Goal: Feedback & Contribution: Leave review/rating

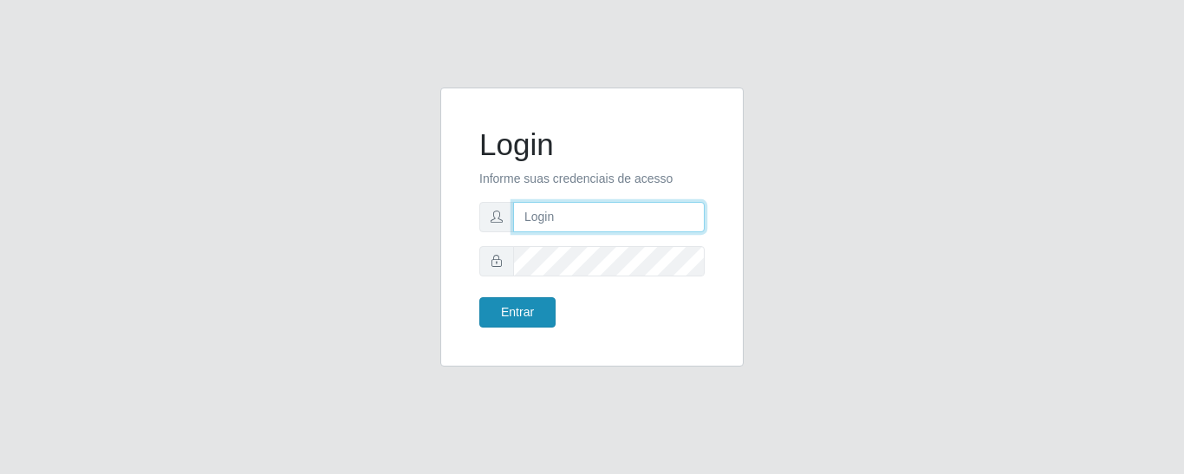
type input "precobom@rejane"
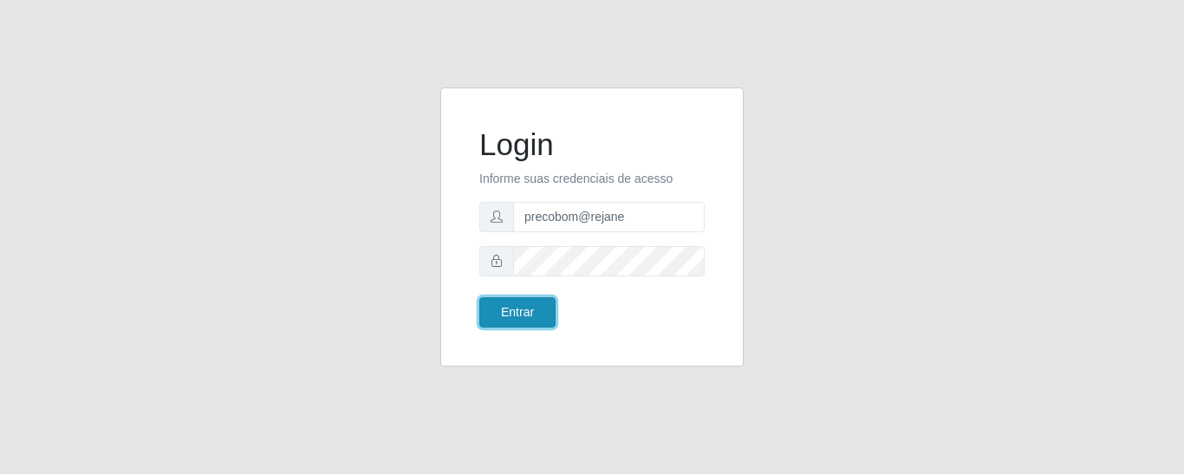
click at [496, 313] on button "Entrar" at bounding box center [517, 312] width 76 height 30
click at [506, 326] on button "Entrar" at bounding box center [517, 312] width 76 height 30
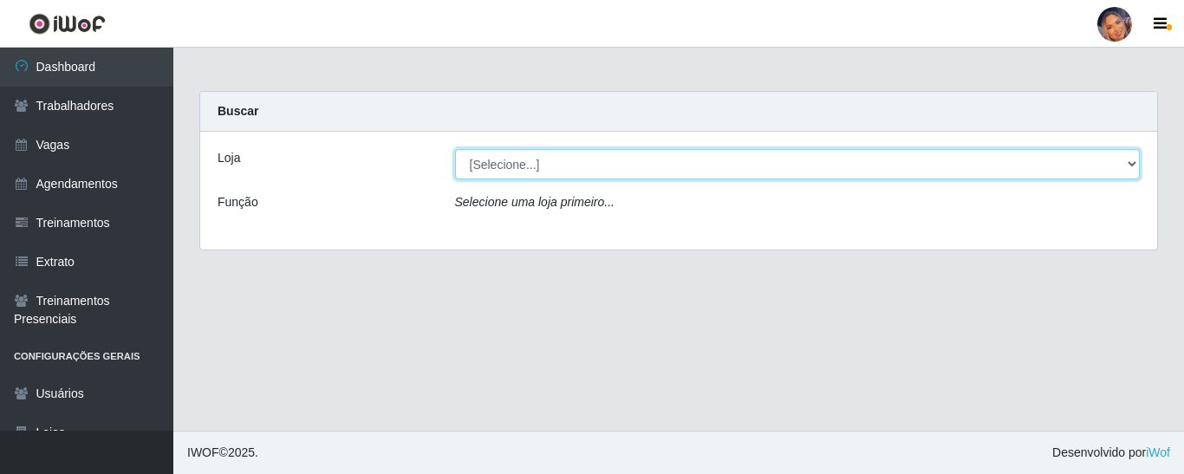
click at [555, 176] on select "[Selecione...] Supermercado Preço Bom" at bounding box center [797, 164] width 685 height 30
select select "169"
click at [455, 149] on select "[Selecione...] Supermercado Preço Bom" at bounding box center [797, 164] width 685 height 30
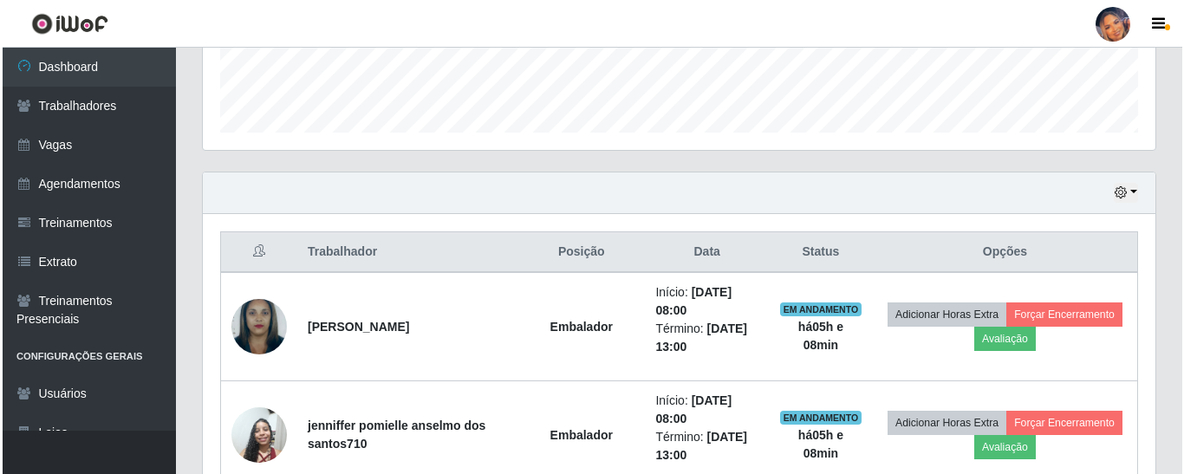
scroll to position [563, 0]
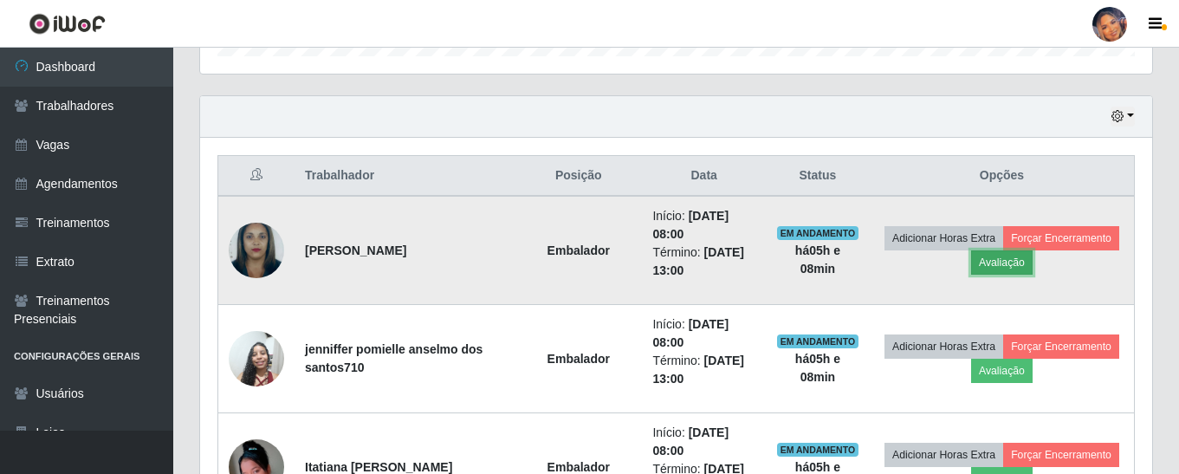
click at [1026, 267] on button "Avaliação" at bounding box center [1002, 262] width 62 height 24
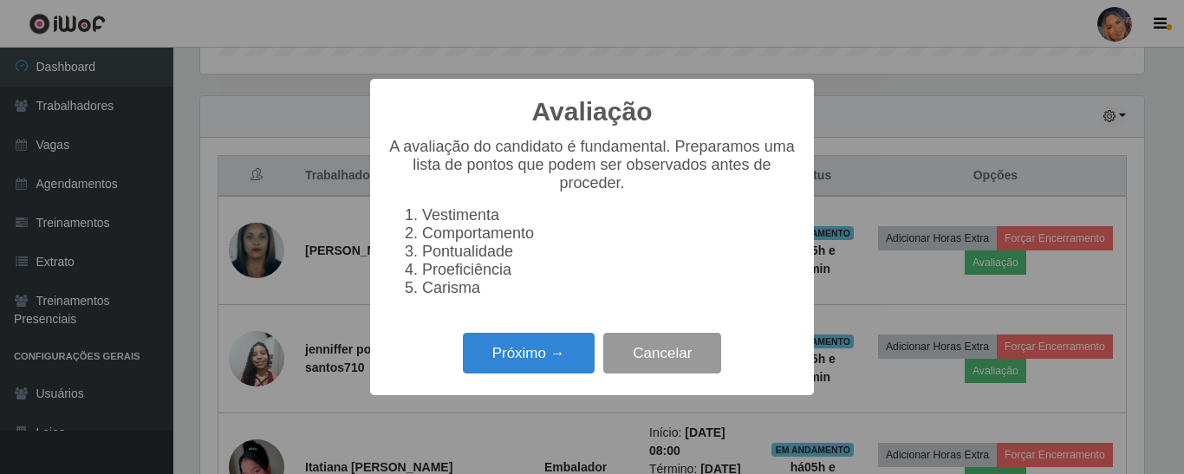
scroll to position [360, 944]
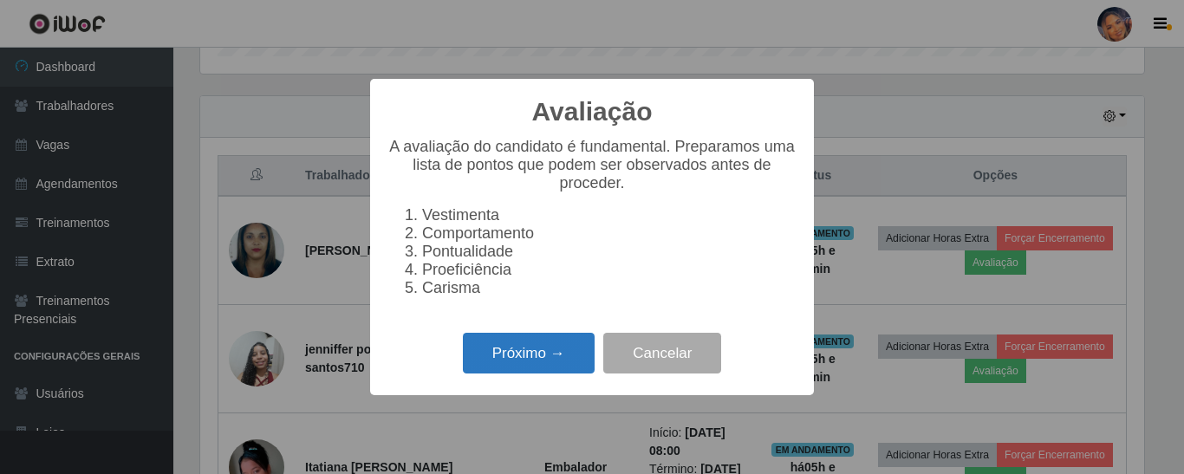
click at [567, 363] on button "Próximo →" at bounding box center [529, 353] width 132 height 41
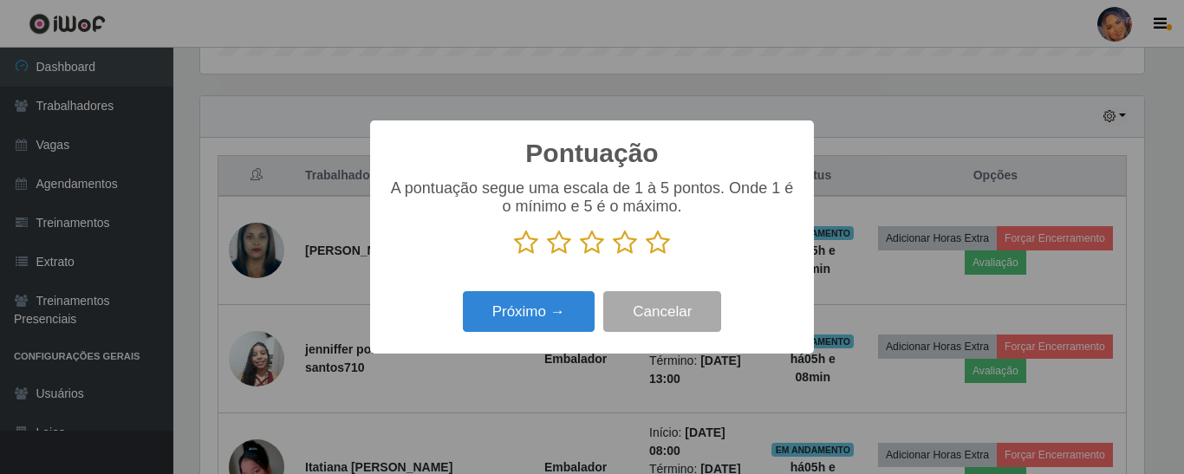
scroll to position [866200, 865616]
click at [660, 250] on icon at bounding box center [658, 243] width 24 height 26
click at [646, 256] on input "radio" at bounding box center [646, 256] width 0 height 0
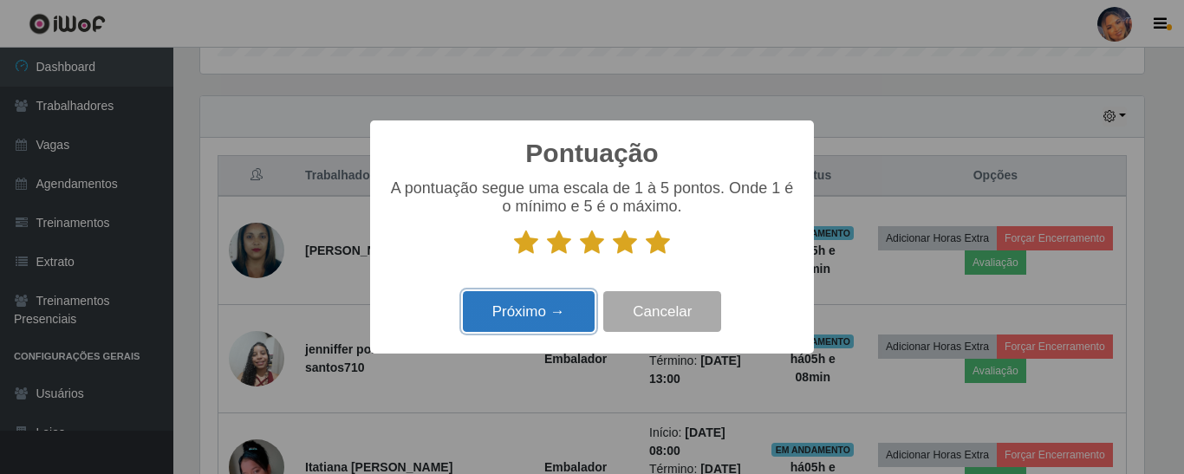
click at [555, 321] on button "Próximo →" at bounding box center [529, 311] width 132 height 41
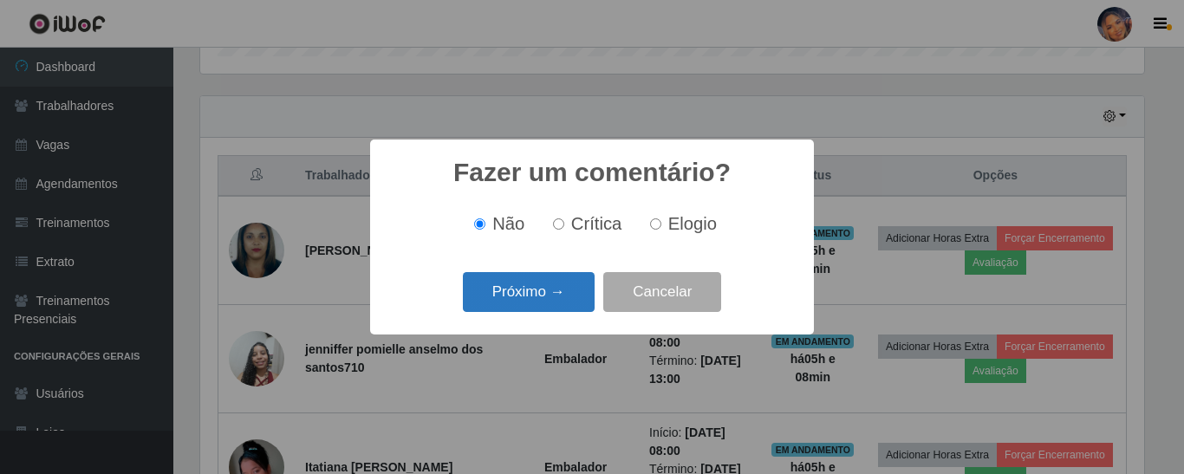
click at [545, 305] on button "Próximo →" at bounding box center [529, 292] width 132 height 41
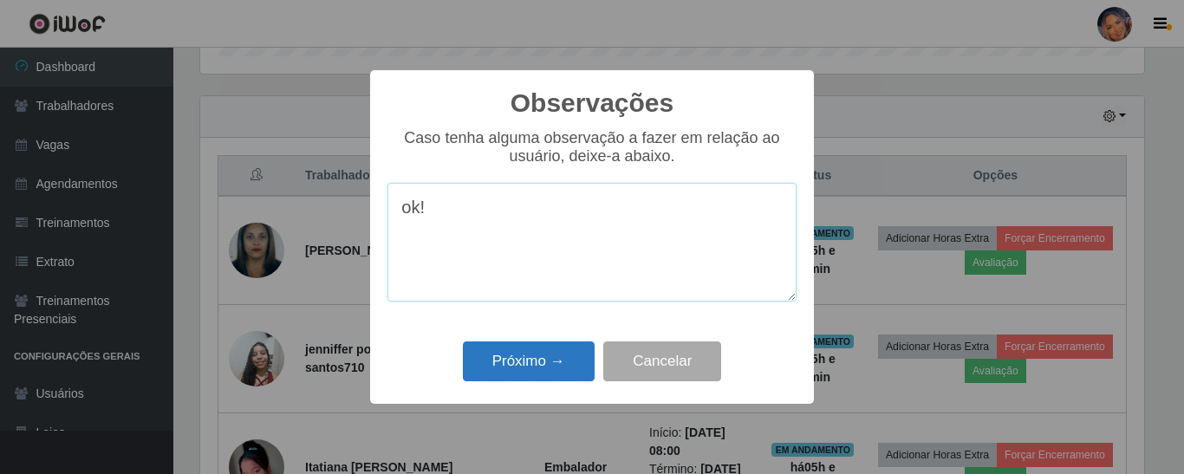
type textarea "ok!"
click at [514, 347] on button "Próximo →" at bounding box center [529, 361] width 132 height 41
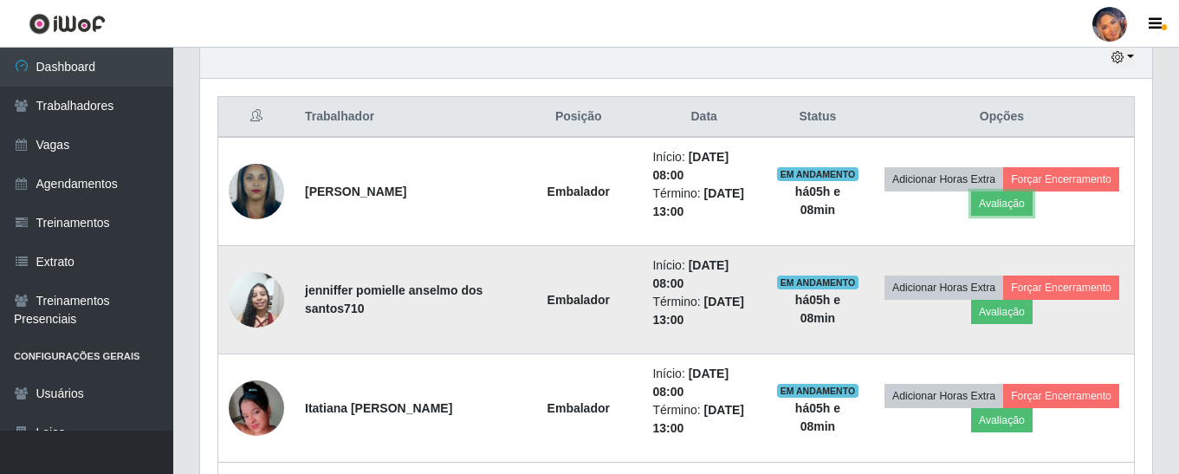
scroll to position [650, 0]
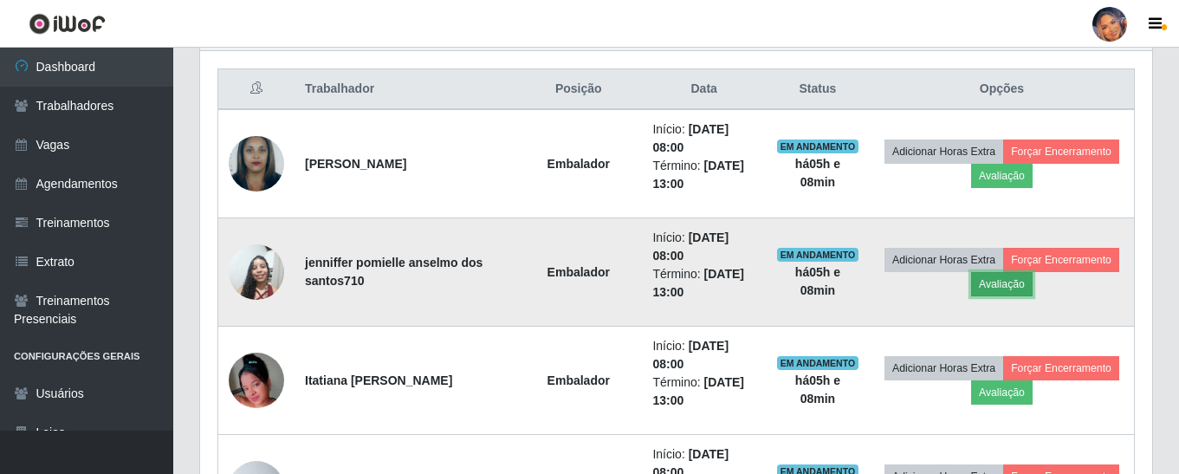
click at [988, 288] on button "Avaliação" at bounding box center [1002, 284] width 62 height 24
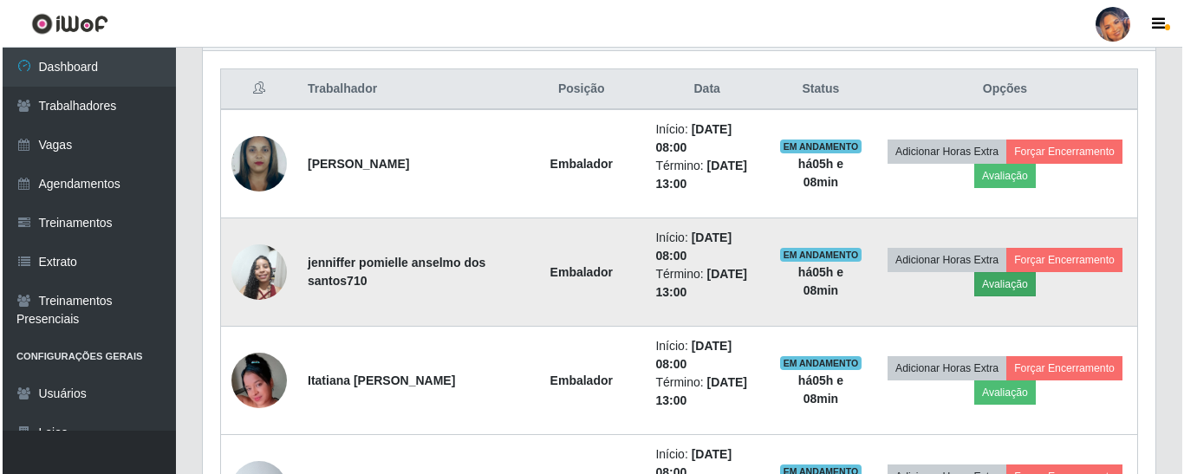
scroll to position [360, 944]
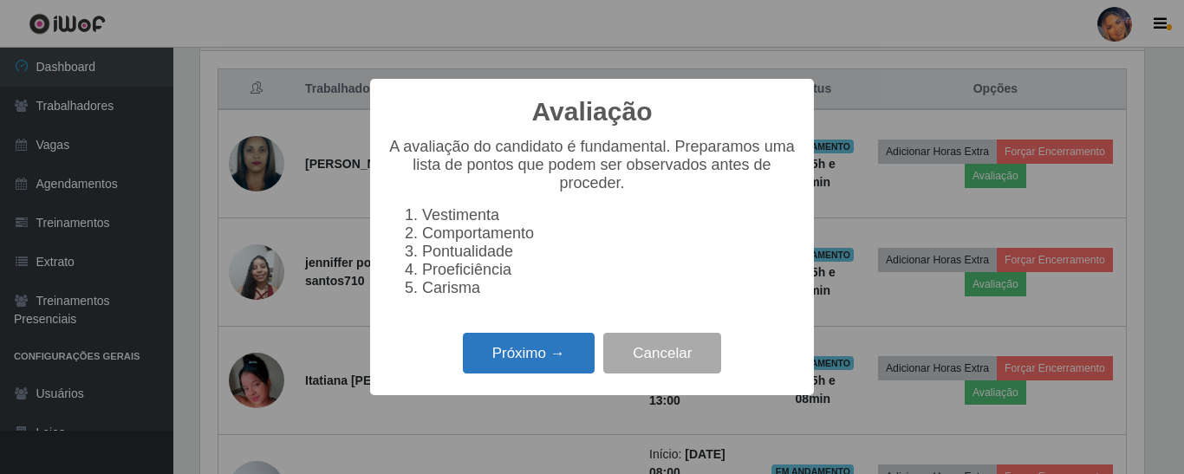
click at [503, 357] on button "Próximo →" at bounding box center [529, 353] width 132 height 41
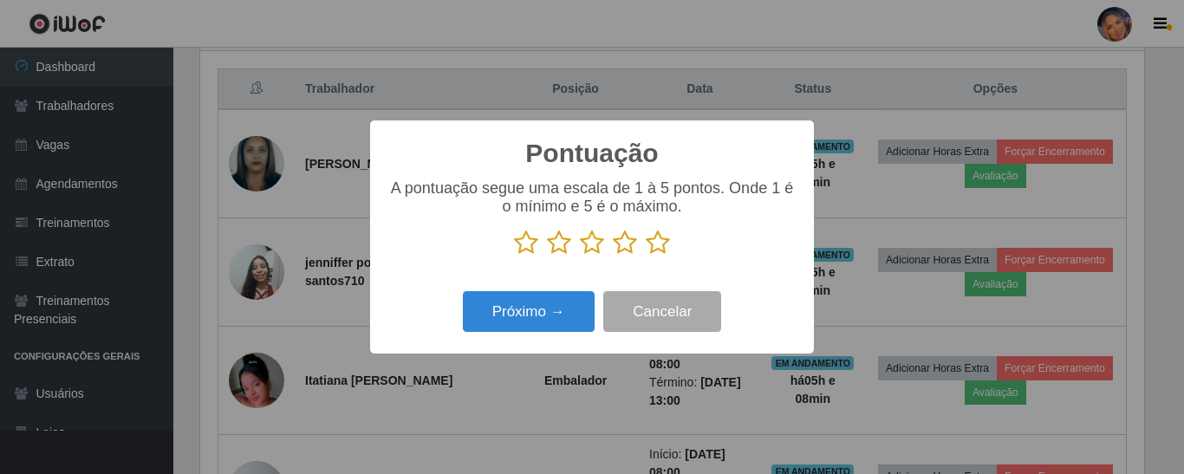
click at [650, 250] on icon at bounding box center [658, 243] width 24 height 26
click at [646, 256] on input "radio" at bounding box center [646, 256] width 0 height 0
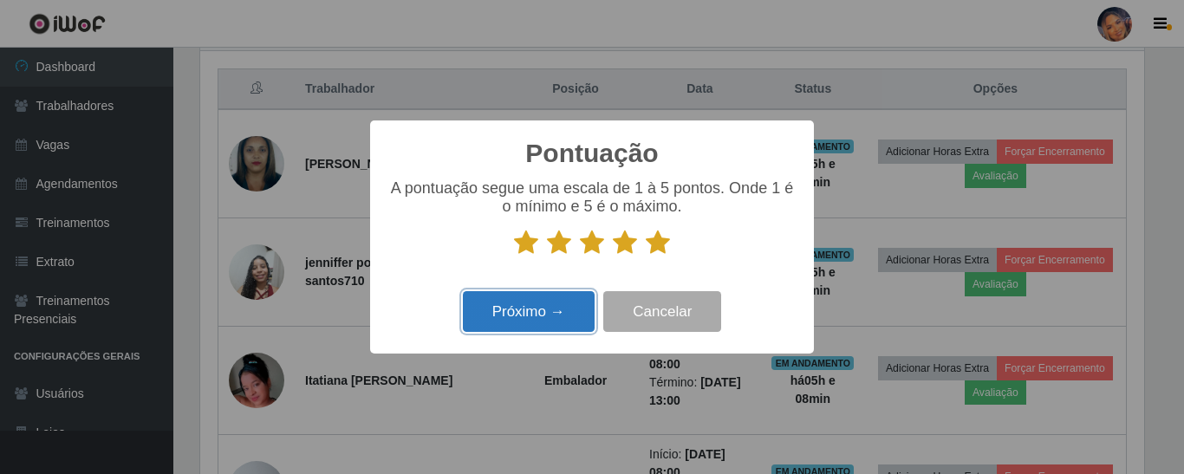
click at [542, 314] on button "Próximo →" at bounding box center [529, 311] width 132 height 41
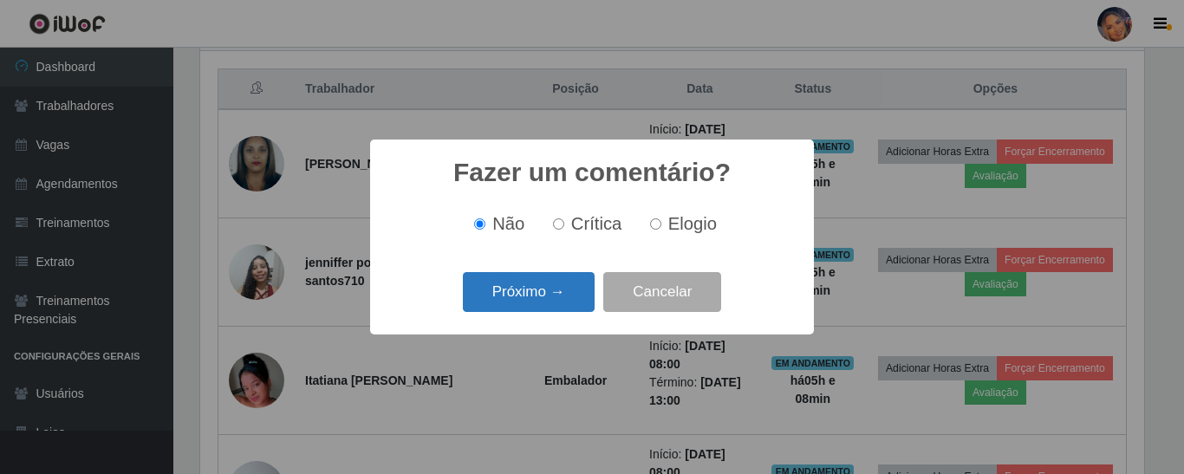
click at [536, 296] on button "Próximo →" at bounding box center [529, 292] width 132 height 41
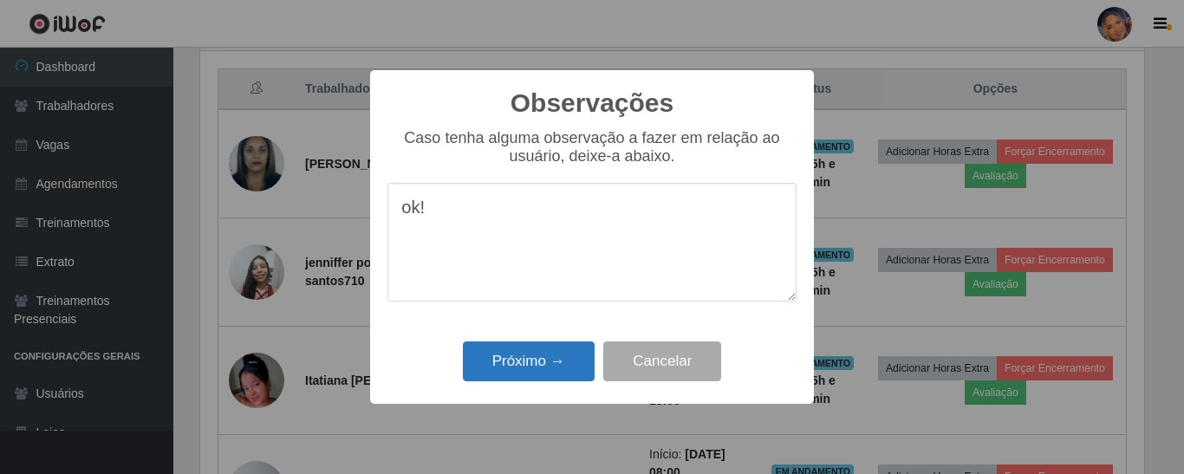
type textarea "ok!"
click at [522, 364] on button "Próximo →" at bounding box center [529, 361] width 132 height 41
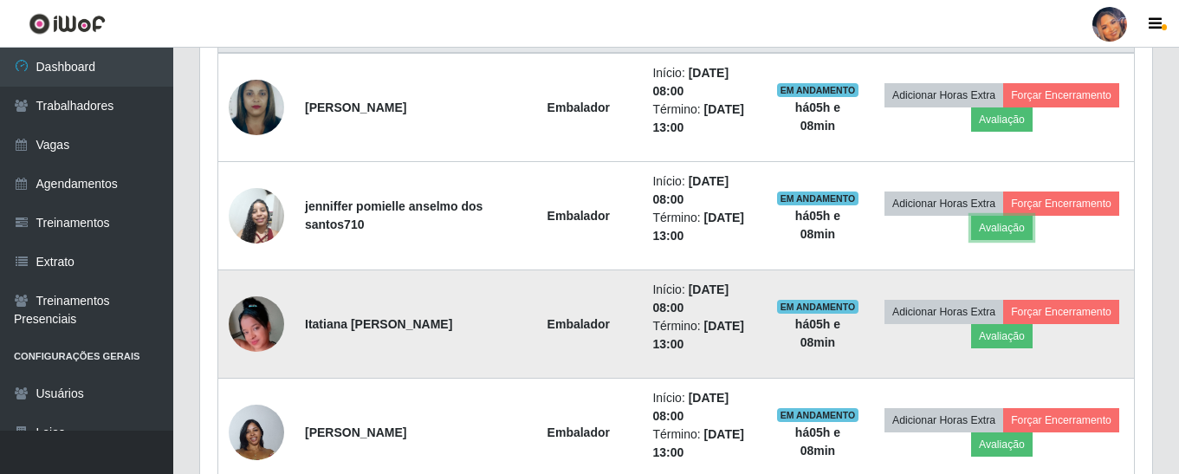
scroll to position [737, 0]
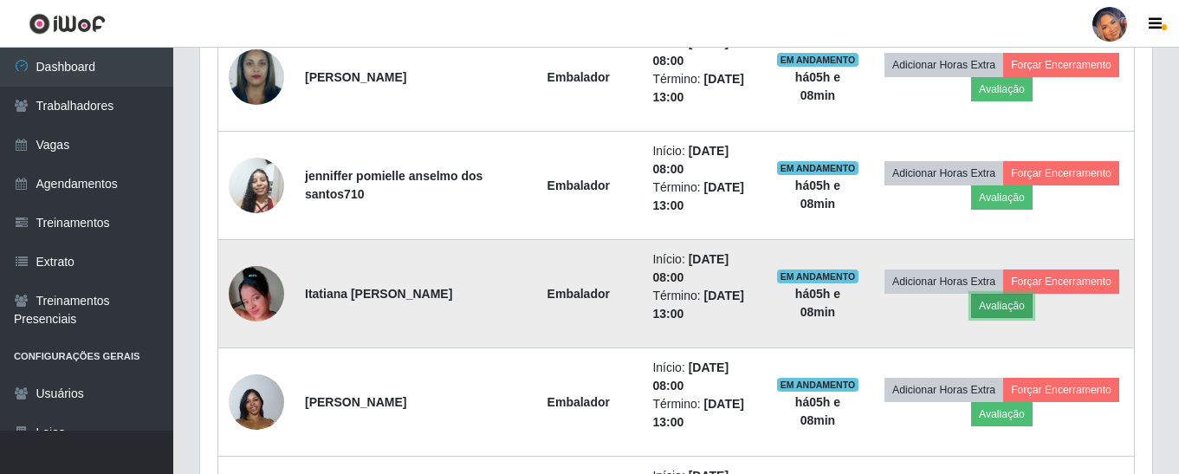
click at [1013, 308] on button "Avaliação" at bounding box center [1002, 306] width 62 height 24
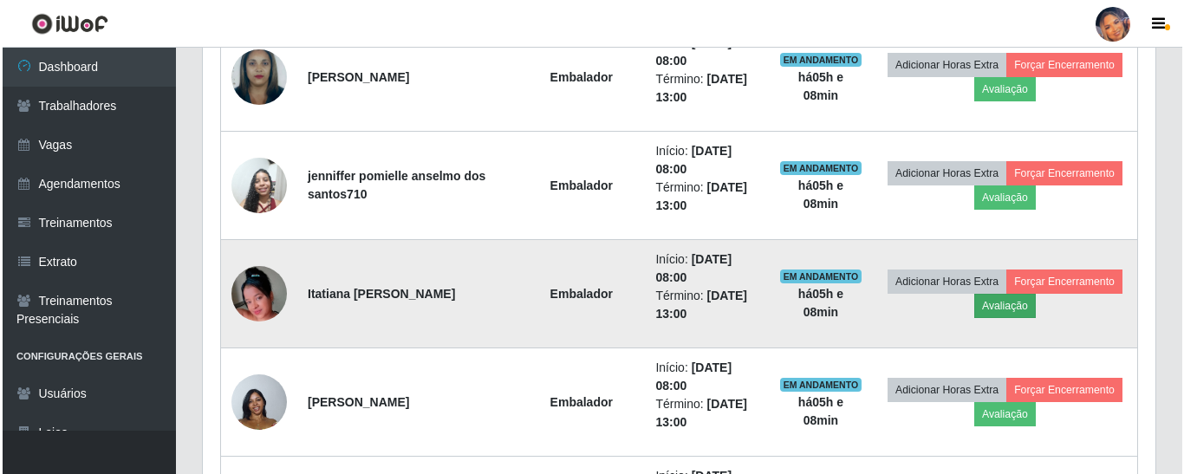
scroll to position [360, 944]
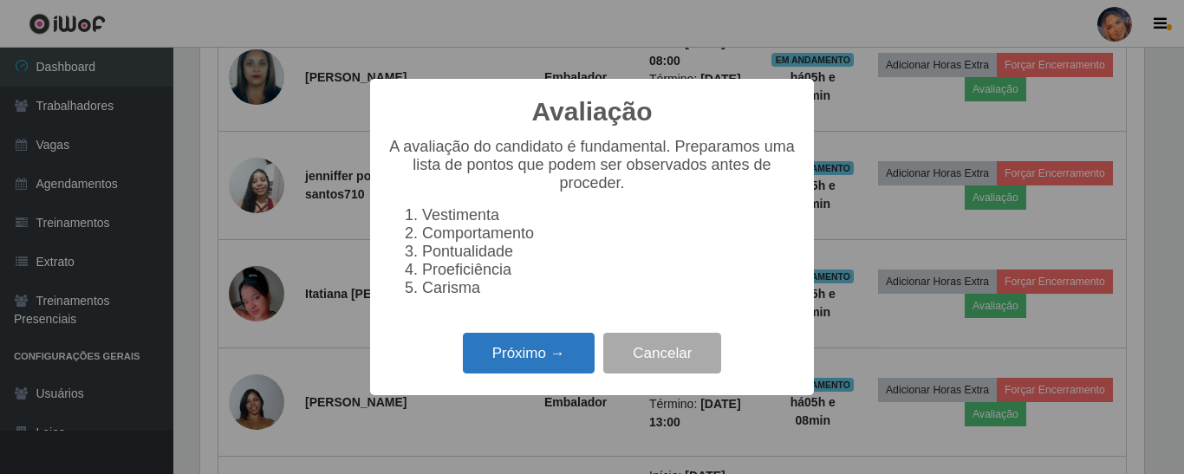
click at [548, 358] on button "Próximo →" at bounding box center [529, 353] width 132 height 41
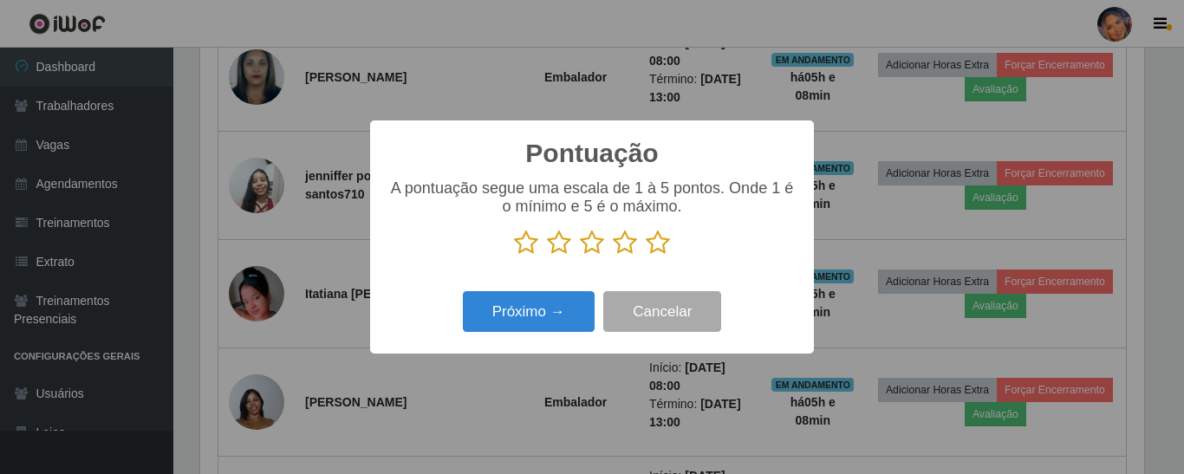
click at [668, 248] on icon at bounding box center [658, 243] width 24 height 26
click at [646, 256] on input "radio" at bounding box center [646, 256] width 0 height 0
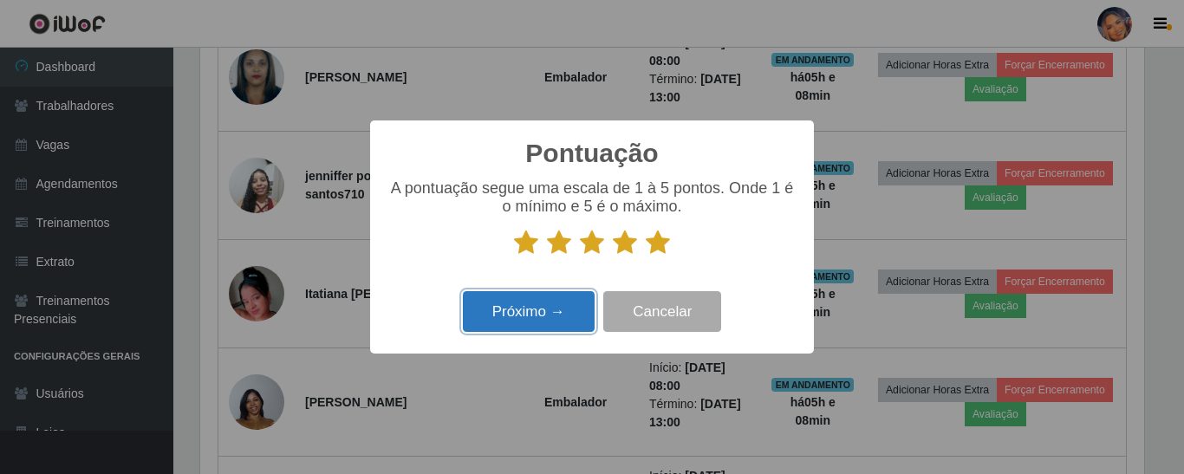
click at [530, 321] on button "Próximo →" at bounding box center [529, 311] width 132 height 41
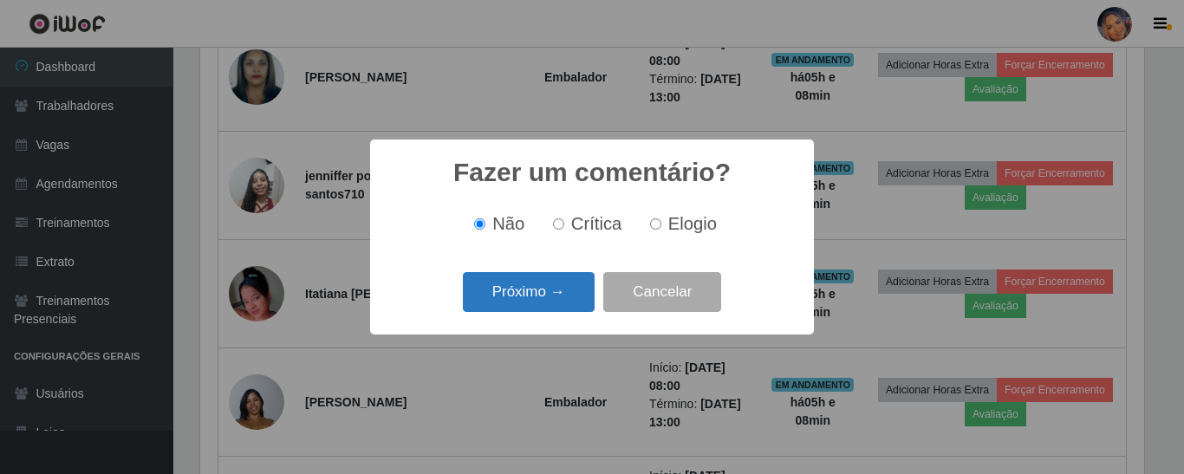
click at [528, 304] on button "Próximo →" at bounding box center [529, 292] width 132 height 41
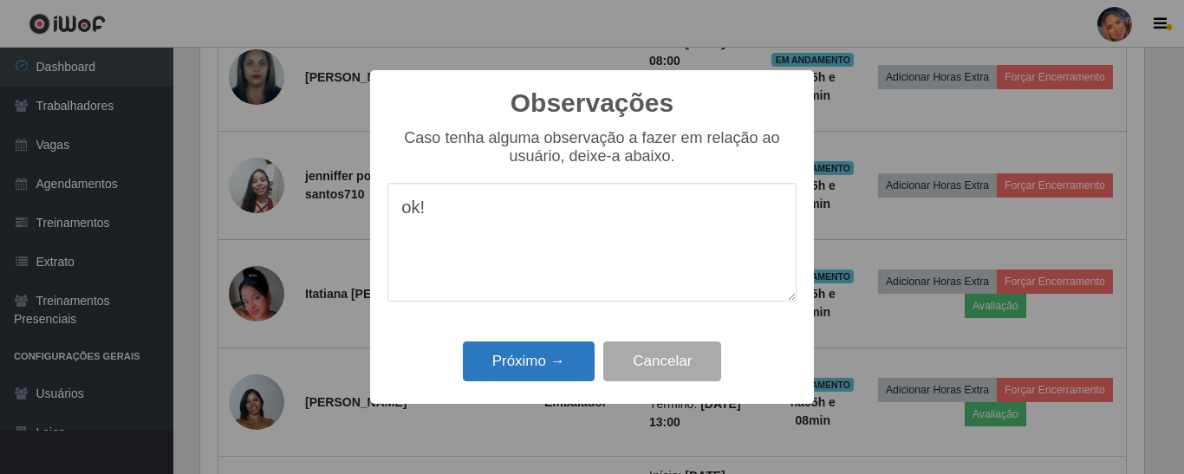
type textarea "ok!"
drag, startPoint x: 523, startPoint y: 360, endPoint x: 589, endPoint y: 332, distance: 72.3
click at [523, 360] on button "Próximo →" at bounding box center [529, 361] width 132 height 41
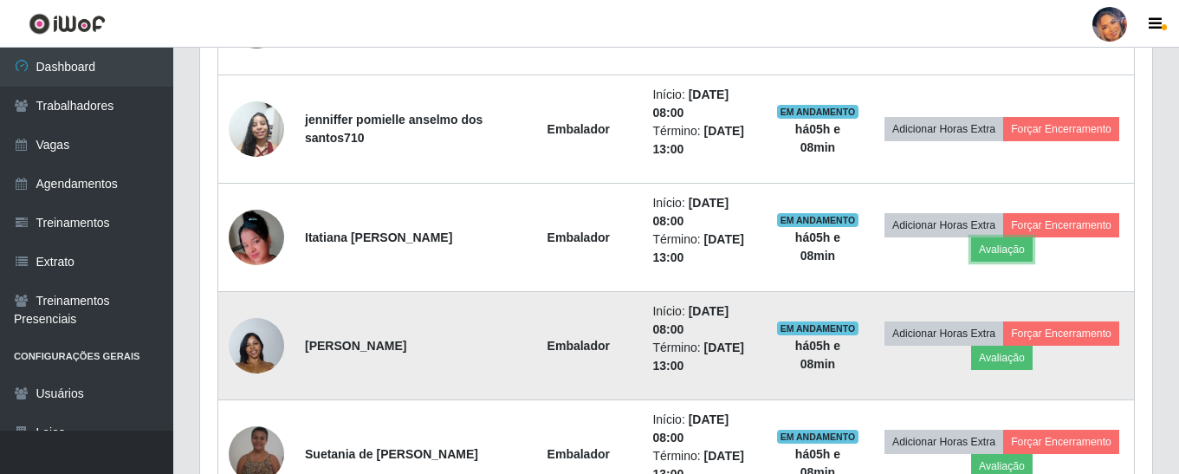
scroll to position [823, 0]
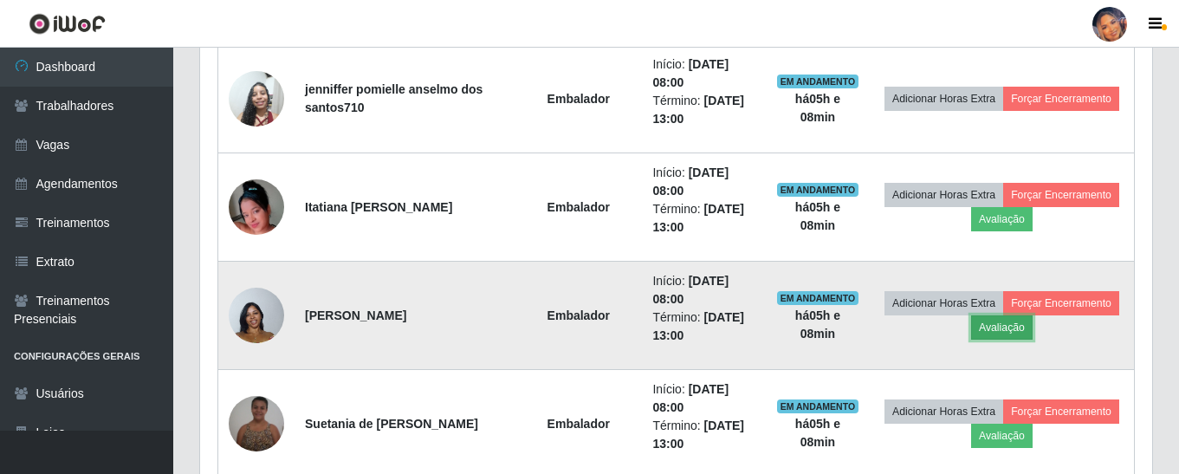
click at [1023, 335] on button "Avaliação" at bounding box center [1002, 327] width 62 height 24
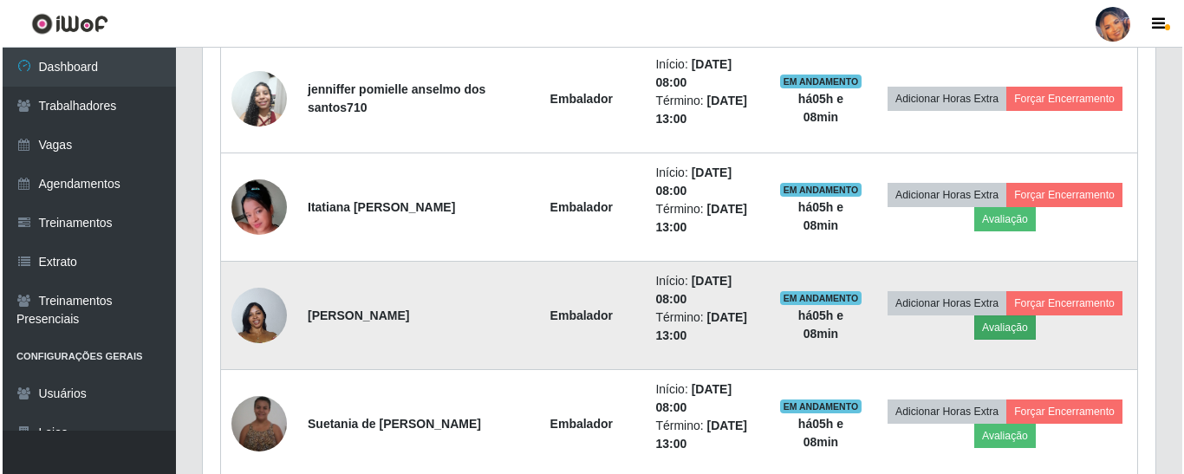
scroll to position [360, 944]
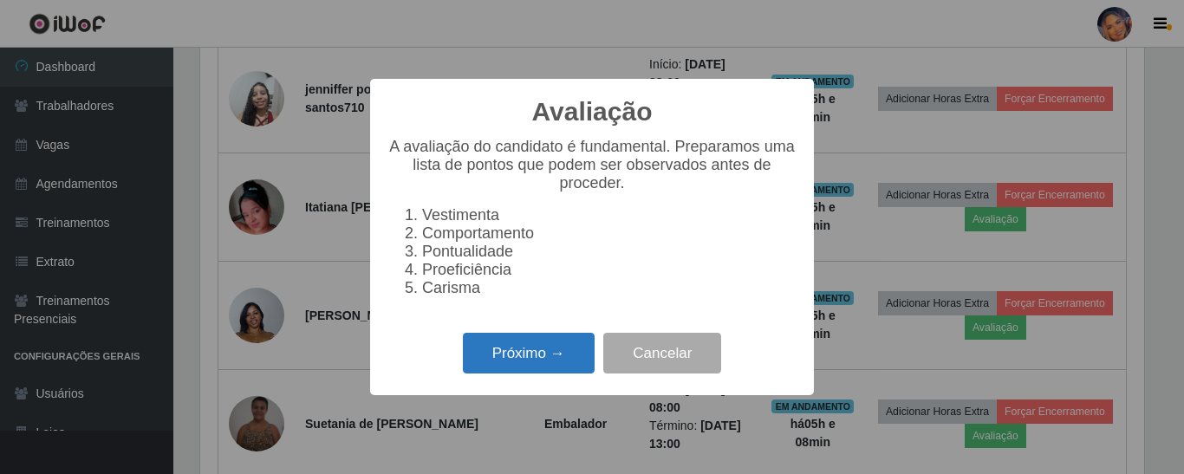
click at [483, 371] on button "Próximo →" at bounding box center [529, 353] width 132 height 41
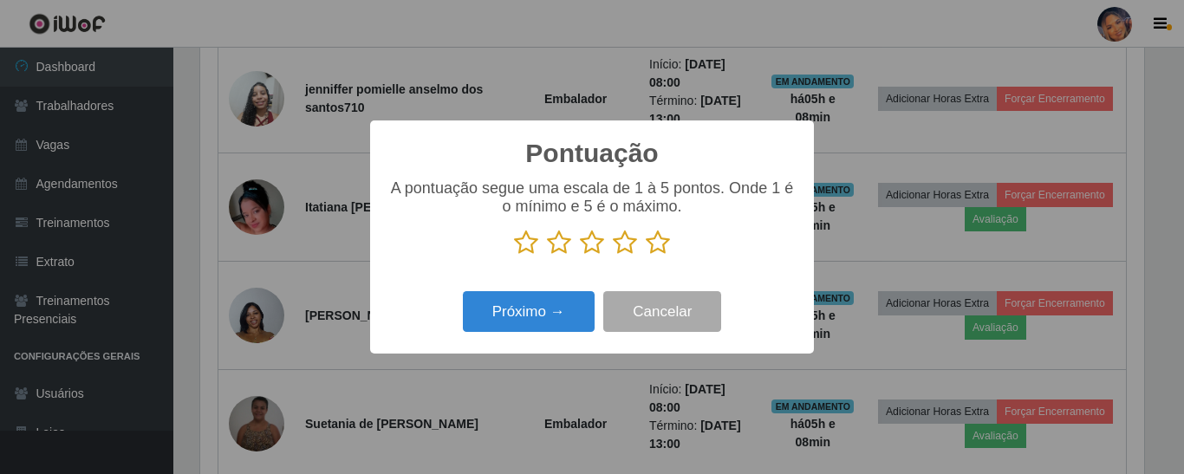
click at [509, 360] on div "Pontuação × A pontuação segue uma escala de 1 à 5 pontos. Onde 1 é o mínimo e 5…" at bounding box center [592, 237] width 1184 height 474
drag, startPoint x: 658, startPoint y: 249, endPoint x: 627, endPoint y: 257, distance: 32.4
click at [656, 250] on icon at bounding box center [658, 243] width 24 height 26
click at [646, 256] on input "radio" at bounding box center [646, 256] width 0 height 0
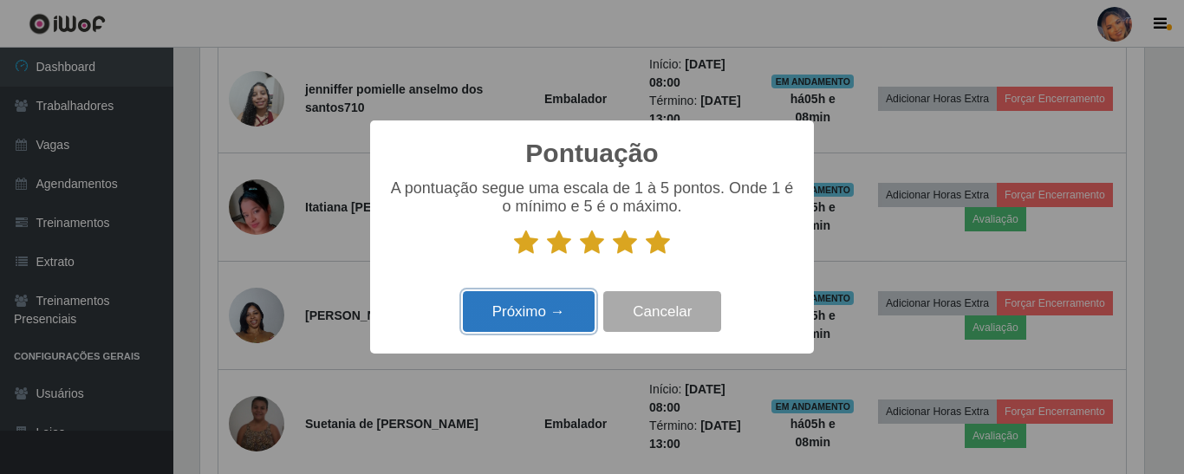
click at [506, 310] on button "Próximo →" at bounding box center [529, 311] width 132 height 41
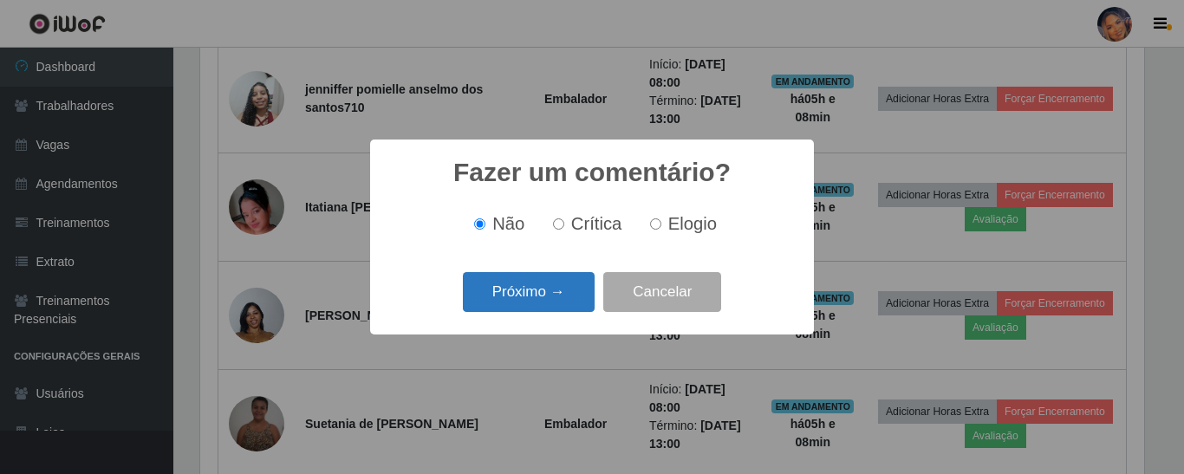
click at [516, 295] on button "Próximo →" at bounding box center [529, 292] width 132 height 41
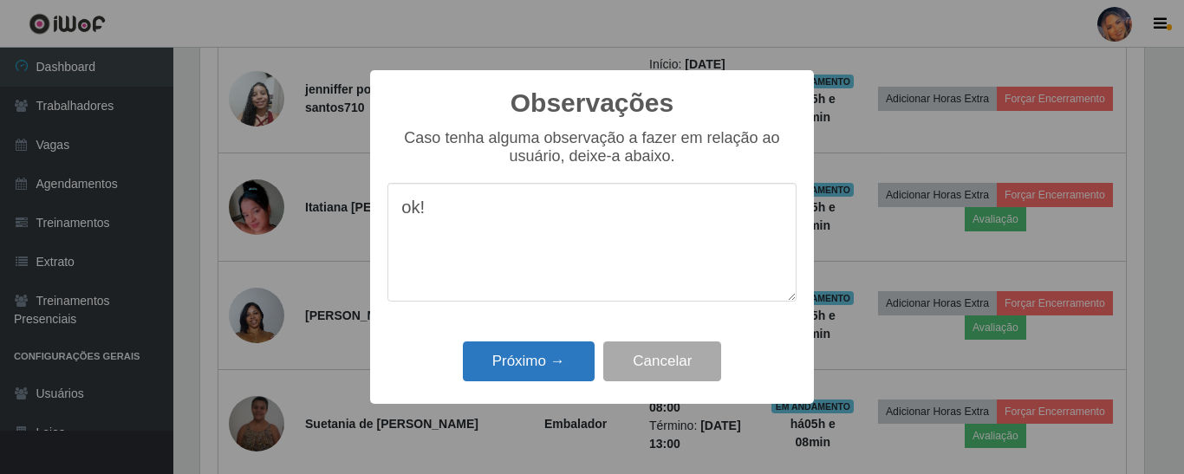
type textarea "ok!"
click at [516, 361] on button "Próximo →" at bounding box center [529, 361] width 132 height 41
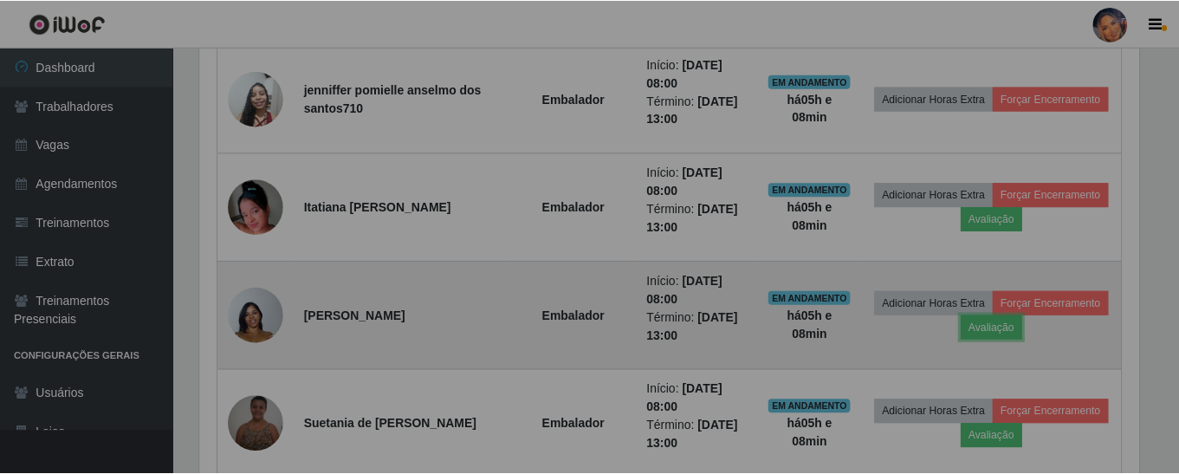
scroll to position [0, 0]
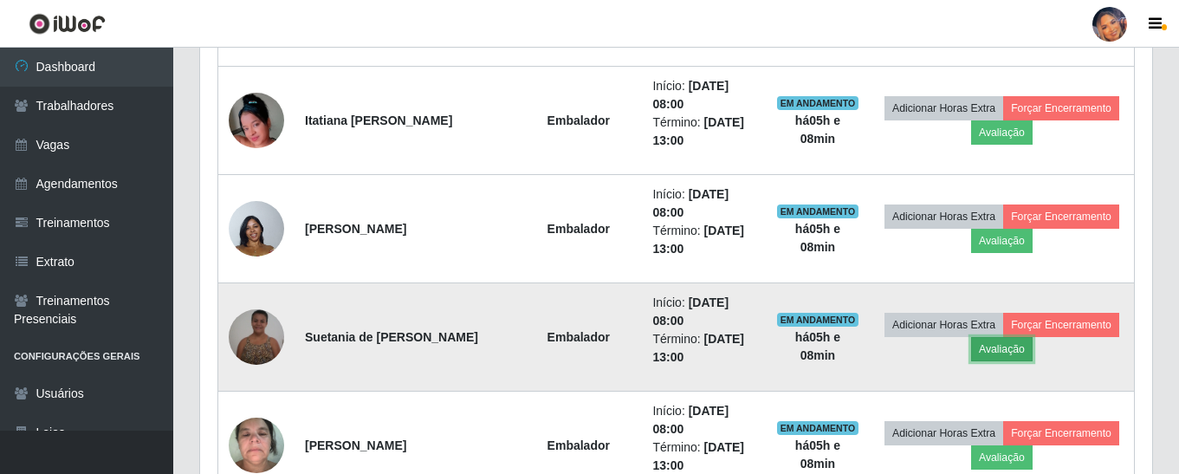
click at [1016, 356] on button "Avaliação" at bounding box center [1002, 349] width 62 height 24
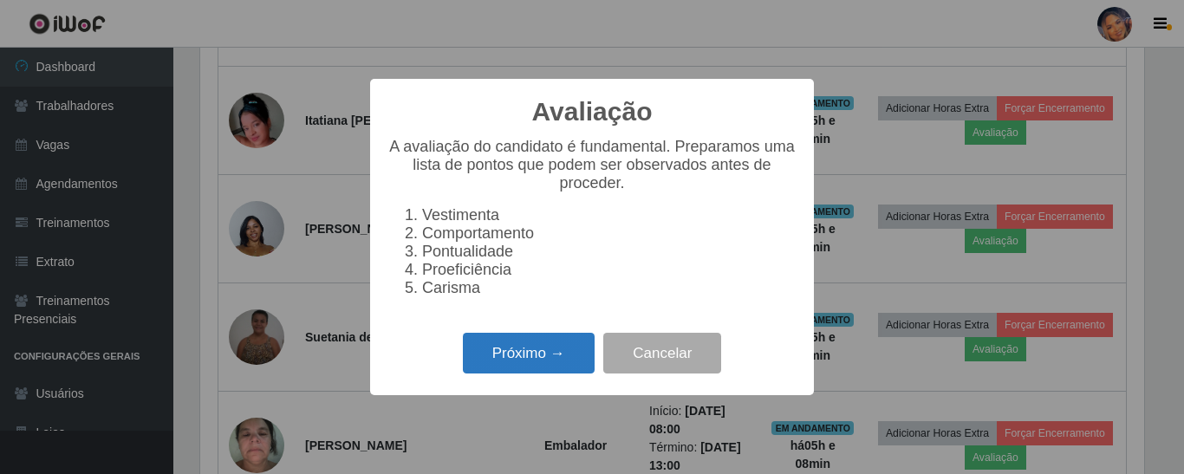
click at [536, 360] on button "Próximo →" at bounding box center [529, 353] width 132 height 41
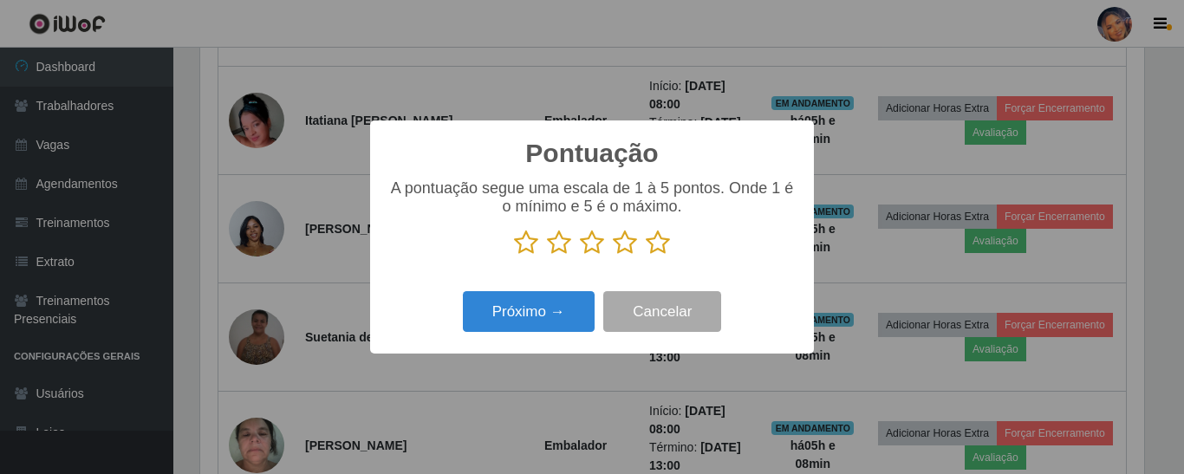
drag, startPoint x: 663, startPoint y: 235, endPoint x: 633, endPoint y: 256, distance: 36.8
click at [661, 235] on icon at bounding box center [658, 243] width 24 height 26
click at [646, 256] on input "radio" at bounding box center [646, 256] width 0 height 0
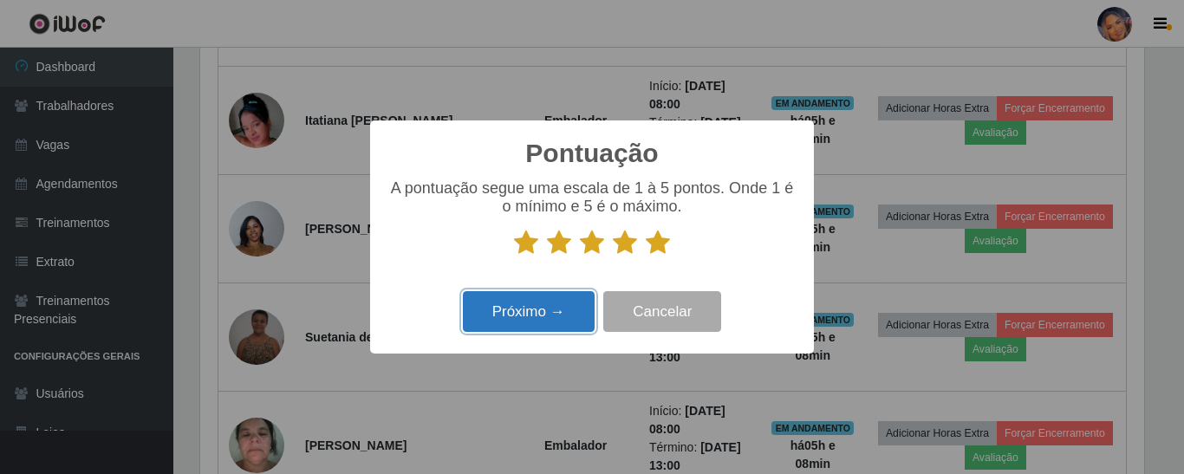
click at [529, 308] on button "Próximo →" at bounding box center [529, 311] width 132 height 41
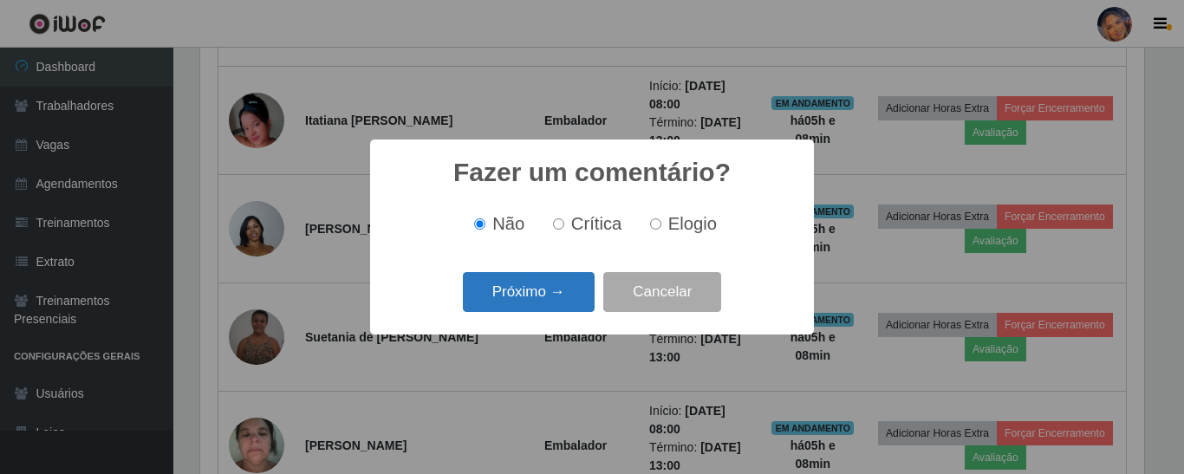
click at [521, 292] on button "Próximo →" at bounding box center [529, 292] width 132 height 41
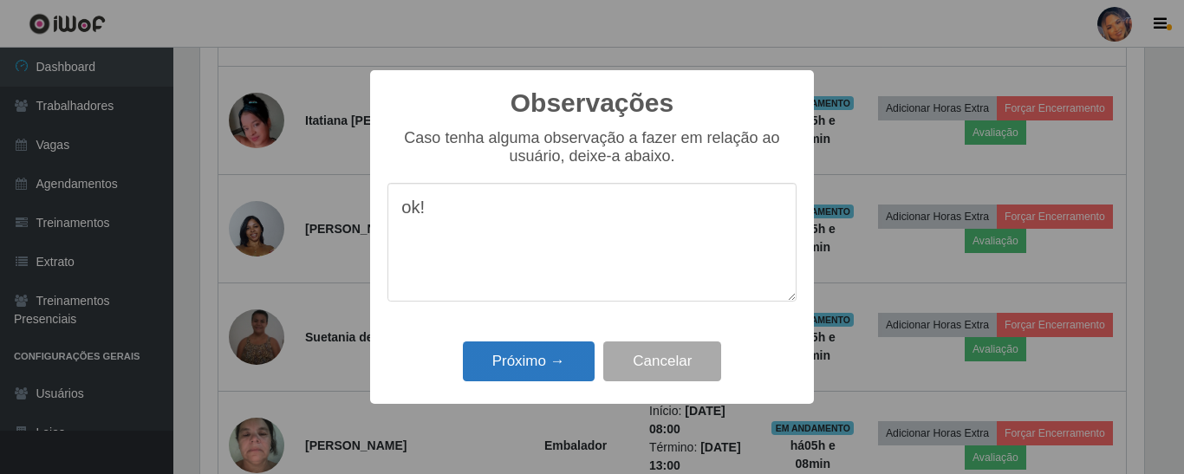
type textarea "ok!"
click at [516, 366] on button "Próximo →" at bounding box center [529, 361] width 132 height 41
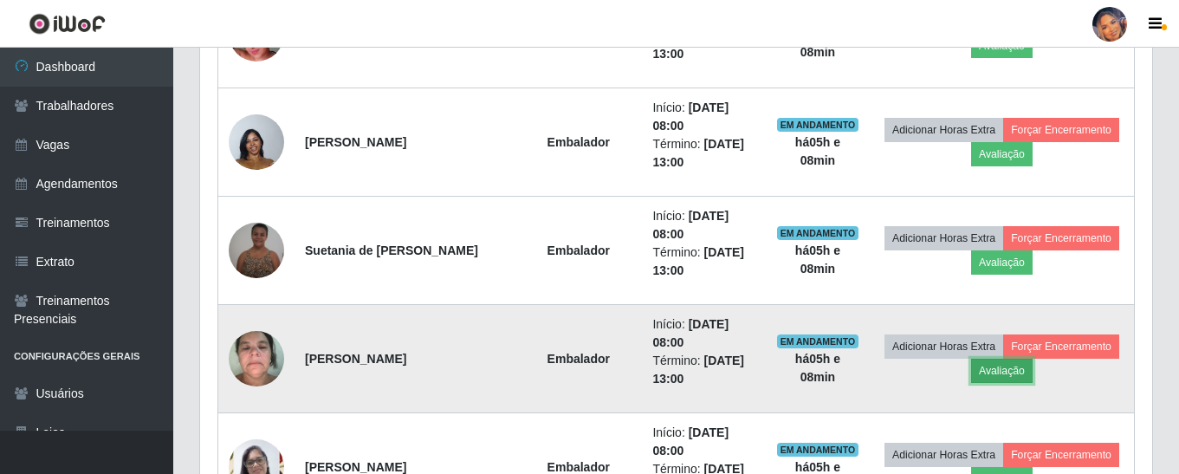
click at [1013, 374] on button "Avaliação" at bounding box center [1002, 371] width 62 height 24
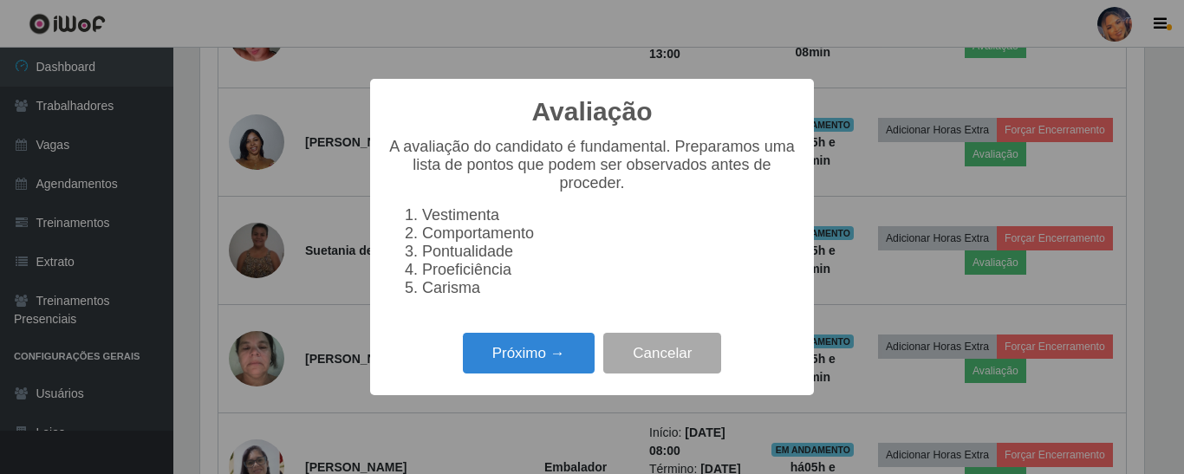
drag, startPoint x: 555, startPoint y: 345, endPoint x: 657, endPoint y: 263, distance: 130.6
click at [562, 340] on div "Próximo → Cancelar" at bounding box center [591, 352] width 409 height 49
drag, startPoint x: 565, startPoint y: 358, endPoint x: 569, endPoint y: 349, distance: 9.7
click at [569, 349] on button "Próximo →" at bounding box center [529, 353] width 132 height 41
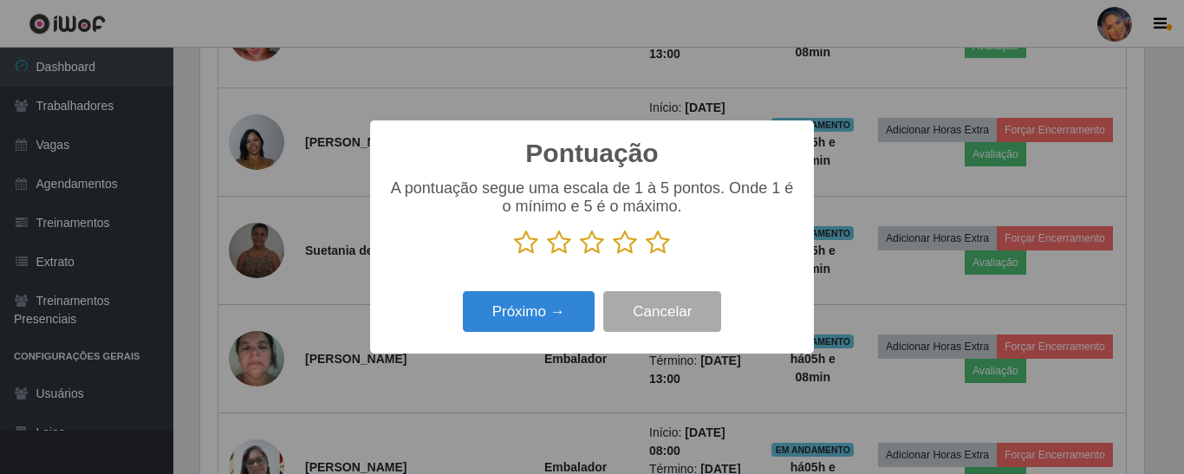
click at [670, 242] on p at bounding box center [591, 243] width 409 height 26
click at [660, 255] on icon at bounding box center [658, 243] width 24 height 26
click at [646, 256] on input "radio" at bounding box center [646, 256] width 0 height 0
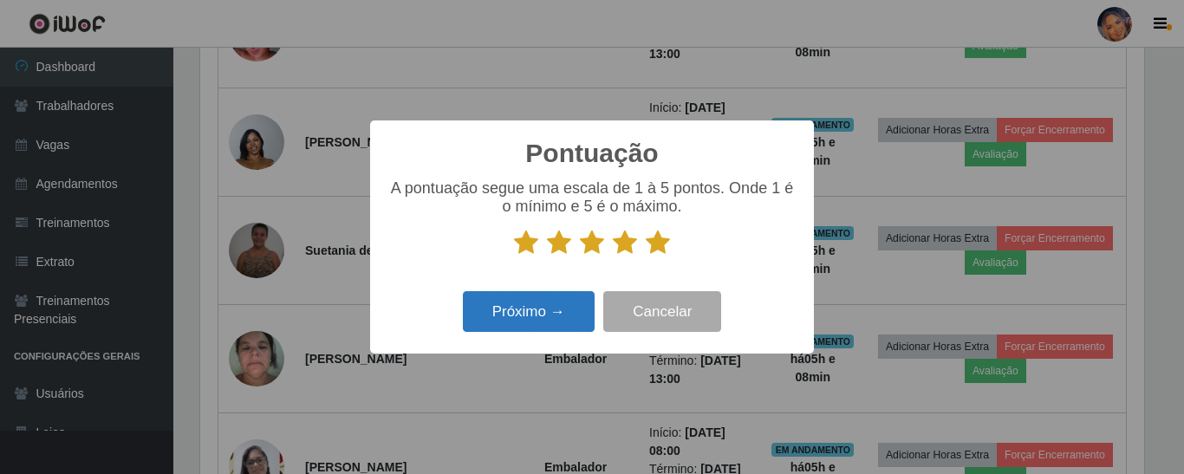
click at [526, 334] on div "Próximo → Cancelar" at bounding box center [591, 311] width 409 height 49
click at [536, 308] on button "Próximo →" at bounding box center [529, 311] width 132 height 41
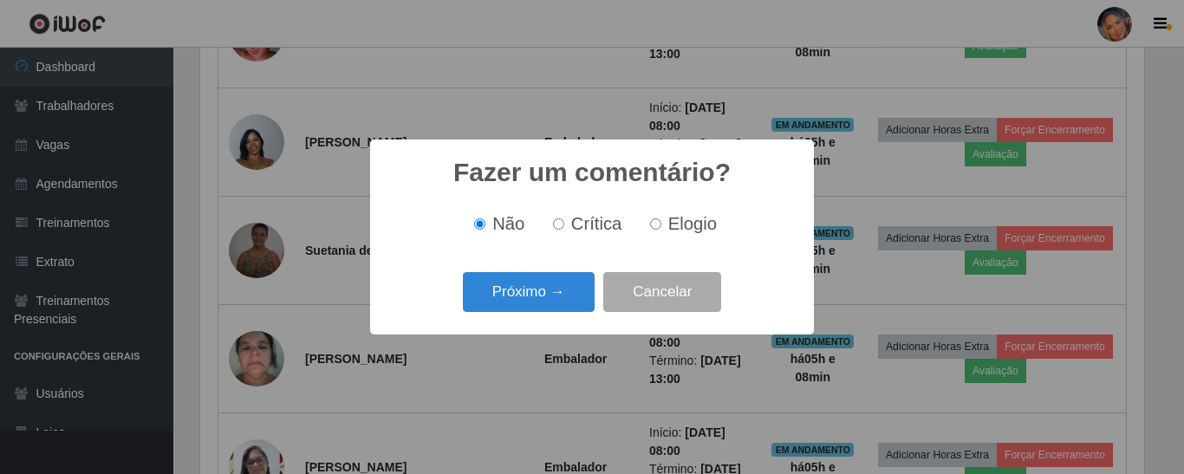
click at [536, 305] on button "Próximo →" at bounding box center [529, 292] width 132 height 41
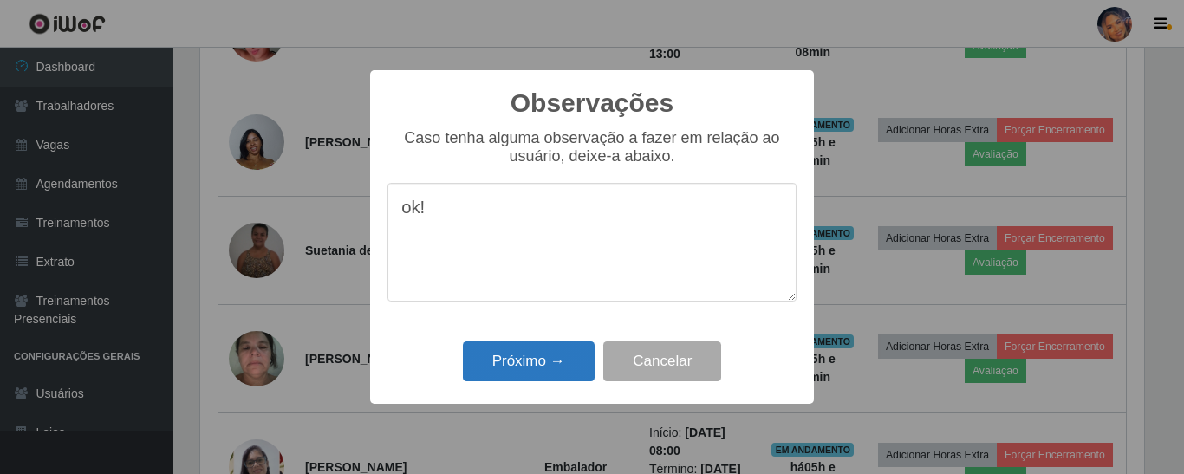
type textarea "ok!"
drag, startPoint x: 519, startPoint y: 370, endPoint x: 529, endPoint y: 361, distance: 12.9
click at [520, 367] on button "Próximo →" at bounding box center [529, 361] width 132 height 41
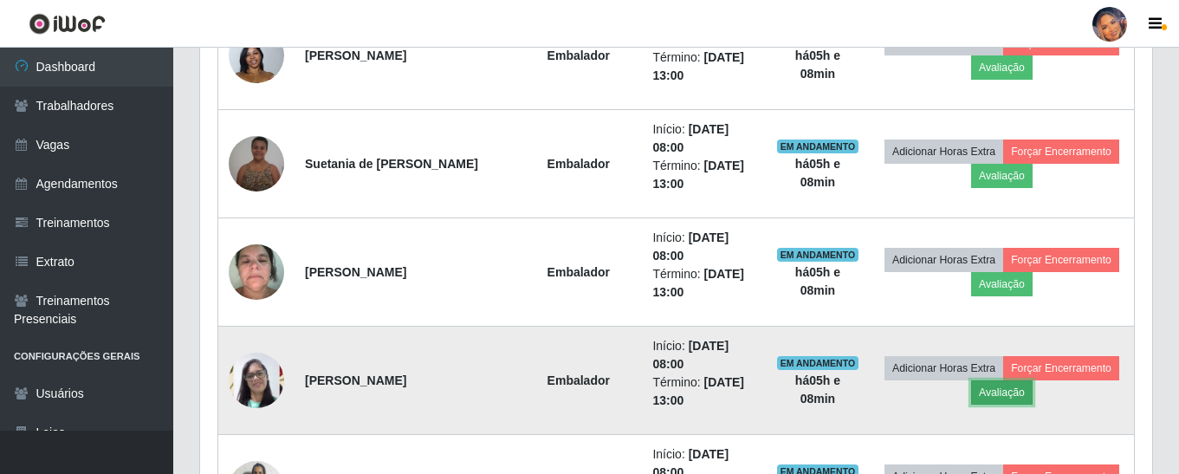
click at [992, 399] on button "Avaliação" at bounding box center [1002, 392] width 62 height 24
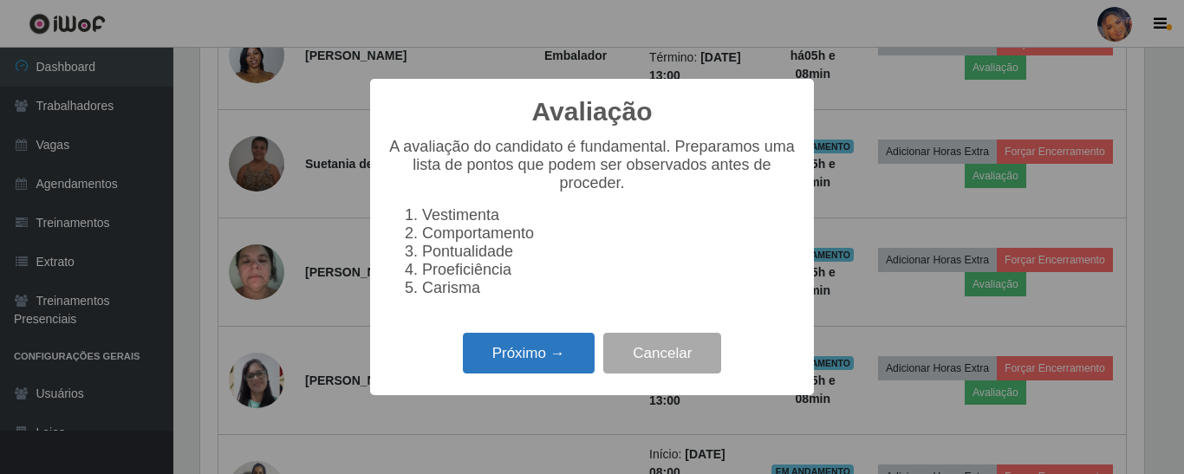
drag, startPoint x: 510, startPoint y: 361, endPoint x: 519, endPoint y: 361, distance: 9.5
click at [519, 361] on button "Próximo →" at bounding box center [529, 353] width 132 height 41
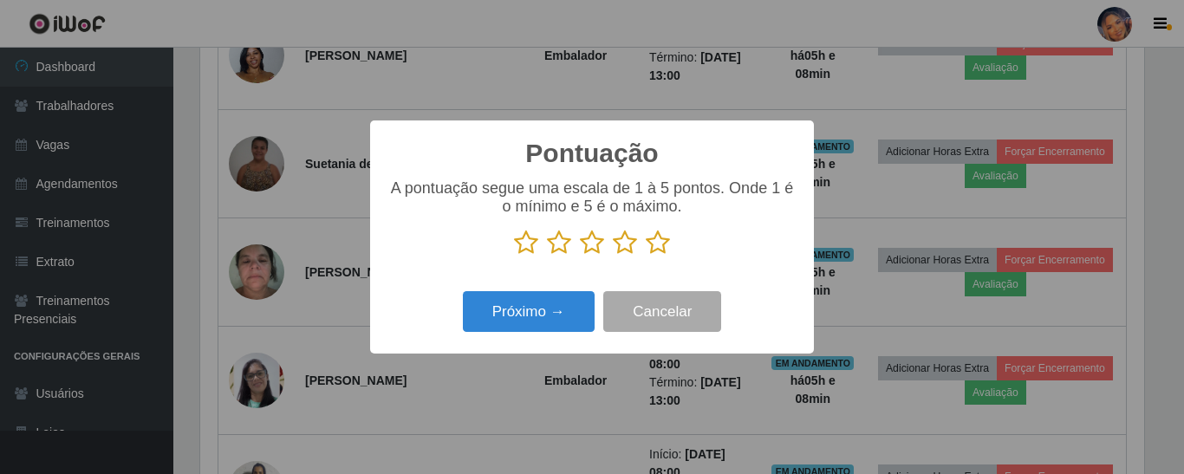
drag, startPoint x: 656, startPoint y: 239, endPoint x: 637, endPoint y: 256, distance: 25.2
click at [655, 239] on icon at bounding box center [658, 243] width 24 height 26
click at [646, 256] on input "radio" at bounding box center [646, 256] width 0 height 0
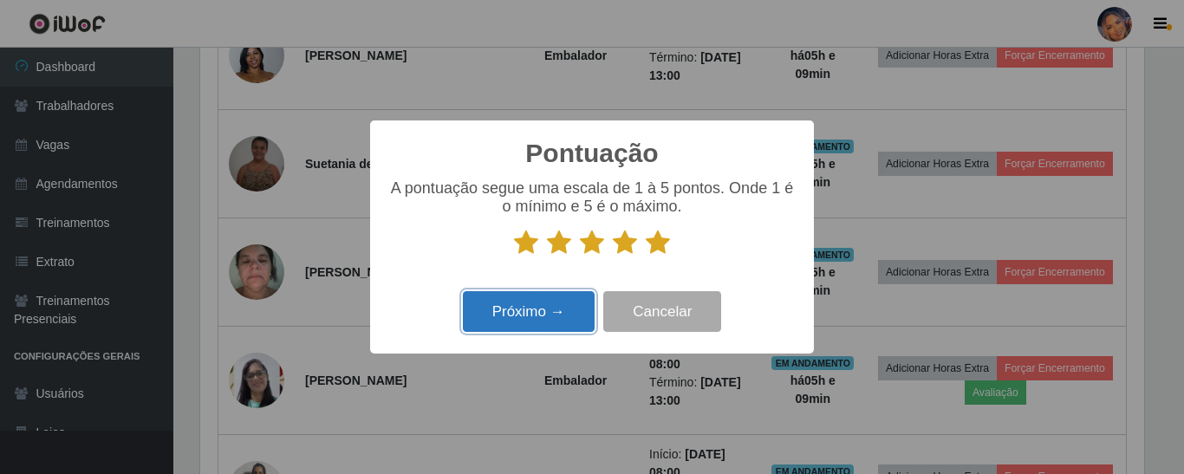
click at [507, 316] on button "Próximo →" at bounding box center [529, 311] width 132 height 41
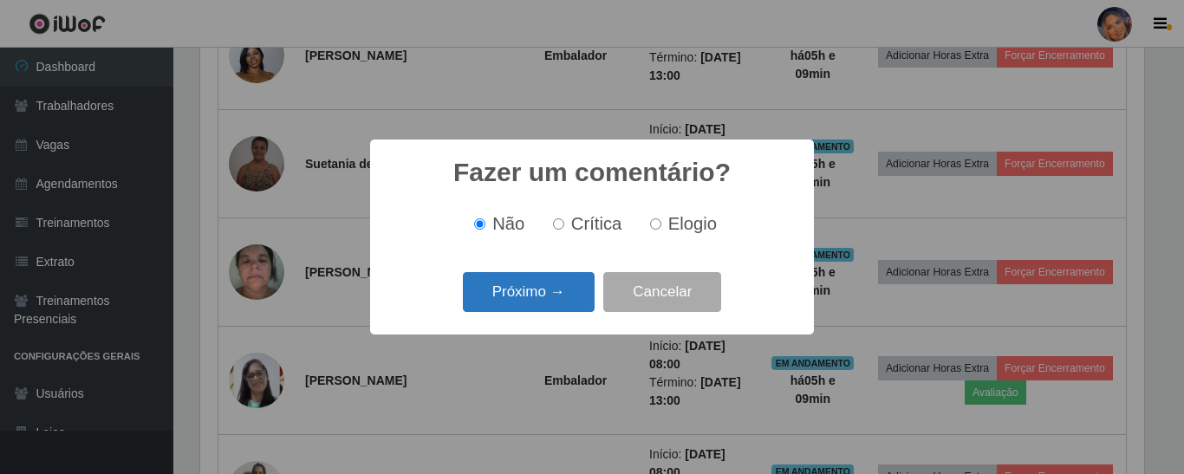
click at [521, 310] on button "Próximo →" at bounding box center [529, 292] width 132 height 41
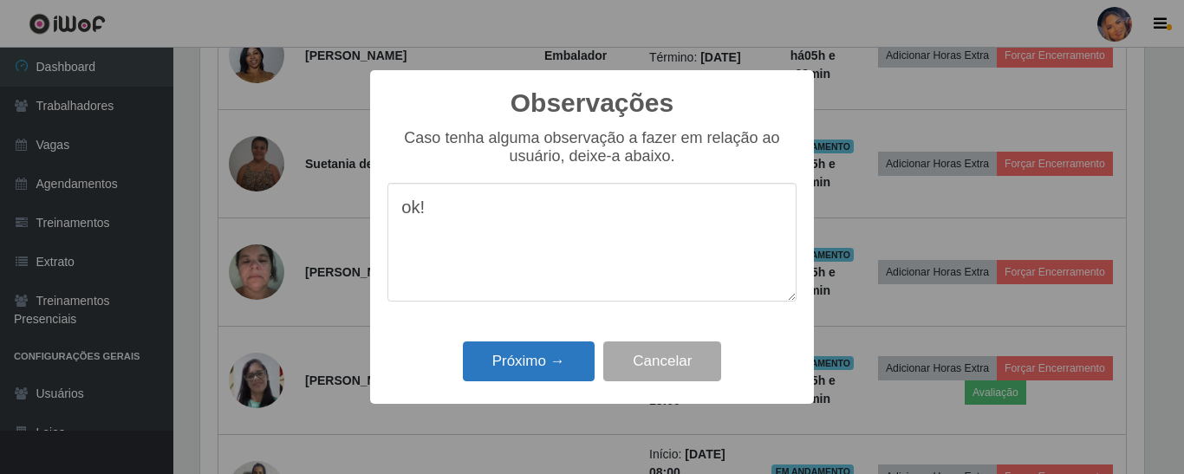
type textarea "ok!"
drag, startPoint x: 516, startPoint y: 358, endPoint x: 532, endPoint y: 355, distance: 16.7
click at [518, 358] on button "Próximo →" at bounding box center [529, 361] width 132 height 41
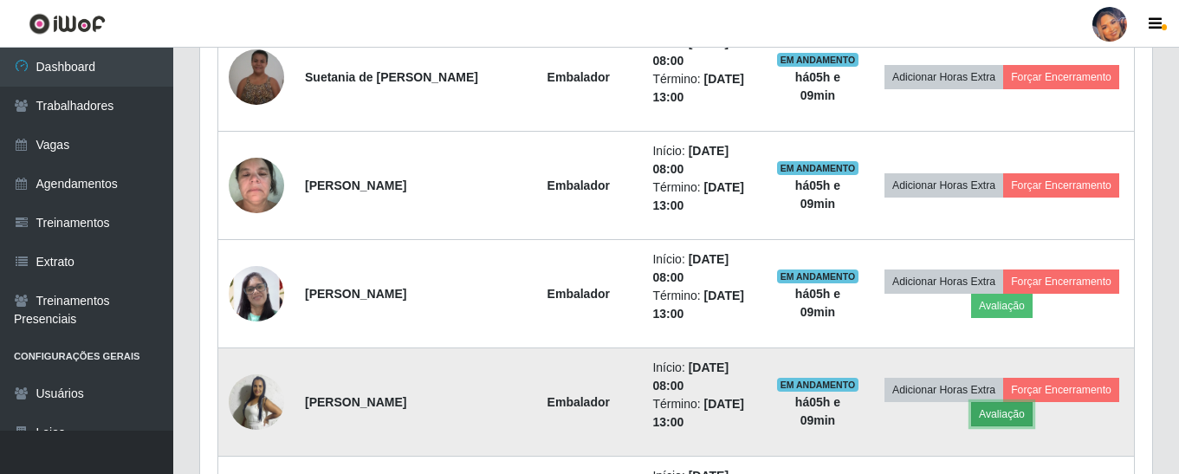
click at [989, 420] on button "Avaliação" at bounding box center [1002, 414] width 62 height 24
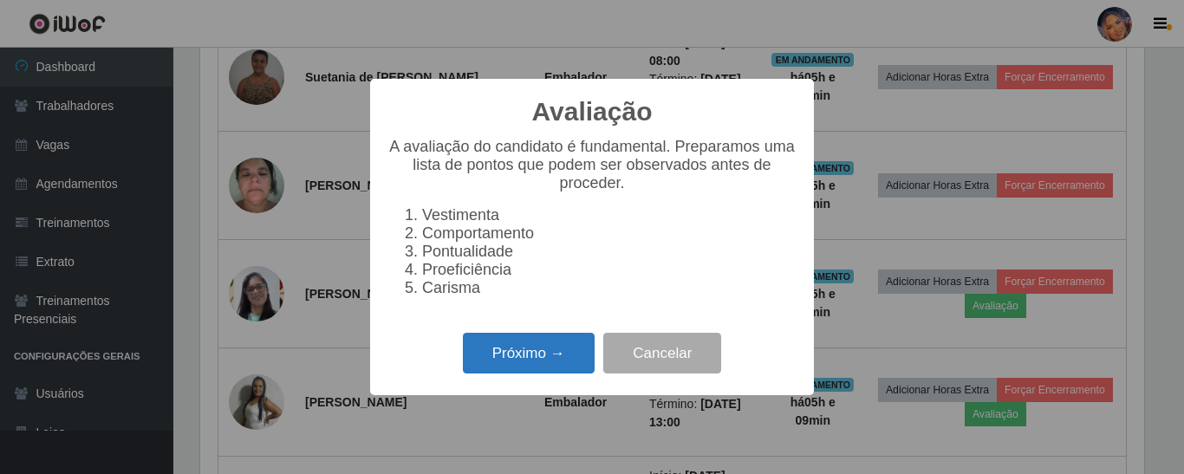
click at [573, 354] on button "Próximo →" at bounding box center [529, 353] width 132 height 41
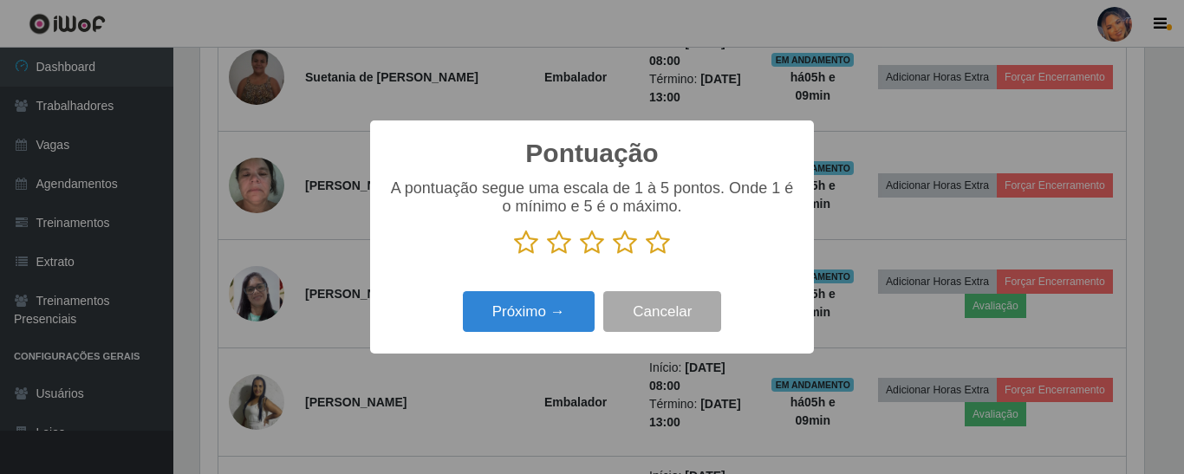
drag, startPoint x: 653, startPoint y: 242, endPoint x: 594, endPoint y: 278, distance: 70.0
click at [653, 251] on icon at bounding box center [658, 243] width 24 height 26
click at [646, 256] on input "radio" at bounding box center [646, 256] width 0 height 0
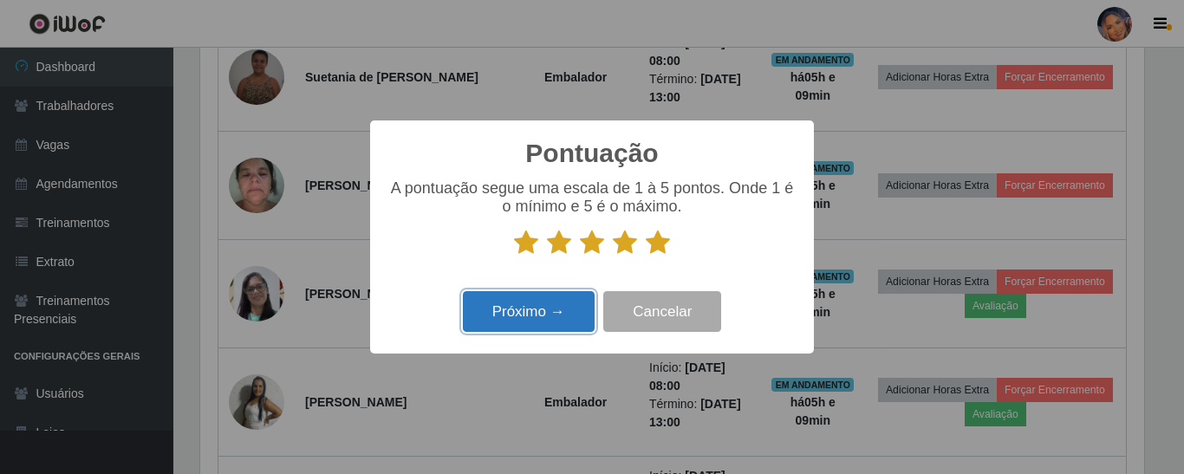
click at [535, 309] on button "Próximo →" at bounding box center [529, 311] width 132 height 41
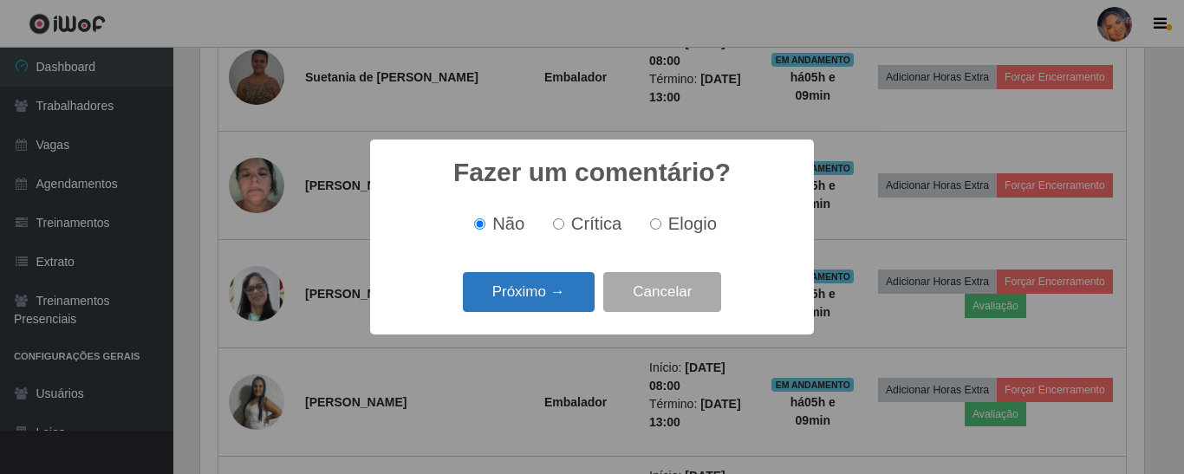
click at [532, 294] on button "Próximo →" at bounding box center [529, 292] width 132 height 41
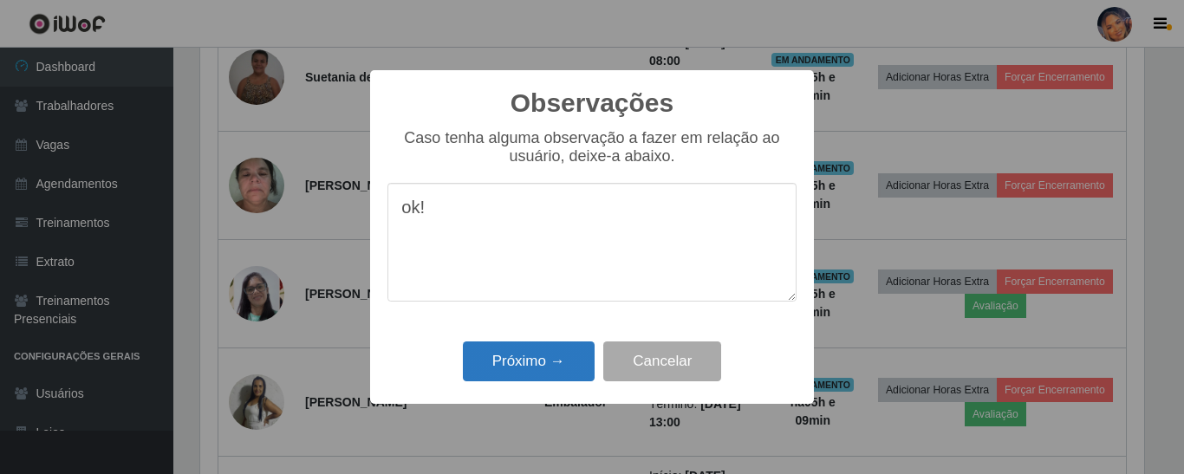
type textarea "ok!"
click at [555, 364] on button "Próximo →" at bounding box center [529, 361] width 132 height 41
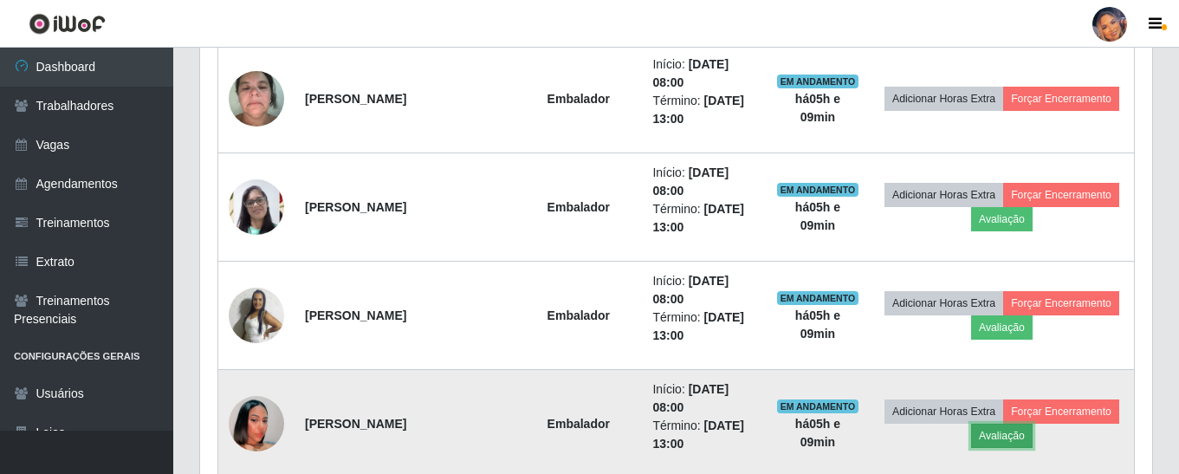
click at [997, 440] on button "Avaliação" at bounding box center [1002, 436] width 62 height 24
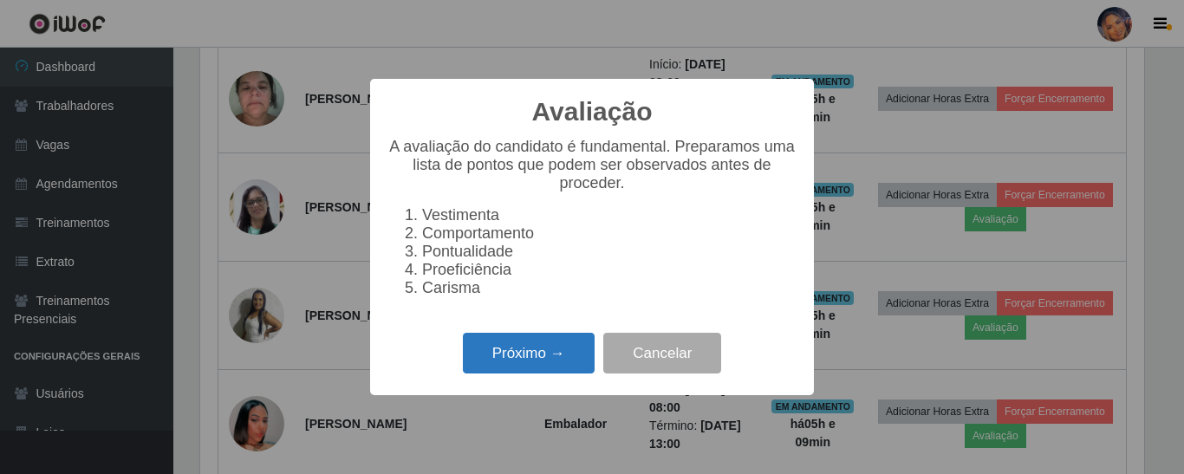
click at [582, 368] on button "Próximo →" at bounding box center [529, 353] width 132 height 41
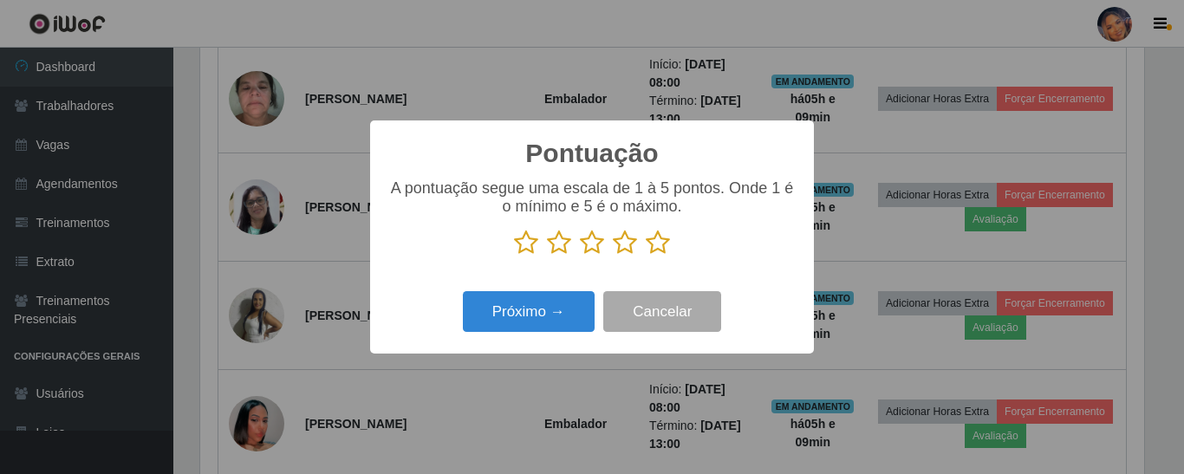
drag, startPoint x: 665, startPoint y: 250, endPoint x: 588, endPoint y: 280, distance: 82.1
click at [651, 254] on icon at bounding box center [658, 243] width 24 height 26
click at [646, 256] on input "radio" at bounding box center [646, 256] width 0 height 0
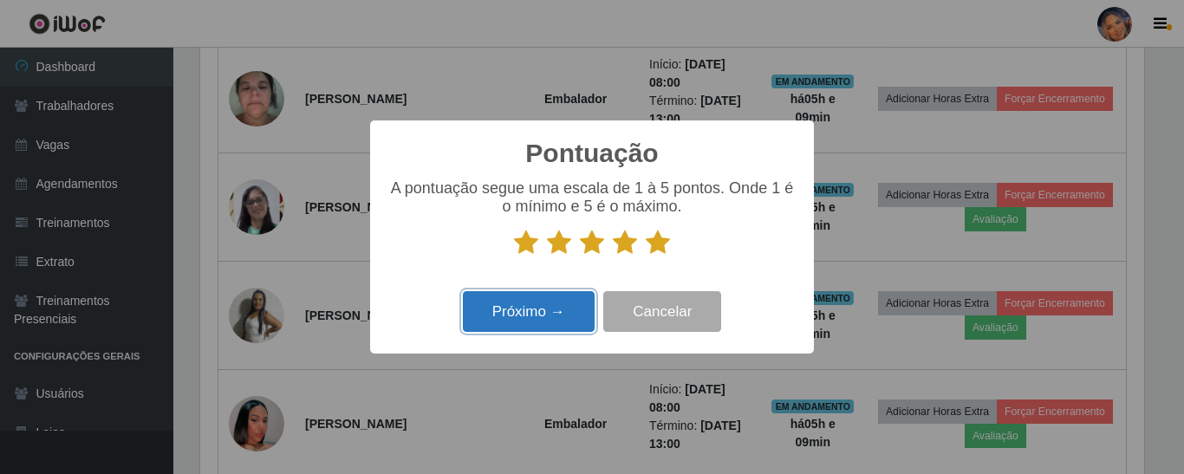
click at [542, 315] on button "Próximo →" at bounding box center [529, 311] width 132 height 41
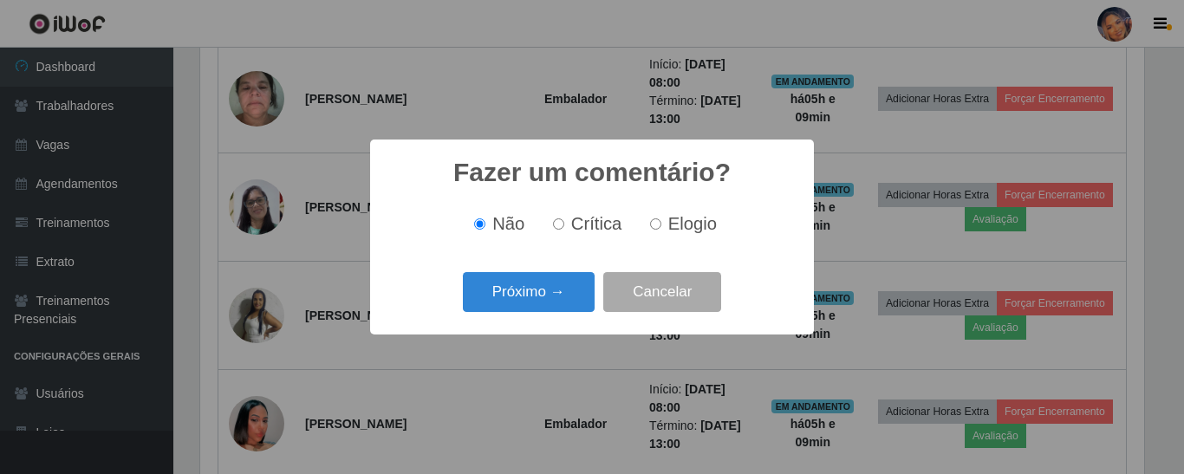
click at [542, 300] on button "Próximo →" at bounding box center [529, 292] width 132 height 41
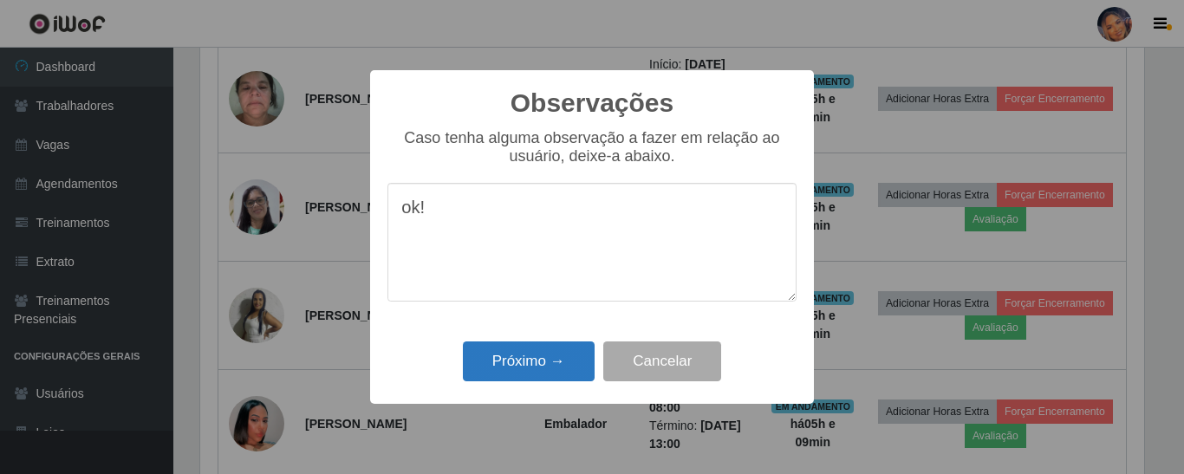
type textarea "ok!"
click at [536, 358] on button "Próximo →" at bounding box center [529, 361] width 132 height 41
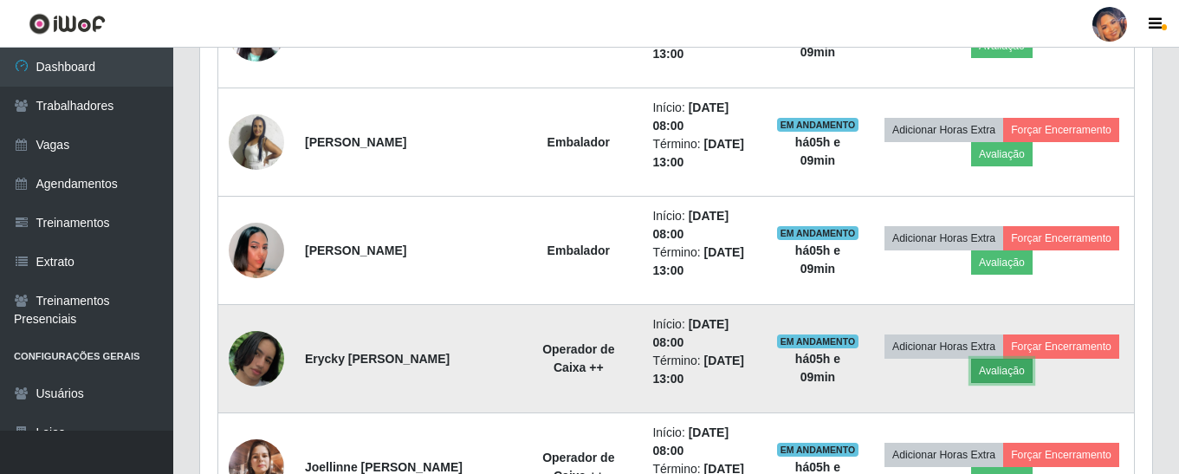
click at [1008, 373] on button "Avaliação" at bounding box center [1002, 371] width 62 height 24
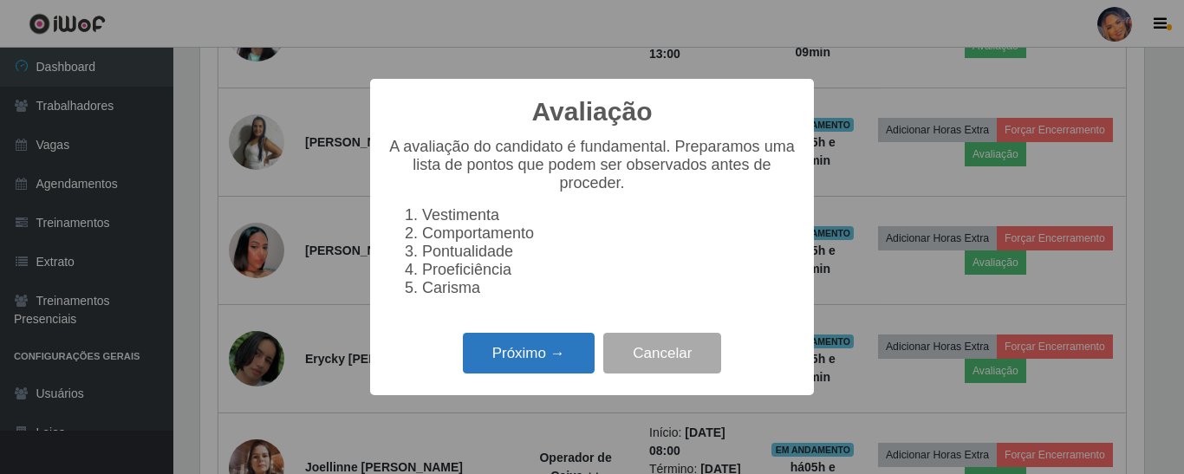
click at [554, 365] on button "Próximo →" at bounding box center [529, 353] width 132 height 41
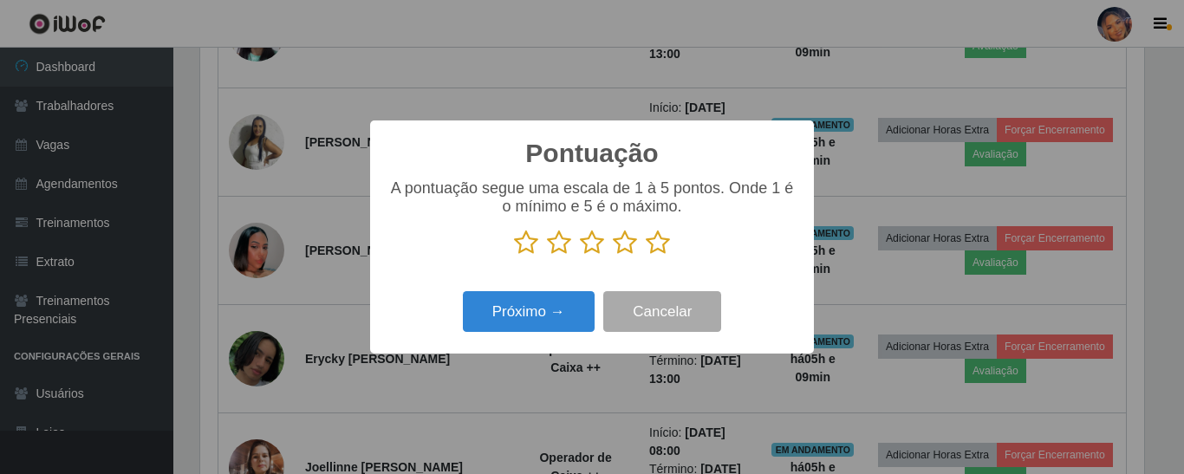
click at [655, 256] on icon at bounding box center [658, 243] width 24 height 26
click at [646, 256] on input "radio" at bounding box center [646, 256] width 0 height 0
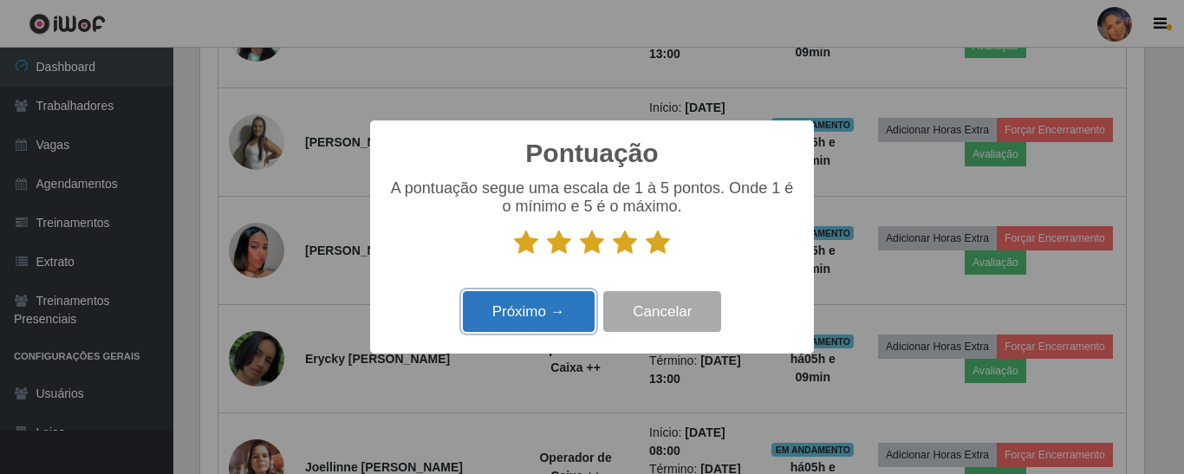
click at [509, 317] on button "Próximo →" at bounding box center [529, 311] width 132 height 41
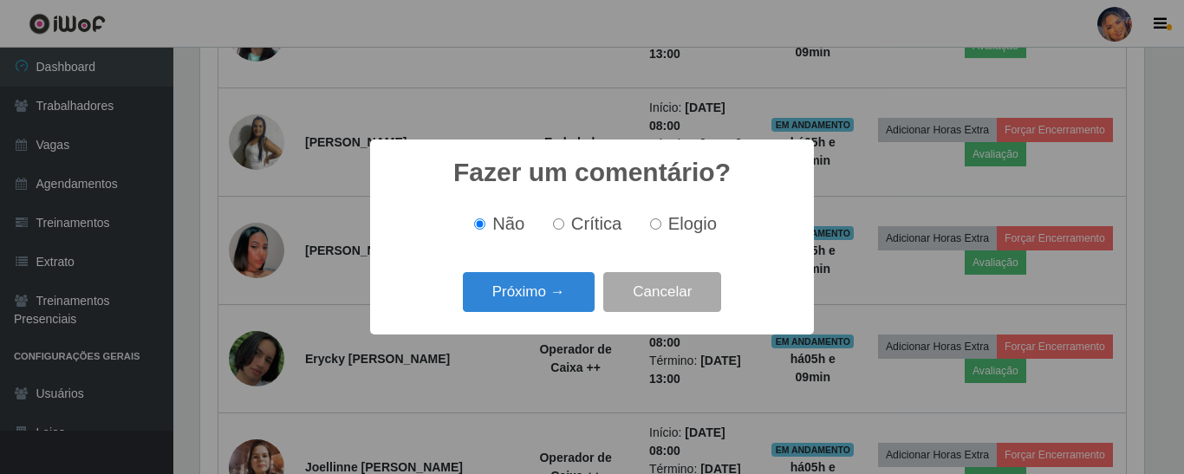
click at [508, 304] on button "Próximo →" at bounding box center [529, 292] width 132 height 41
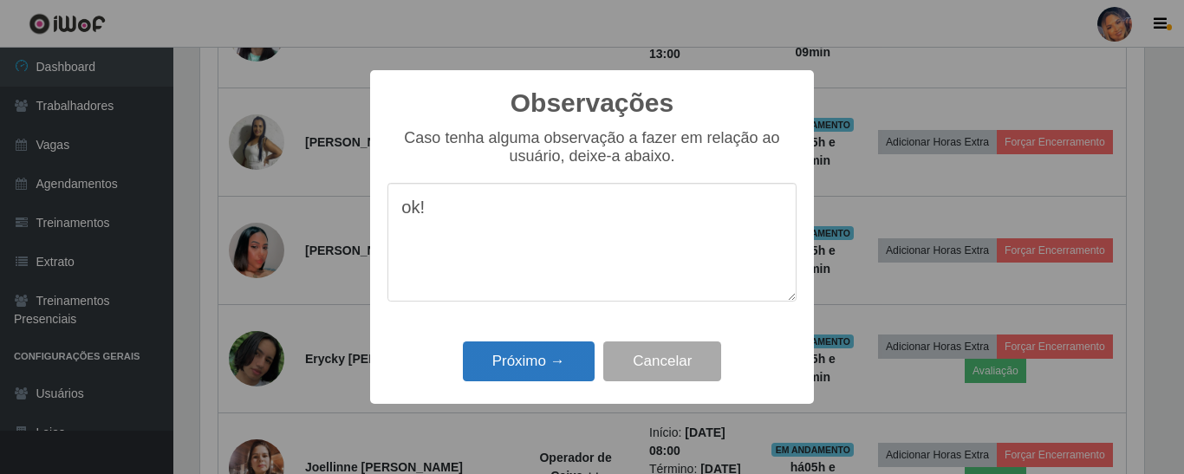
type textarea "ok!"
click at [536, 369] on button "Próximo →" at bounding box center [529, 361] width 132 height 41
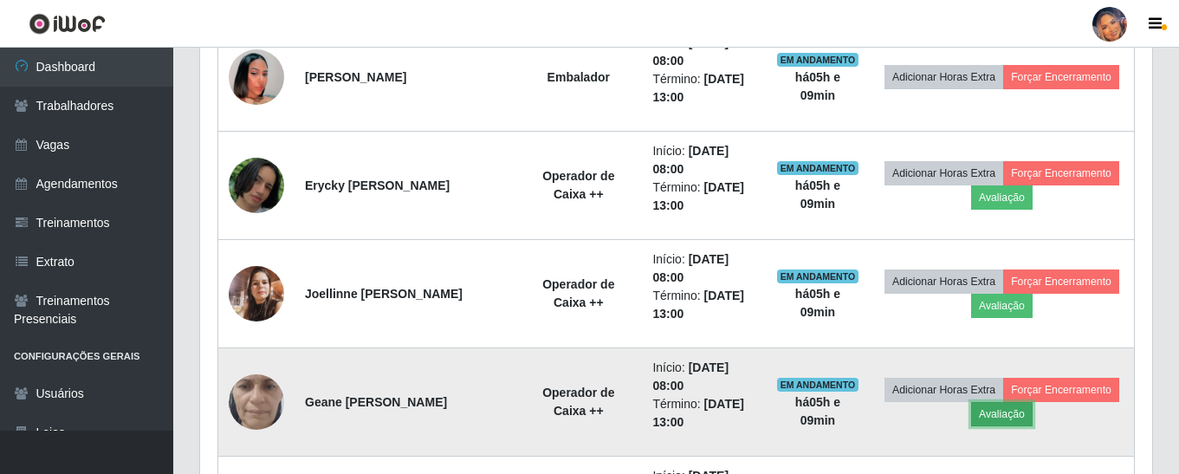
click at [997, 422] on button "Avaliação" at bounding box center [1002, 414] width 62 height 24
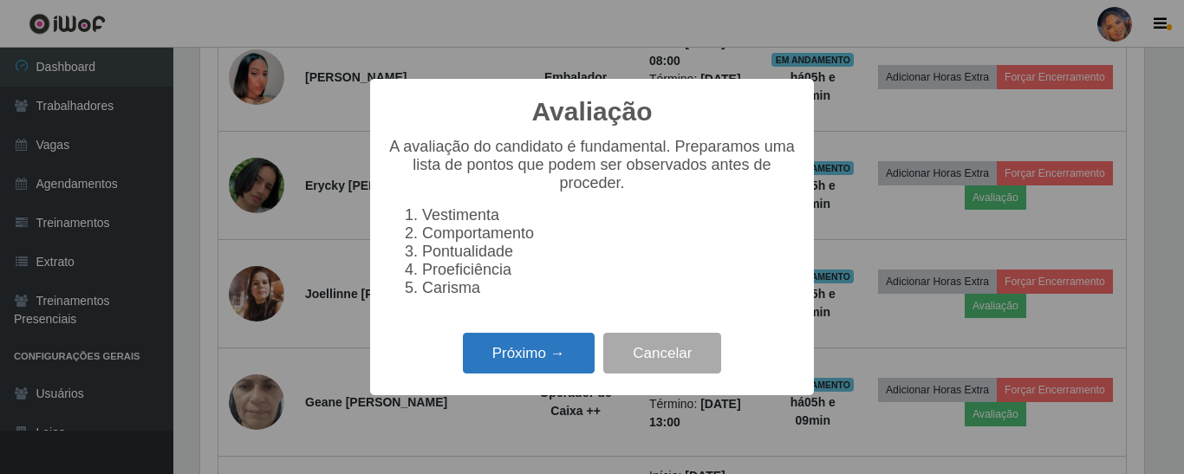
click at [571, 355] on button "Próximo →" at bounding box center [529, 353] width 132 height 41
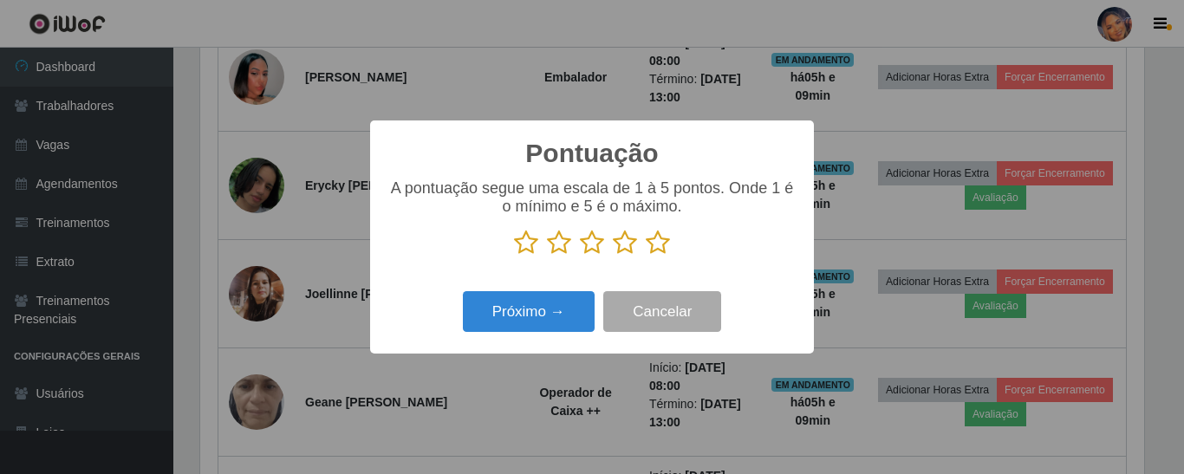
drag, startPoint x: 659, startPoint y: 245, endPoint x: 552, endPoint y: 289, distance: 115.9
click at [649, 248] on icon at bounding box center [658, 243] width 24 height 26
click at [646, 256] on input "radio" at bounding box center [646, 256] width 0 height 0
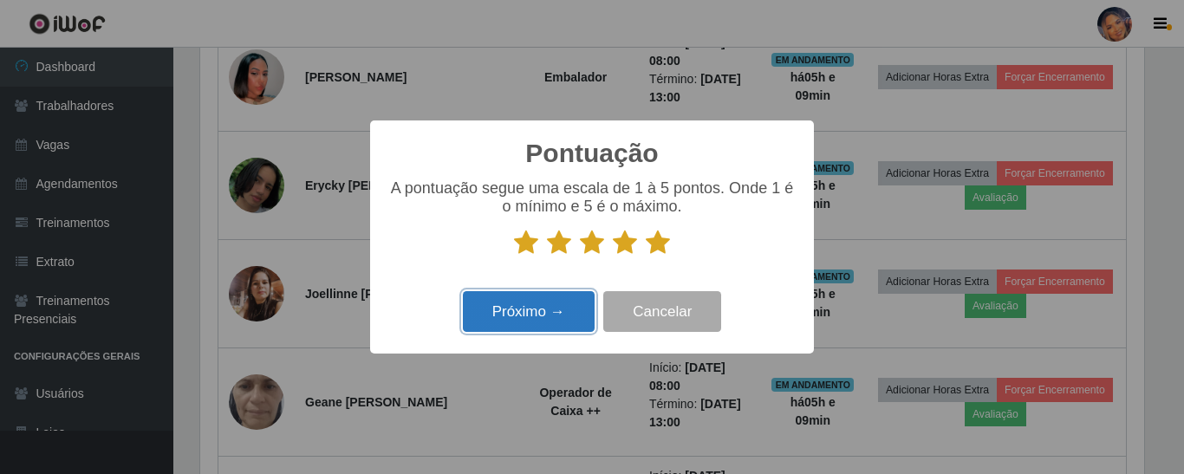
click at [536, 325] on button "Próximo →" at bounding box center [529, 311] width 132 height 41
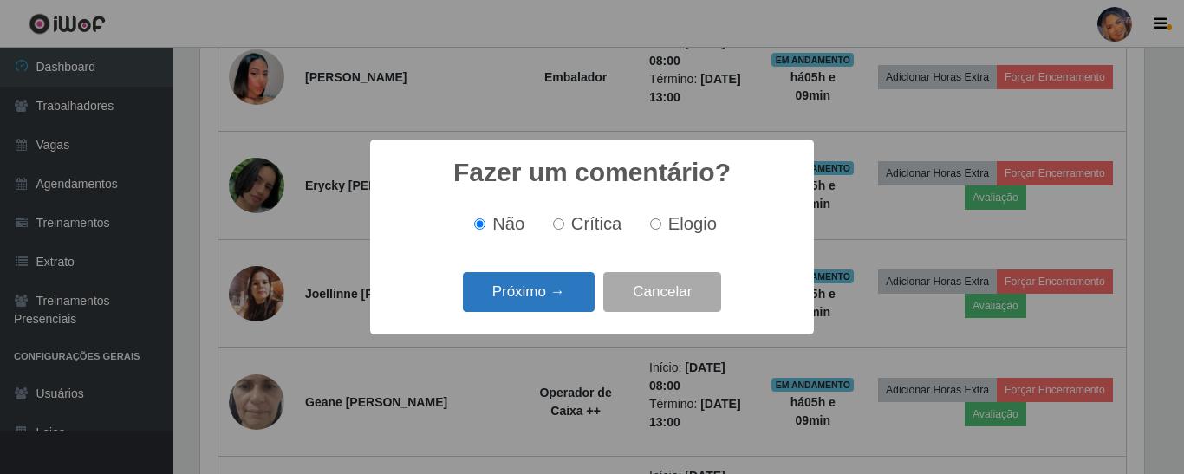
click at [543, 290] on button "Próximo →" at bounding box center [529, 292] width 132 height 41
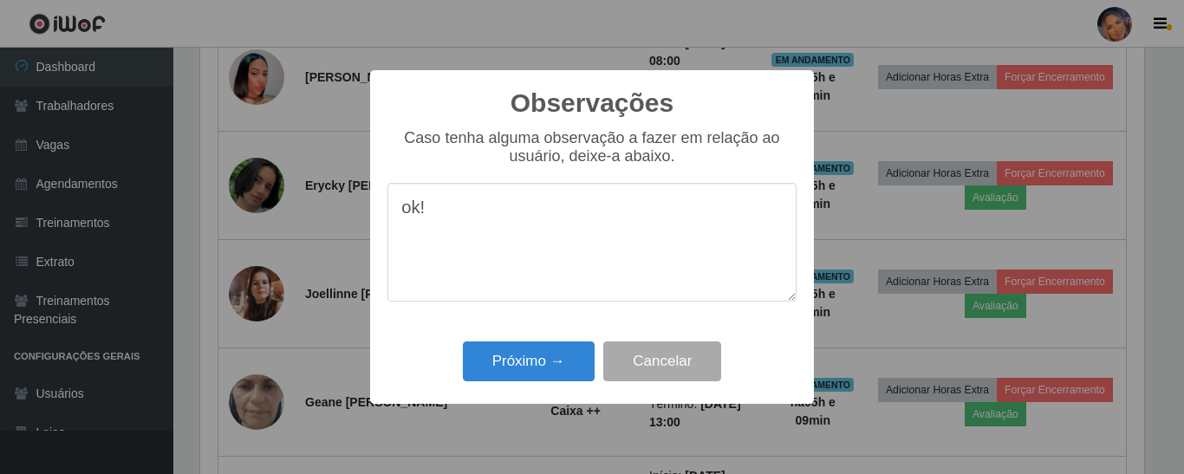
type textarea "ok!"
click at [552, 406] on div "Observações × Caso tenha alguma observação a fazer em relação ao usuário, deixe…" at bounding box center [592, 237] width 1184 height 474
click at [542, 373] on button "Próximo →" at bounding box center [529, 361] width 132 height 41
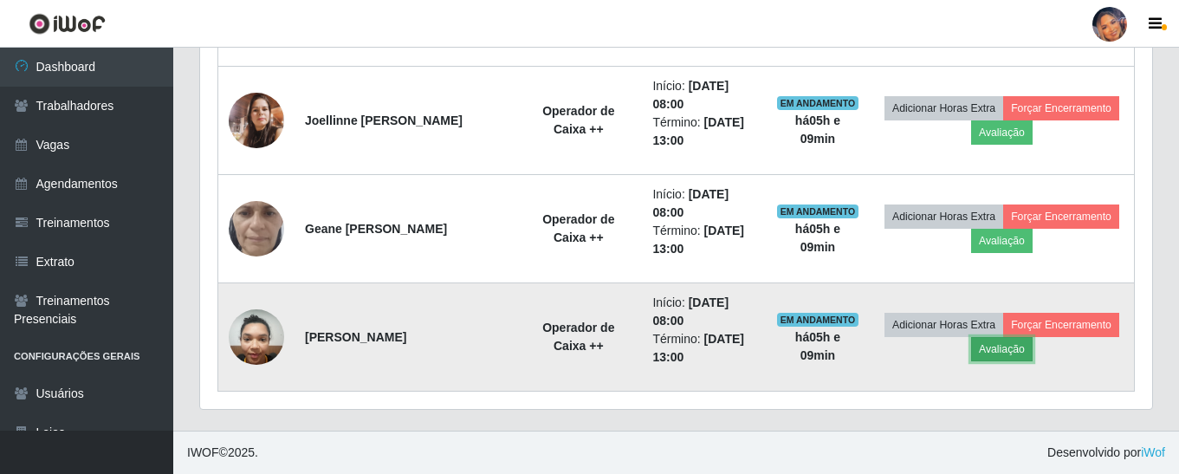
click at [990, 356] on button "Avaliação" at bounding box center [1002, 349] width 62 height 24
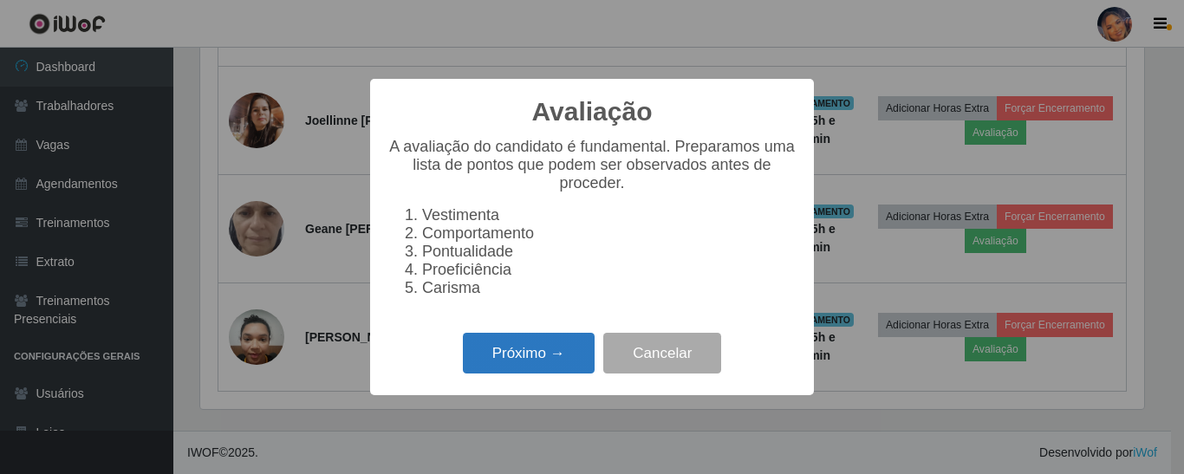
click at [546, 366] on button "Próximo →" at bounding box center [529, 353] width 132 height 41
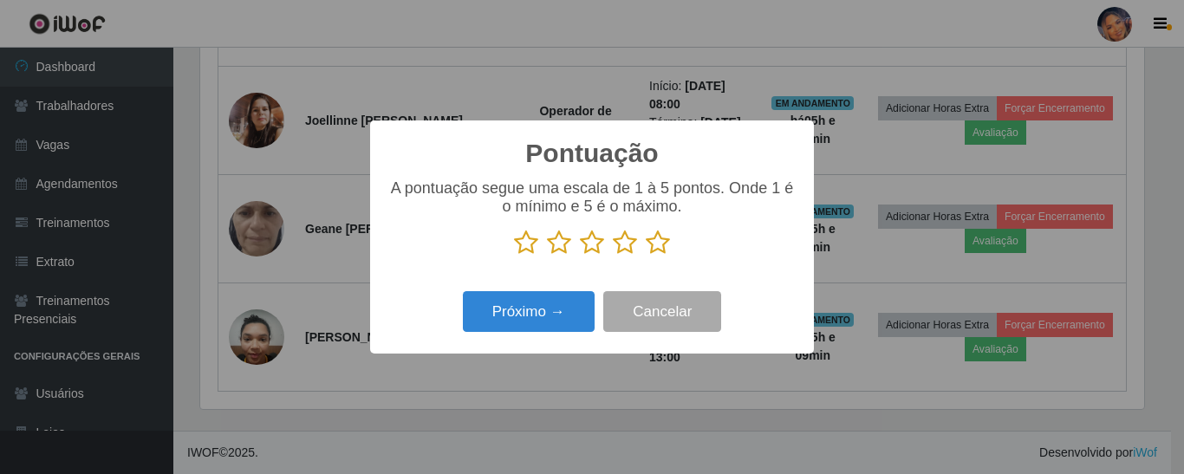
drag, startPoint x: 670, startPoint y: 231, endPoint x: 657, endPoint y: 240, distance: 15.6
click at [669, 233] on p at bounding box center [591, 243] width 409 height 26
drag, startPoint x: 655, startPoint y: 249, endPoint x: 631, endPoint y: 257, distance: 25.5
click at [654, 250] on icon at bounding box center [658, 243] width 24 height 26
click at [646, 256] on input "radio" at bounding box center [646, 256] width 0 height 0
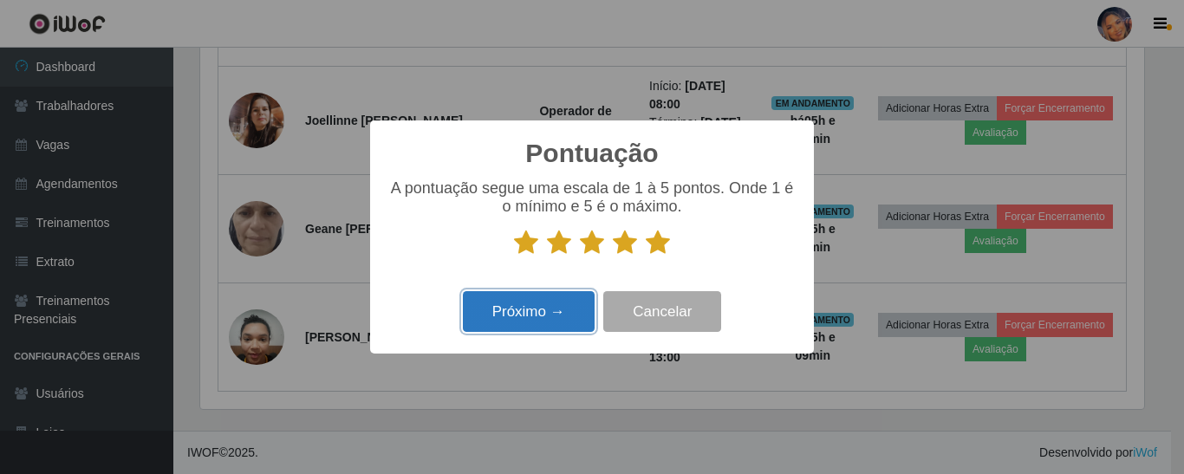
click at [549, 304] on button "Próximo →" at bounding box center [529, 311] width 132 height 41
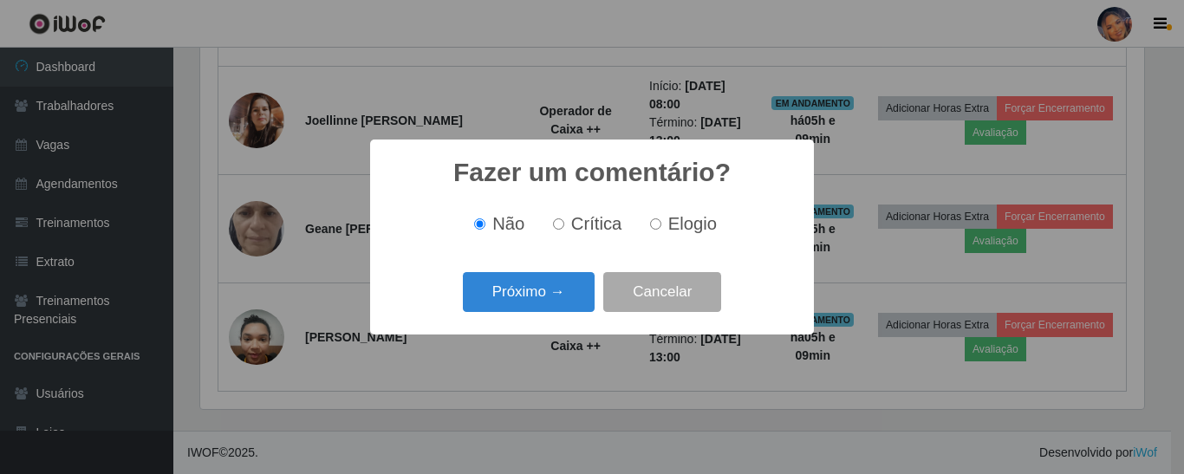
click at [549, 304] on button "Próximo →" at bounding box center [529, 292] width 132 height 41
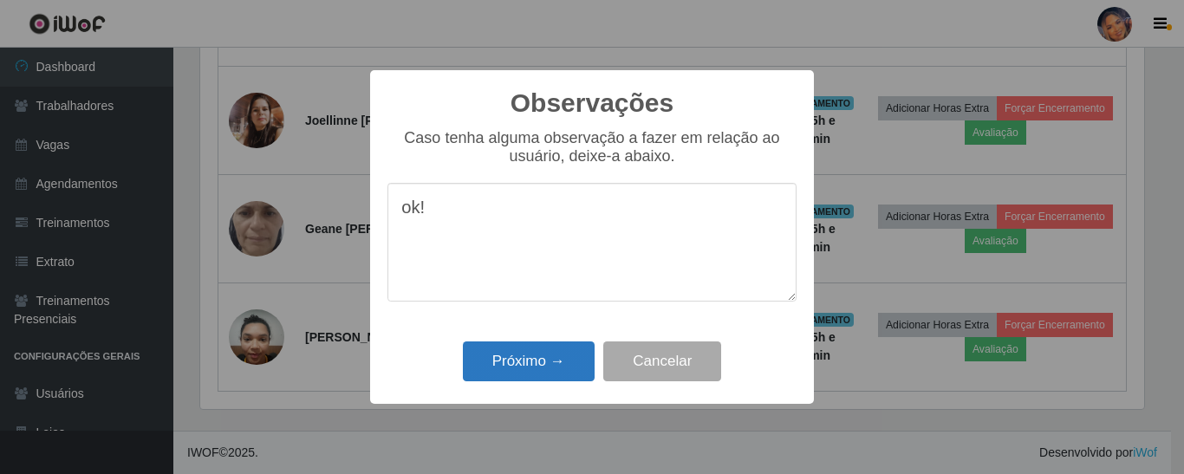
type textarea "ok!"
click at [542, 363] on button "Próximo →" at bounding box center [529, 361] width 132 height 41
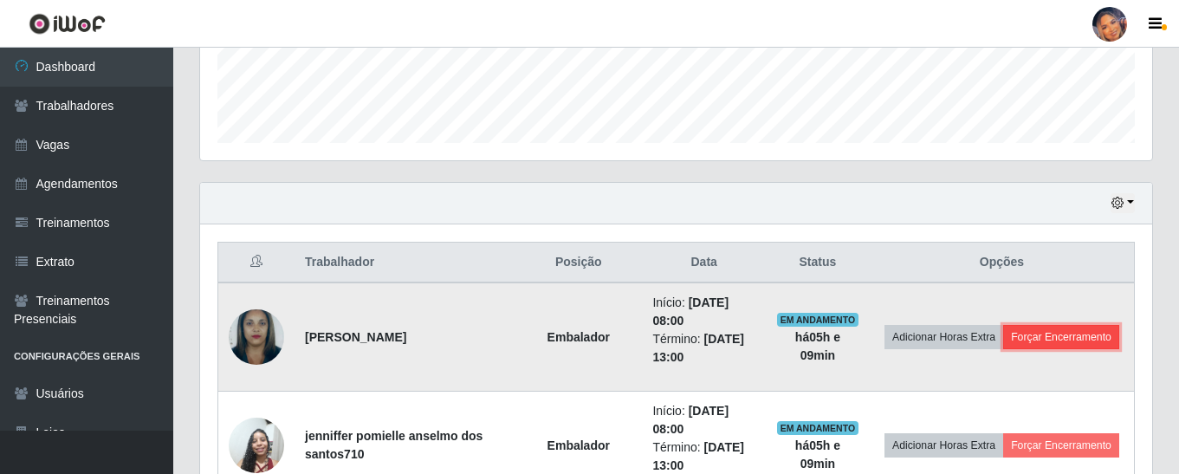
drag, startPoint x: 1076, startPoint y: 341, endPoint x: 1061, endPoint y: 339, distance: 15.8
click at [1061, 339] on button "Forçar Encerramento" at bounding box center [1061, 337] width 116 height 24
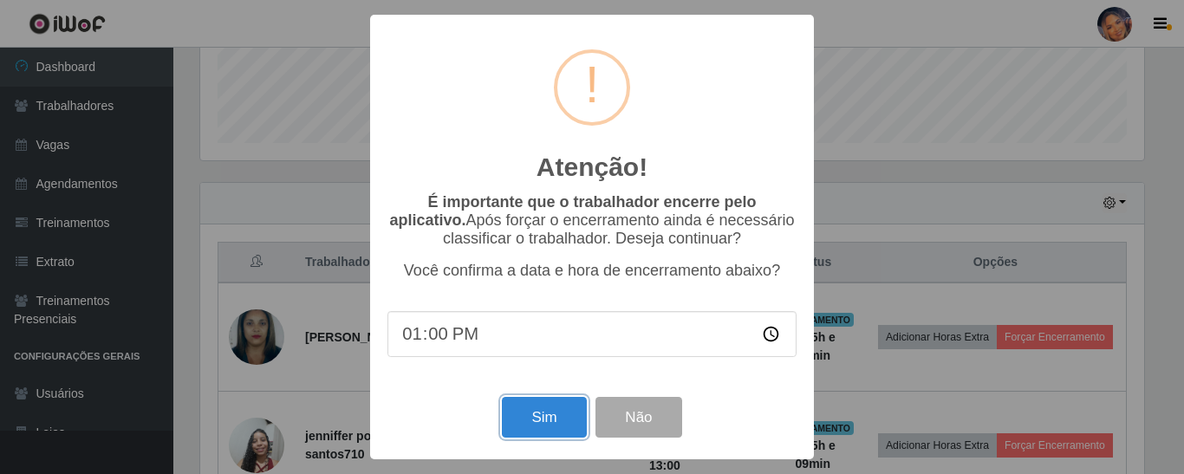
drag, startPoint x: 538, startPoint y: 424, endPoint x: 542, endPoint y: 414, distance: 10.1
click at [539, 423] on button "Sim" at bounding box center [544, 417] width 84 height 41
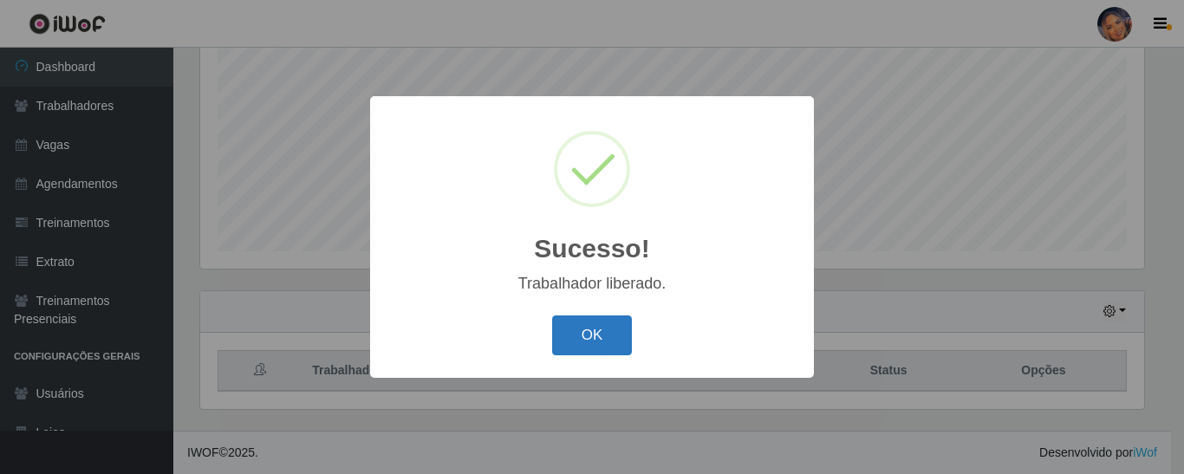
drag, startPoint x: 624, startPoint y: 357, endPoint x: 608, endPoint y: 341, distance: 22.7
click at [614, 346] on div "OK Cancel" at bounding box center [591, 334] width 409 height 49
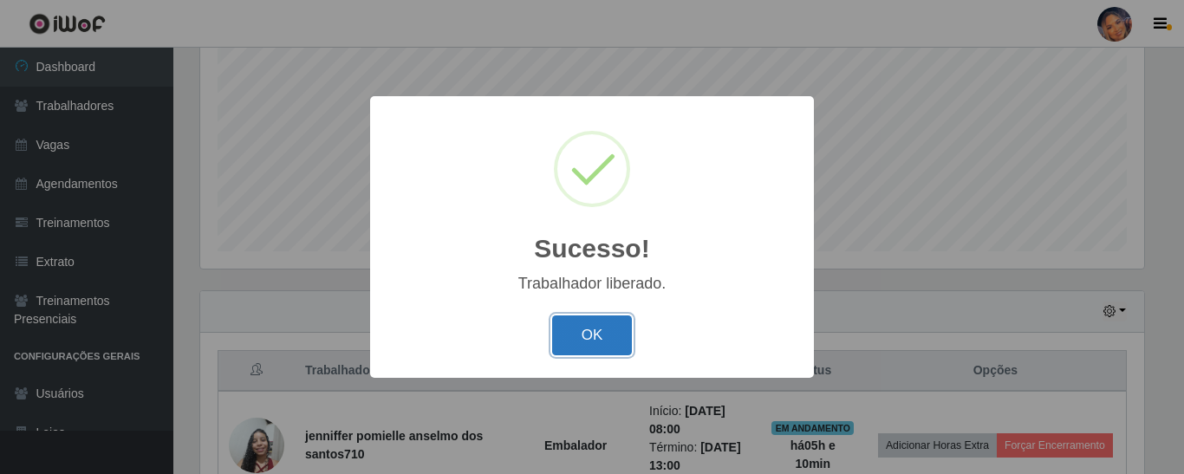
click at [608, 341] on button "OK" at bounding box center [592, 335] width 81 height 41
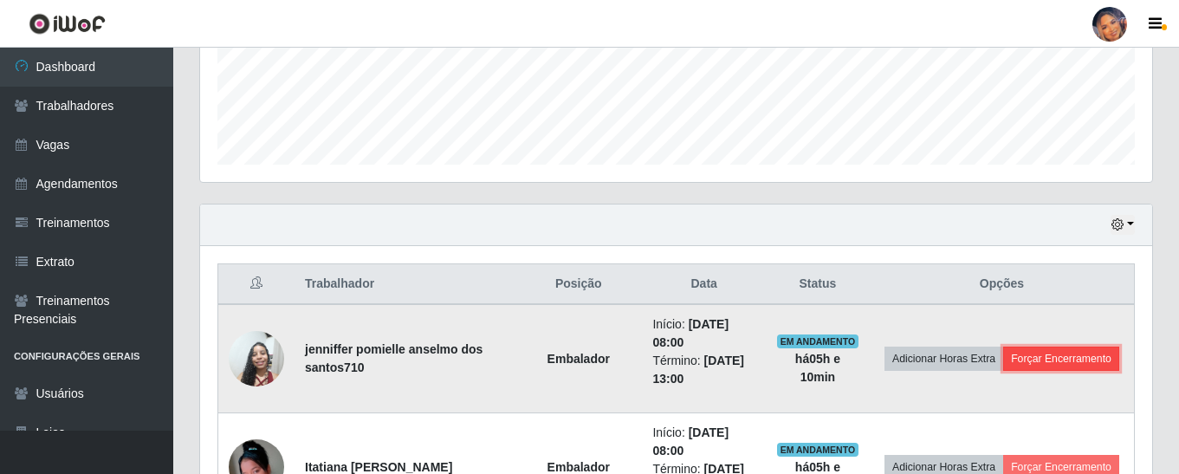
click at [1035, 355] on button "Forçar Encerramento" at bounding box center [1061, 359] width 116 height 24
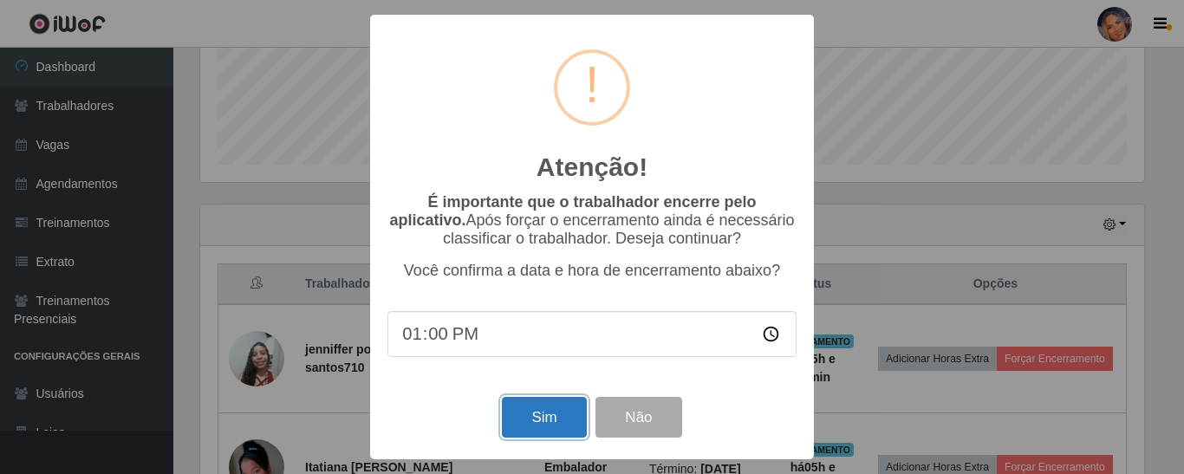
click at [550, 412] on button "Sim" at bounding box center [544, 417] width 84 height 41
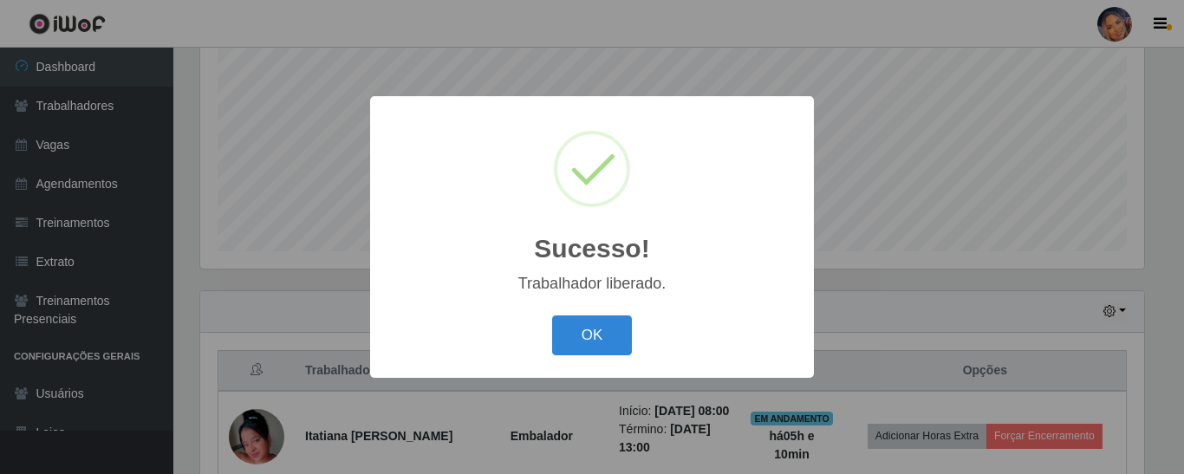
drag, startPoint x: 596, startPoint y: 334, endPoint x: 725, endPoint y: 315, distance: 130.5
click at [596, 335] on button "OK" at bounding box center [592, 335] width 81 height 41
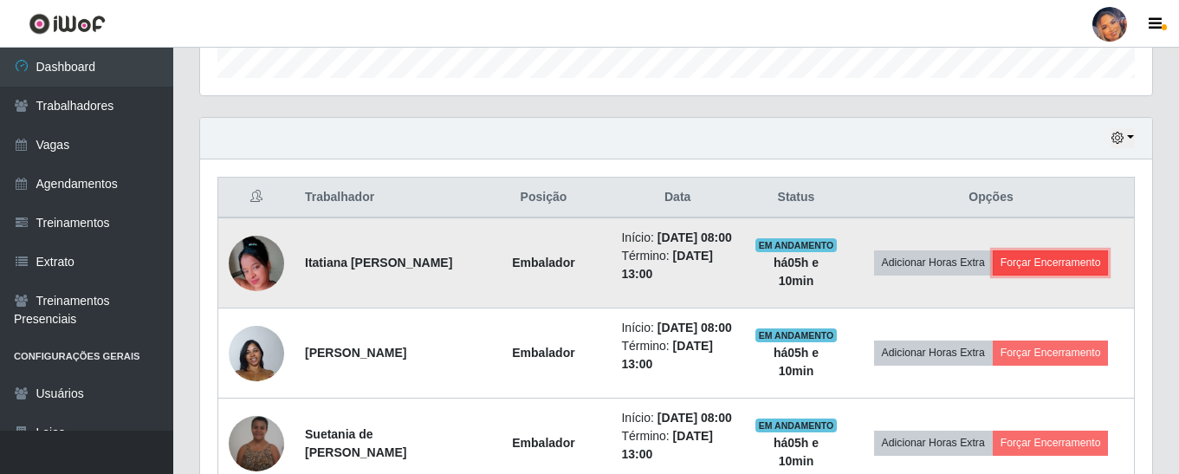
click at [1049, 270] on button "Forçar Encerramento" at bounding box center [1051, 262] width 116 height 24
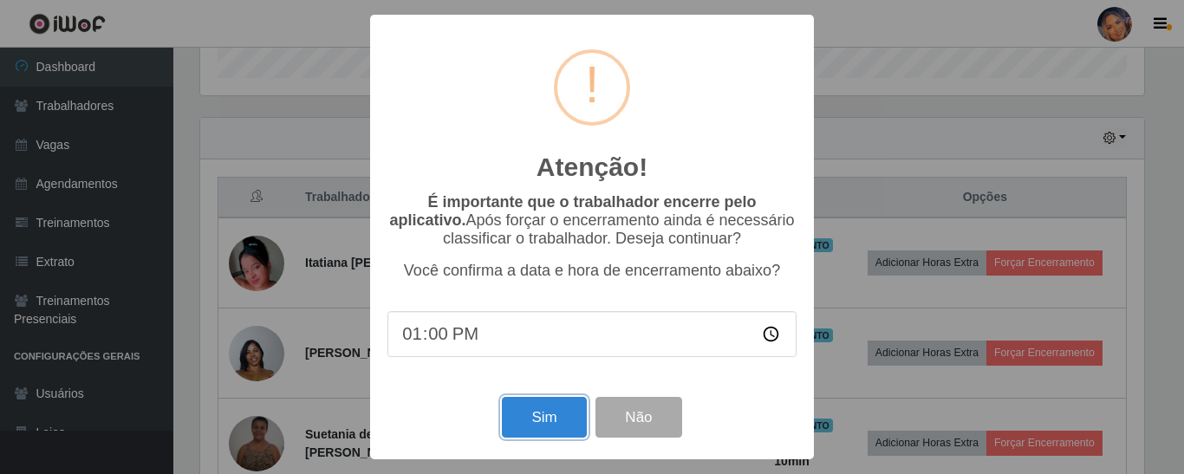
drag, startPoint x: 547, startPoint y: 425, endPoint x: 540, endPoint y: 412, distance: 14.0
click at [545, 425] on button "Sim" at bounding box center [544, 417] width 84 height 41
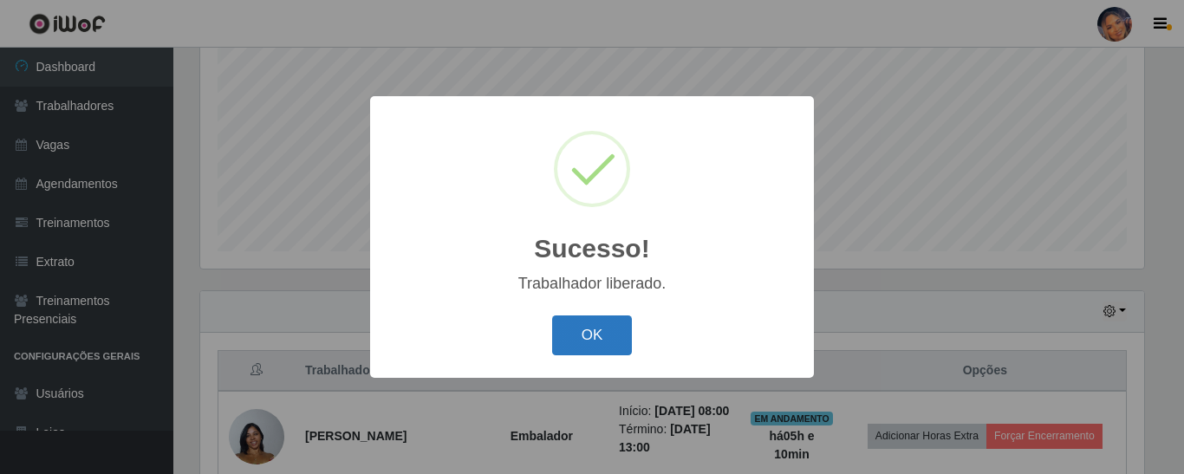
click at [595, 338] on button "OK" at bounding box center [592, 335] width 81 height 41
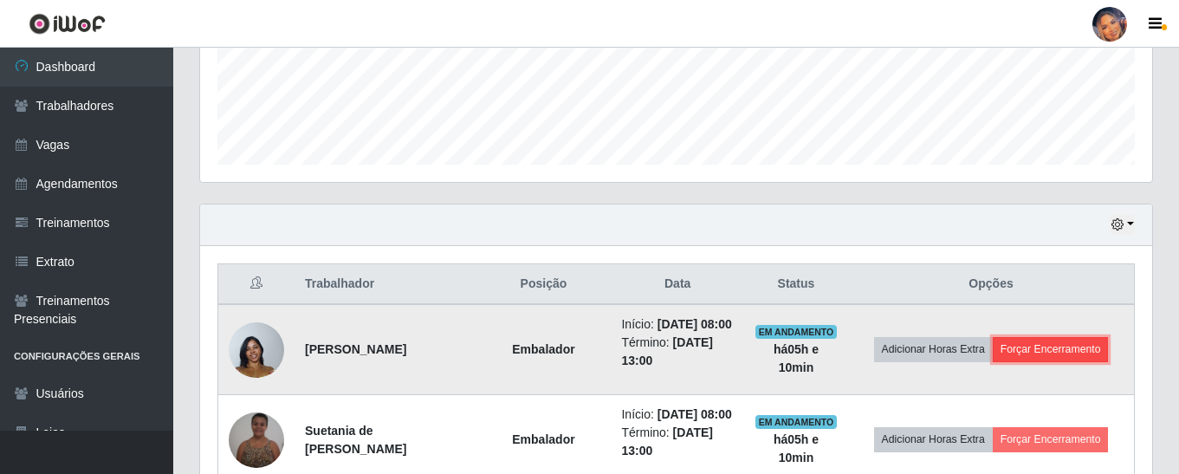
click at [1036, 360] on button "Forçar Encerramento" at bounding box center [1051, 349] width 116 height 24
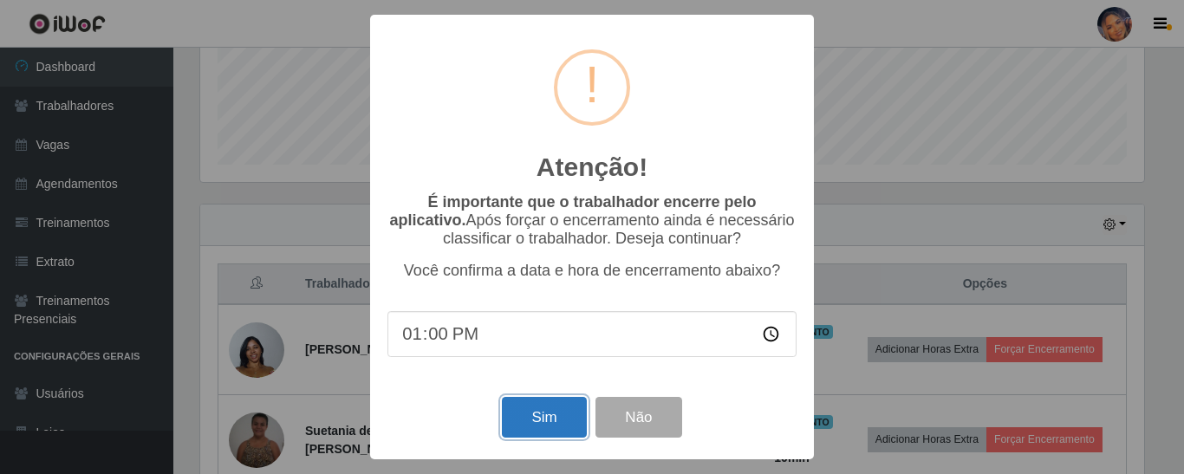
drag, startPoint x: 536, startPoint y: 434, endPoint x: 542, endPoint y: 422, distance: 13.6
click at [536, 432] on button "Sim" at bounding box center [544, 417] width 84 height 41
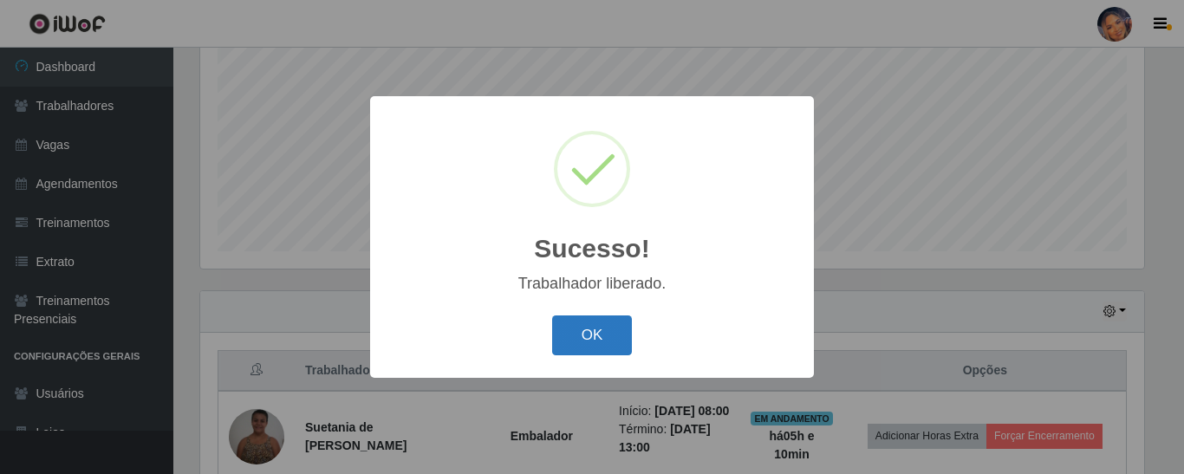
click at [599, 331] on button "OK" at bounding box center [592, 335] width 81 height 41
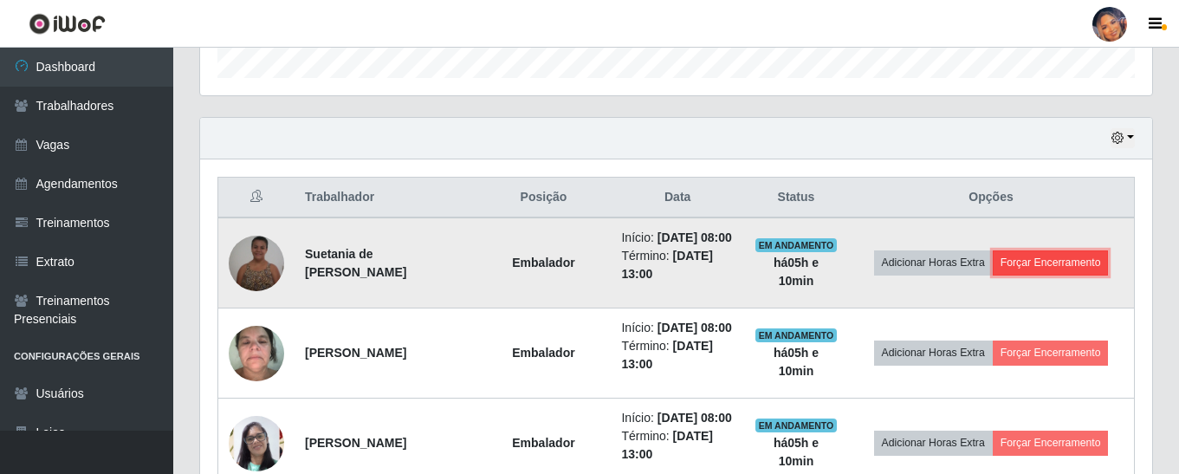
click at [1046, 266] on button "Forçar Encerramento" at bounding box center [1051, 262] width 116 height 24
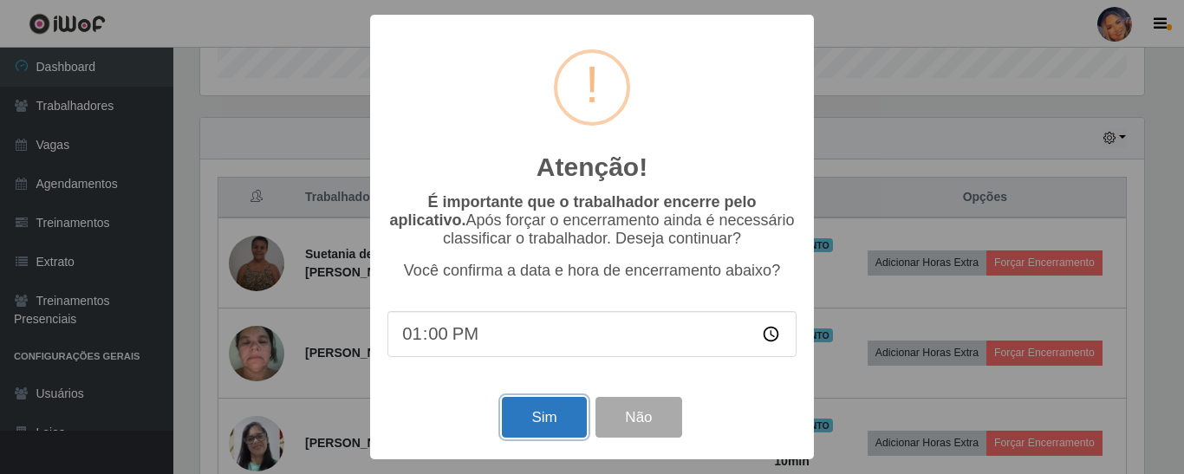
click at [549, 424] on button "Sim" at bounding box center [544, 417] width 84 height 41
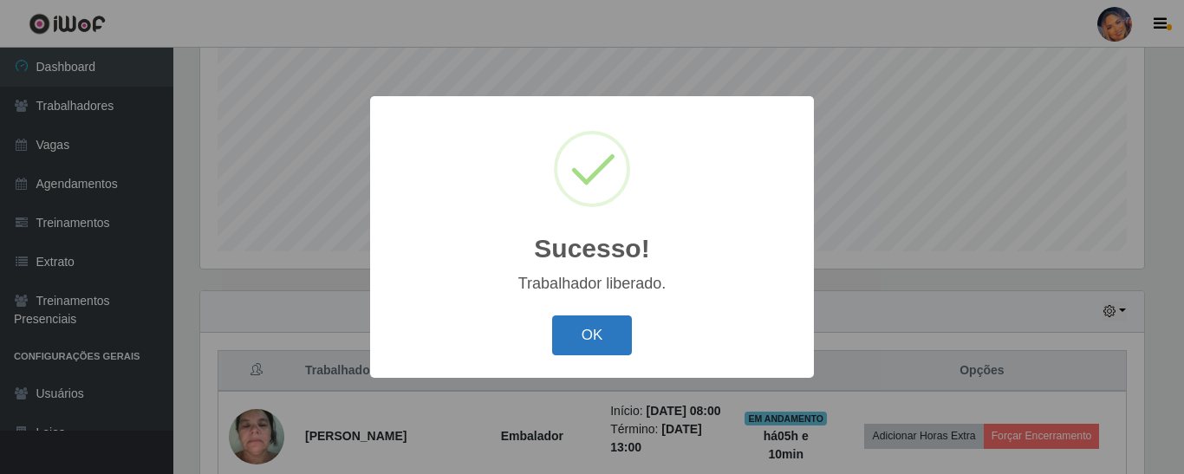
click at [581, 329] on button "OK" at bounding box center [592, 335] width 81 height 41
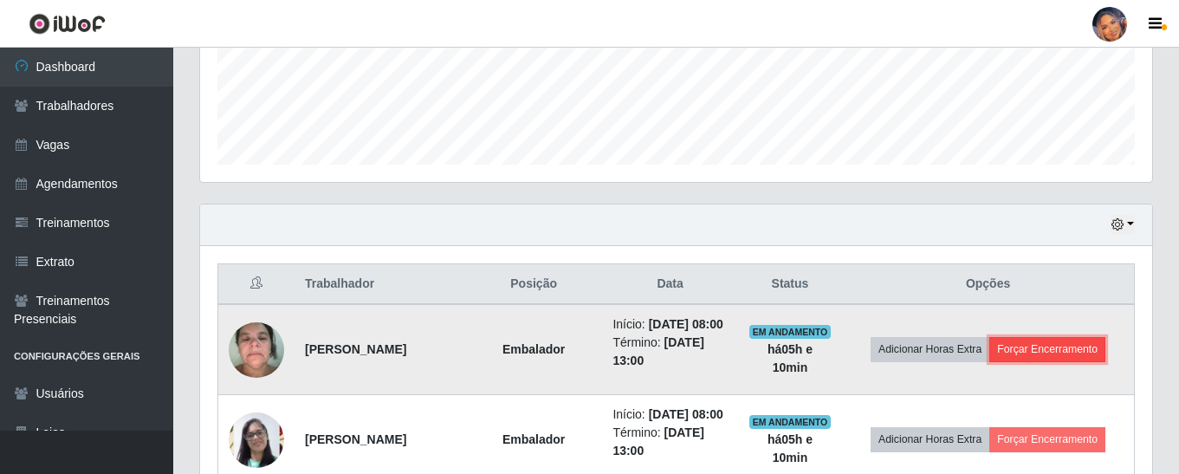
click at [1050, 358] on button "Forçar Encerramento" at bounding box center [1048, 349] width 116 height 24
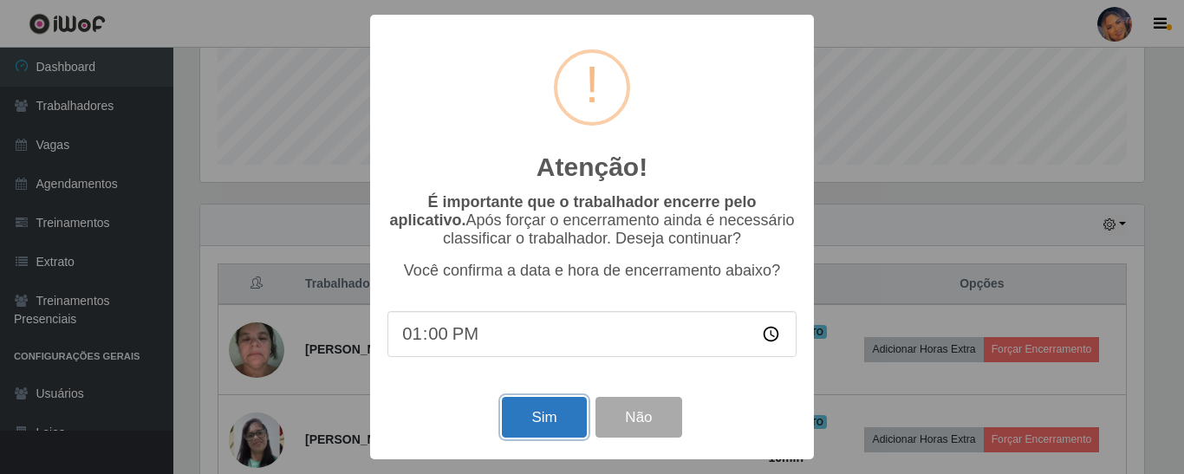
click at [519, 430] on button "Sim" at bounding box center [544, 417] width 84 height 41
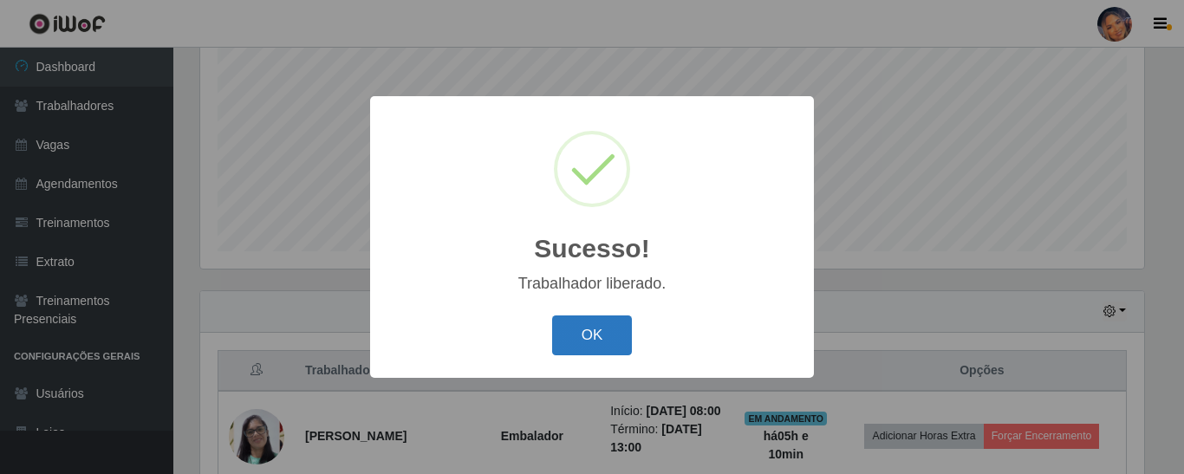
click at [606, 328] on button "OK" at bounding box center [592, 335] width 81 height 41
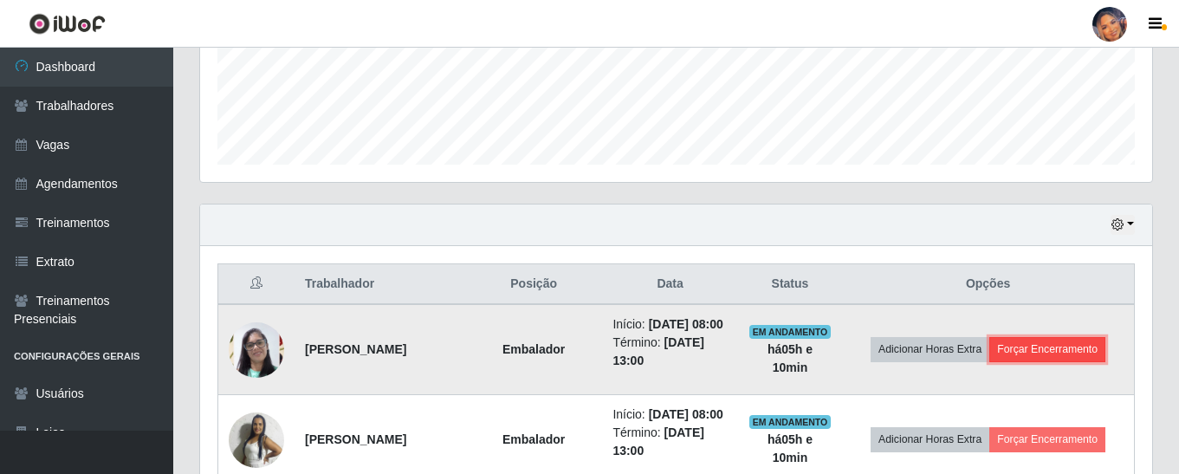
click at [1059, 359] on button "Forçar Encerramento" at bounding box center [1048, 349] width 116 height 24
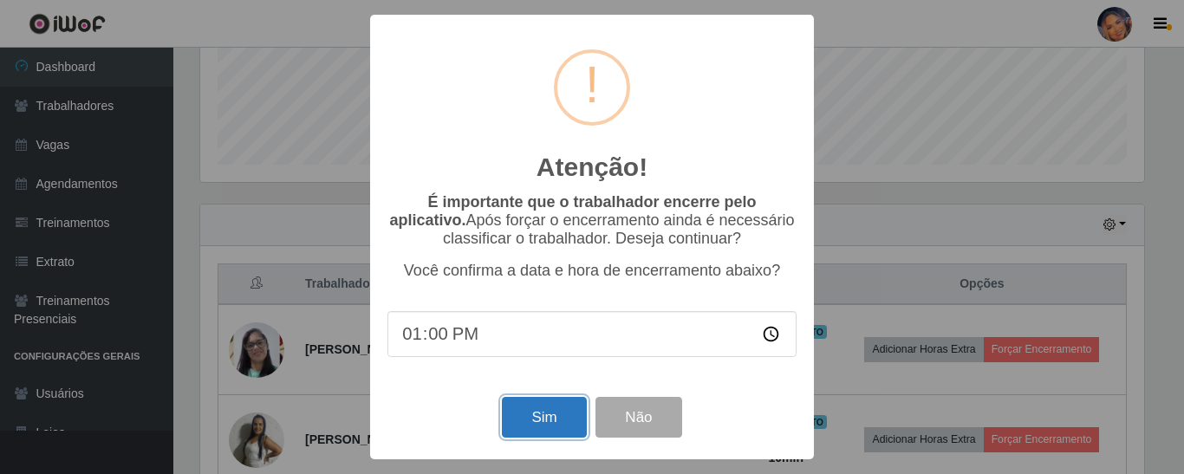
click at [544, 421] on button "Sim" at bounding box center [544, 417] width 84 height 41
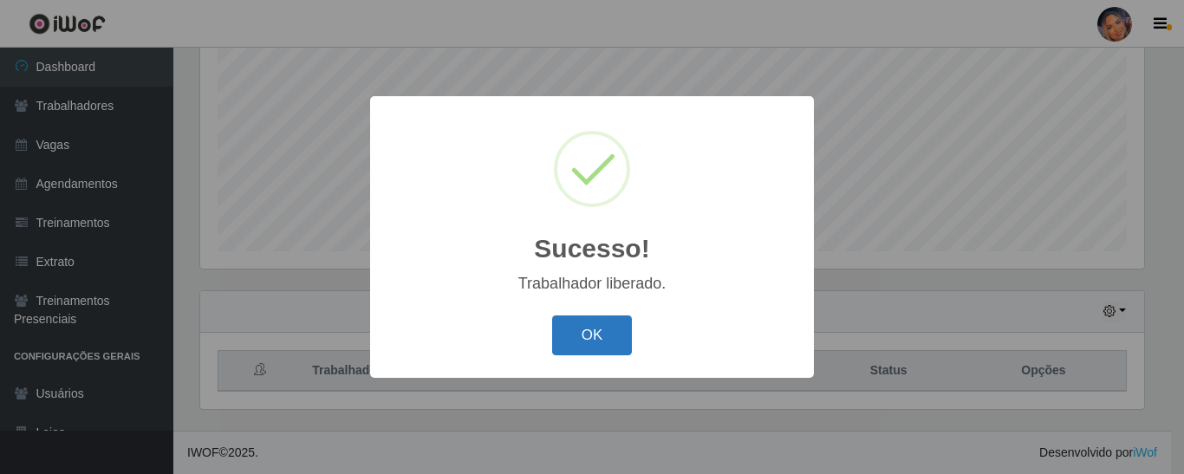
click at [620, 330] on button "OK" at bounding box center [592, 335] width 81 height 41
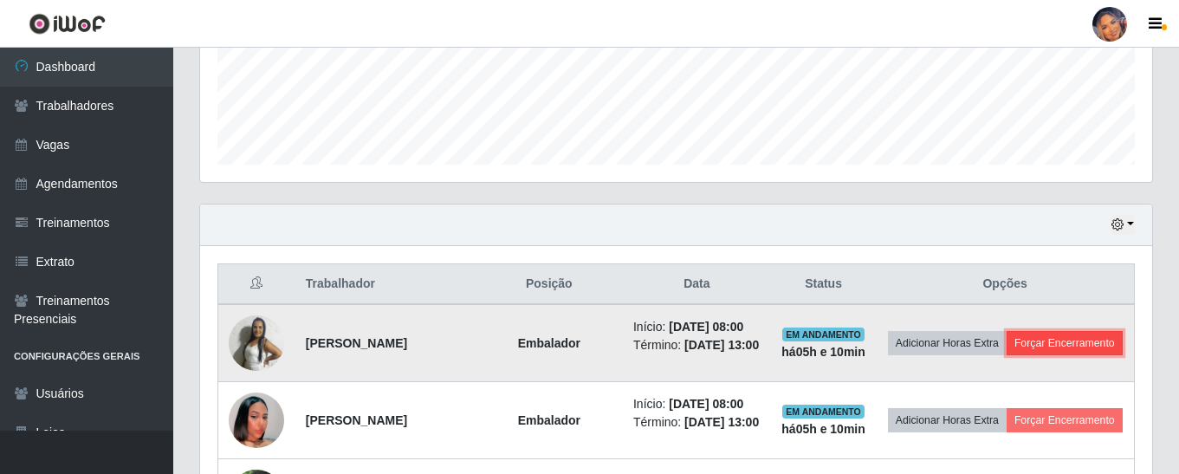
click at [1007, 355] on button "Forçar Encerramento" at bounding box center [1065, 343] width 116 height 24
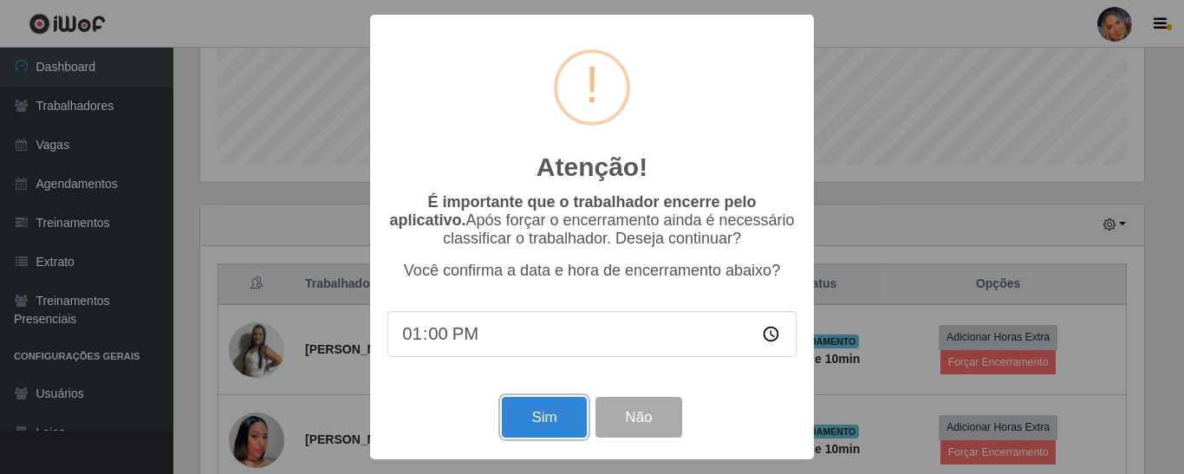
click at [538, 425] on button "Sim" at bounding box center [544, 417] width 84 height 41
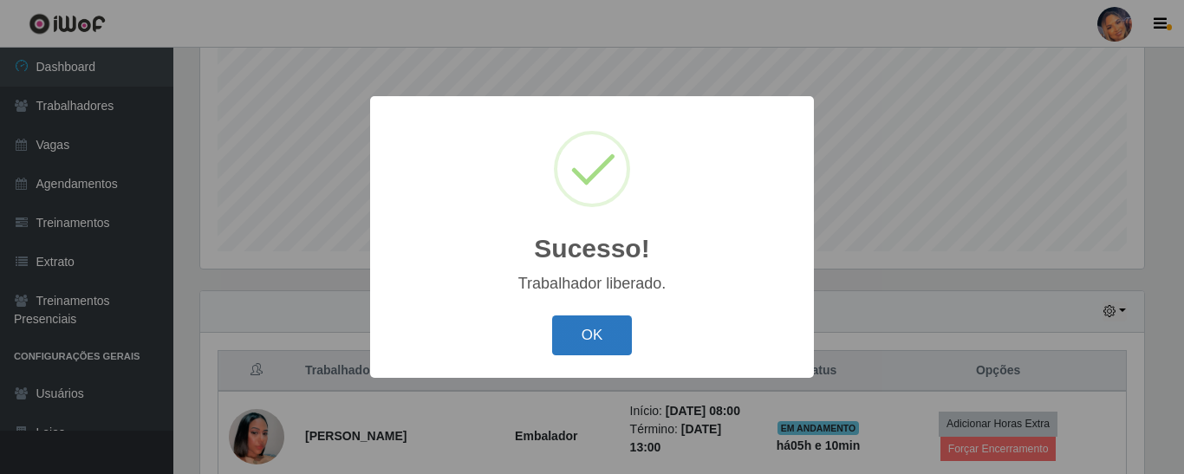
drag, startPoint x: 611, startPoint y: 341, endPoint x: 619, endPoint y: 329, distance: 13.7
click at [610, 339] on button "OK" at bounding box center [592, 335] width 81 height 41
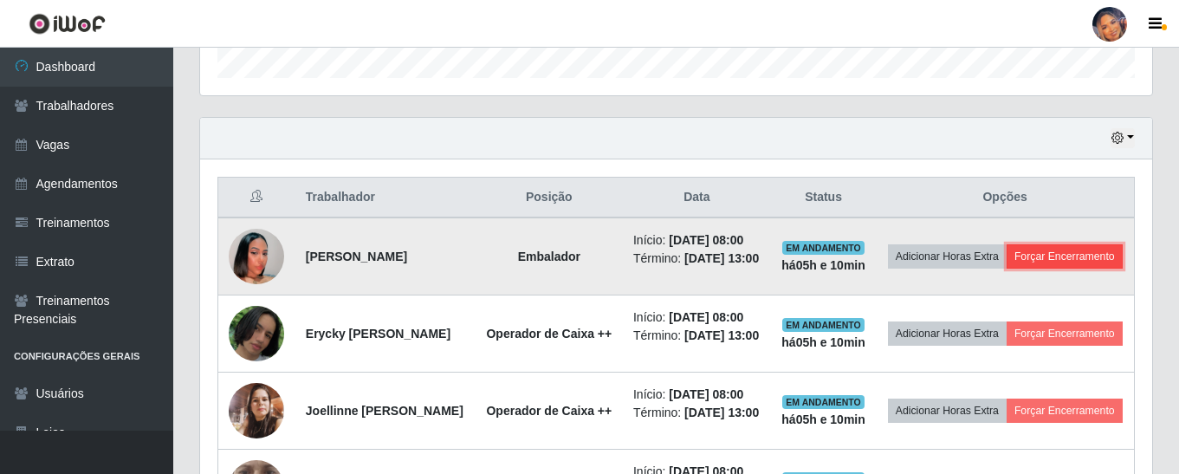
click at [1007, 269] on button "Forçar Encerramento" at bounding box center [1065, 256] width 116 height 24
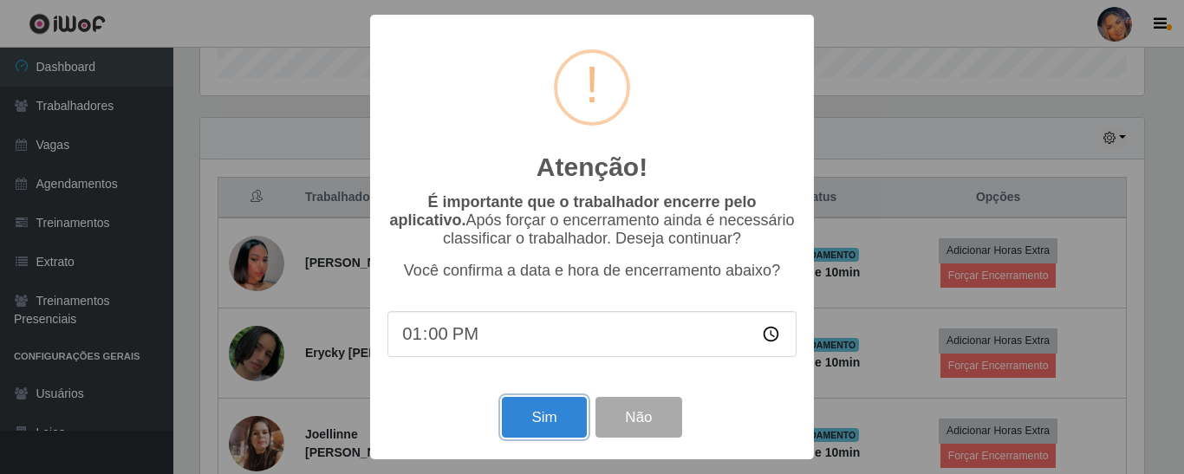
drag, startPoint x: 545, startPoint y: 433, endPoint x: 546, endPoint y: 424, distance: 9.6
click at [546, 431] on button "Sim" at bounding box center [544, 417] width 84 height 41
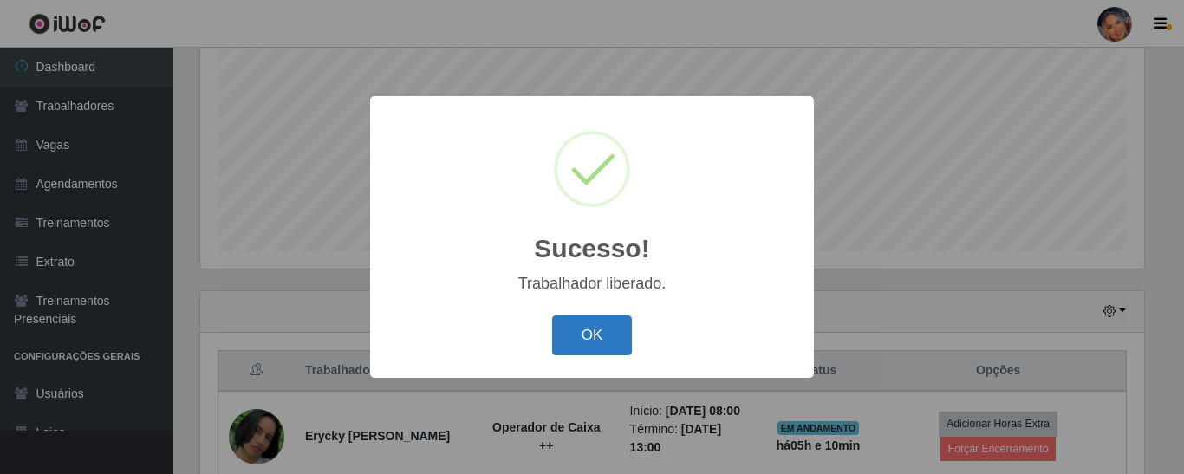
click at [586, 345] on button "OK" at bounding box center [592, 335] width 81 height 41
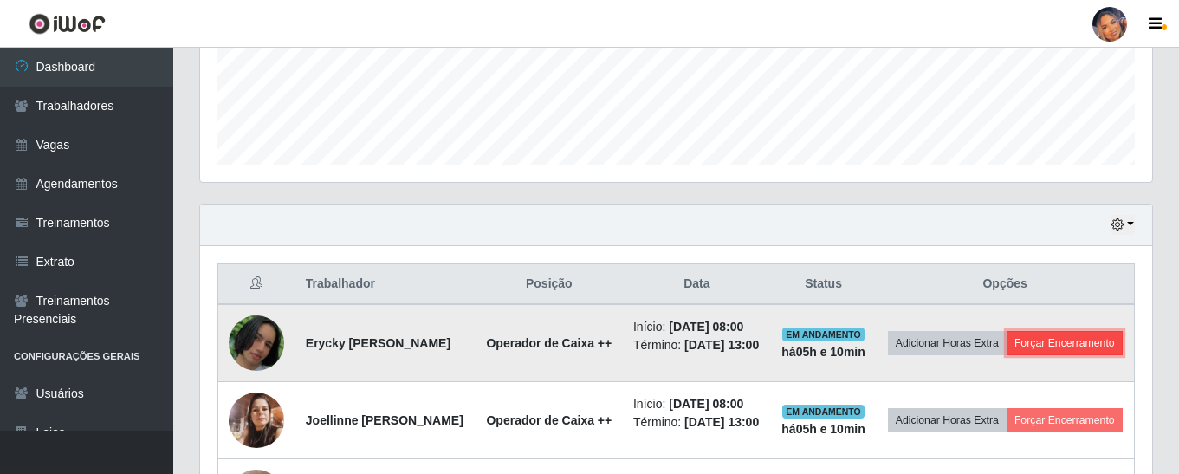
click at [1007, 355] on button "Forçar Encerramento" at bounding box center [1065, 343] width 116 height 24
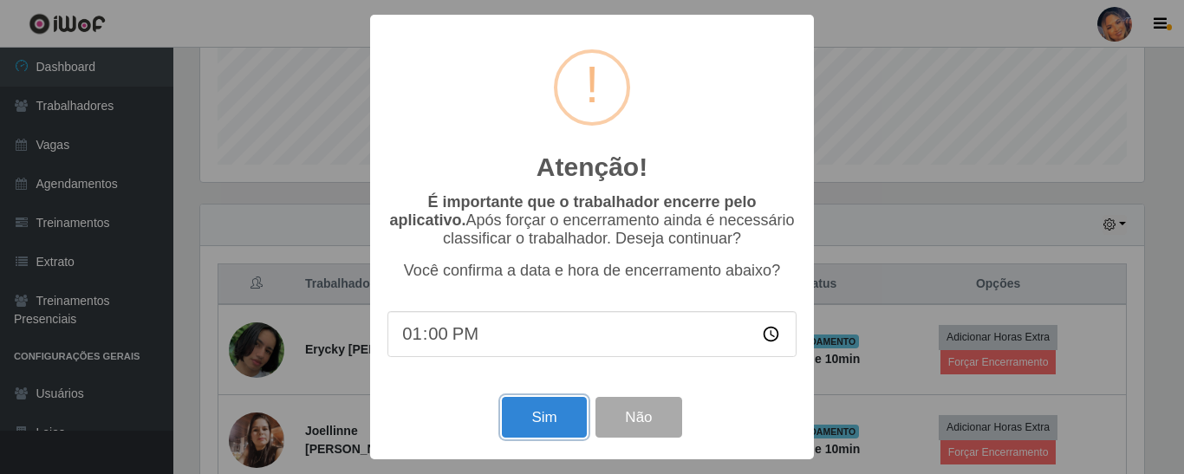
click at [560, 425] on button "Sim" at bounding box center [544, 417] width 84 height 41
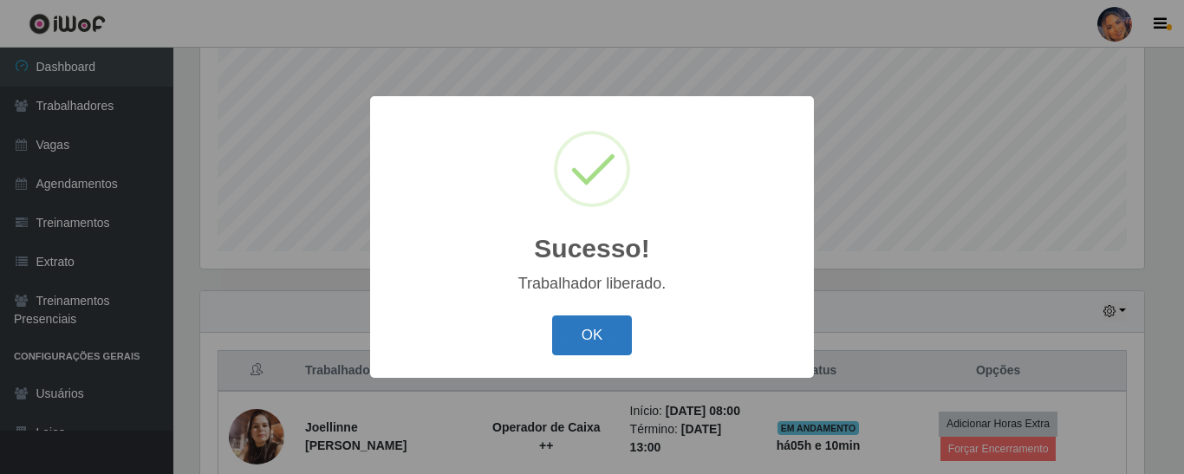
click at [610, 351] on button "OK" at bounding box center [592, 335] width 81 height 41
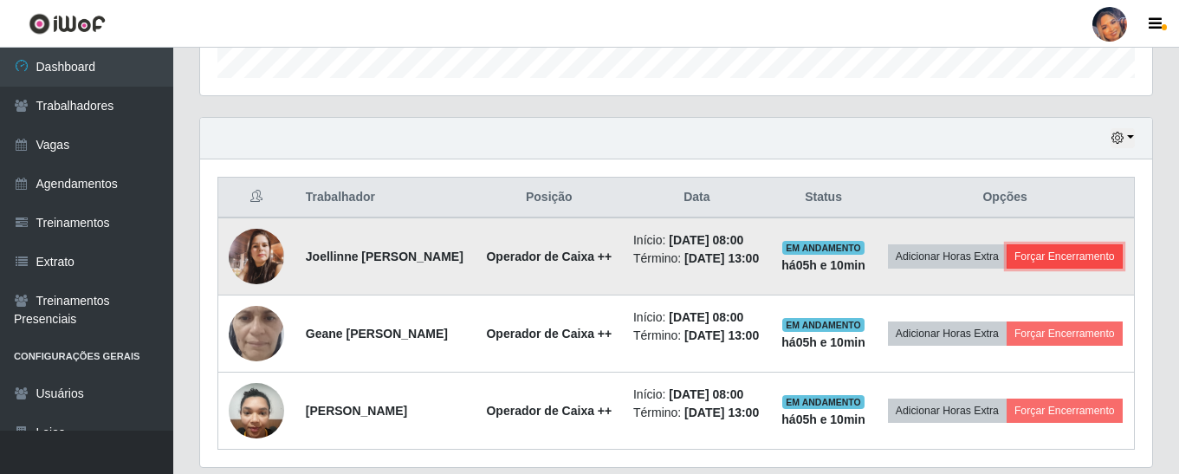
click at [1007, 269] on button "Forçar Encerramento" at bounding box center [1065, 256] width 116 height 24
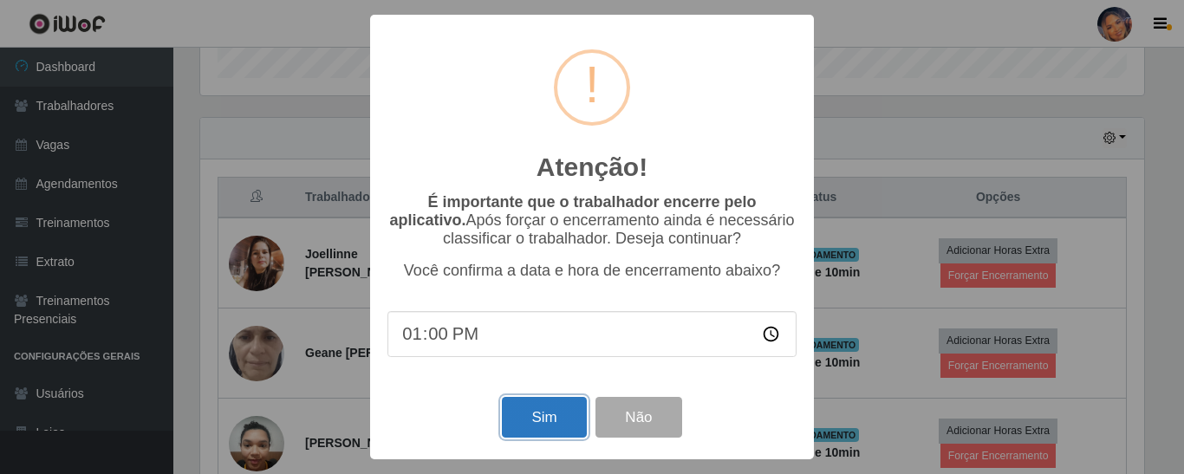
click at [559, 424] on button "Sim" at bounding box center [544, 417] width 84 height 41
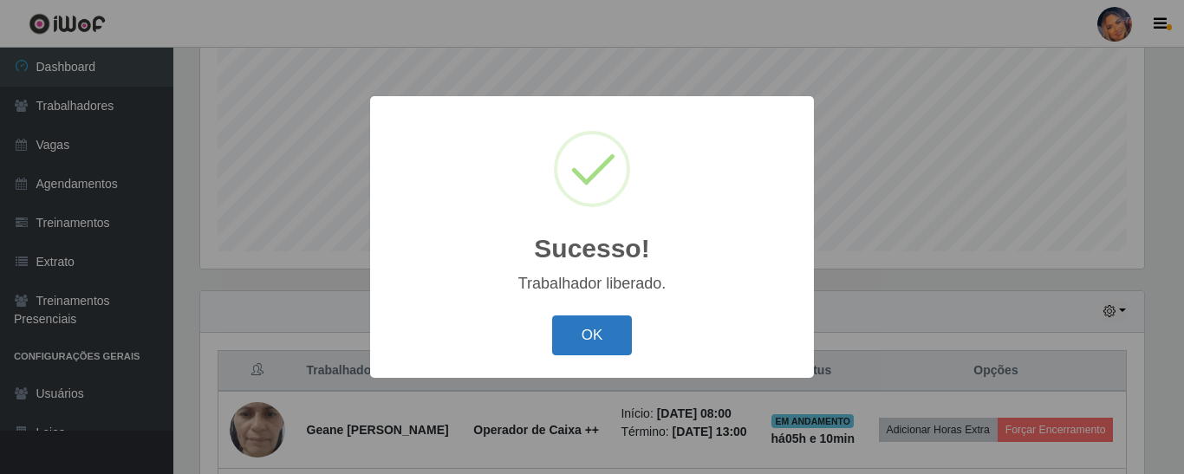
click at [571, 349] on button "OK" at bounding box center [592, 335] width 81 height 41
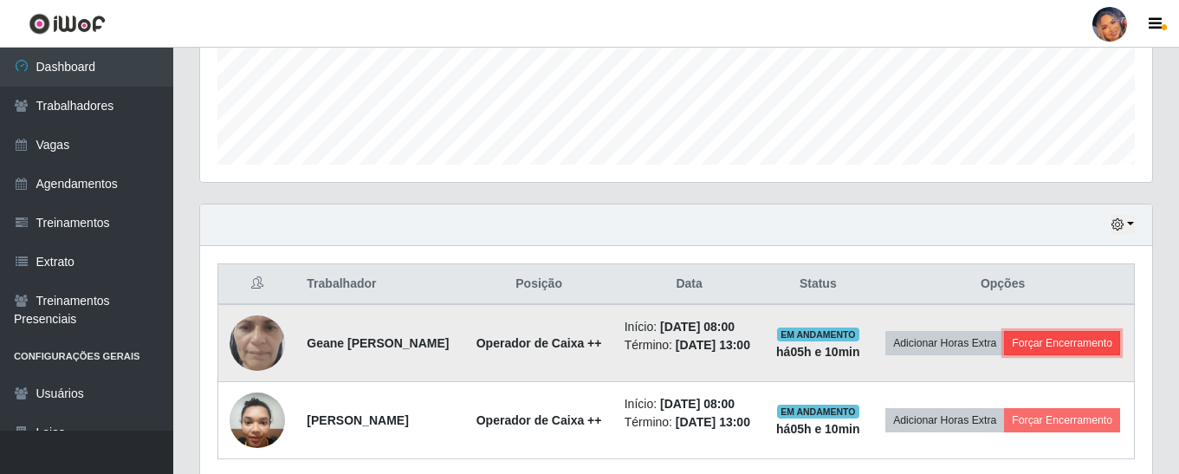
click at [1004, 355] on button "Forçar Encerramento" at bounding box center [1062, 343] width 116 height 24
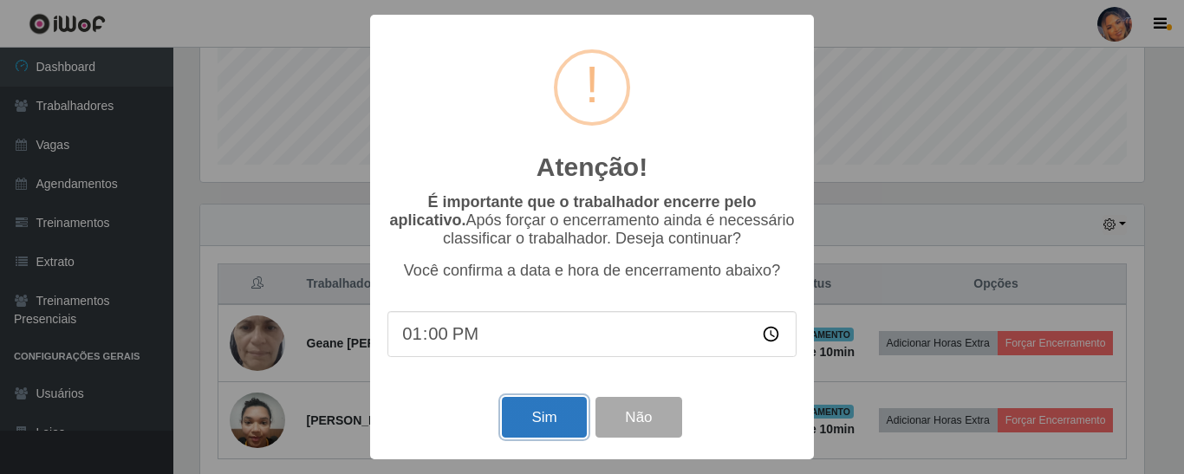
drag, startPoint x: 558, startPoint y: 420, endPoint x: 558, endPoint y: 406, distance: 14.7
click at [558, 419] on button "Sim" at bounding box center [544, 417] width 84 height 41
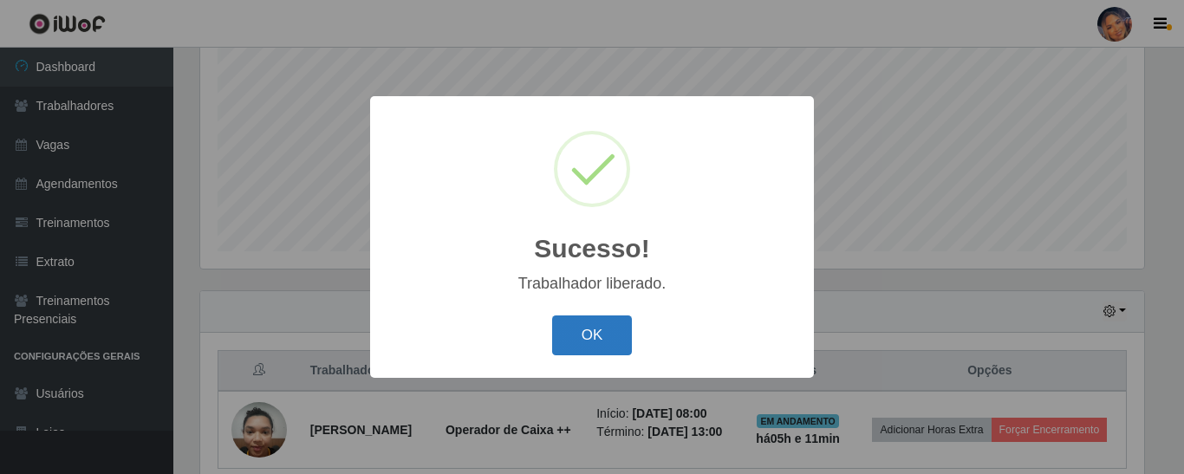
click at [575, 345] on button "OK" at bounding box center [592, 335] width 81 height 41
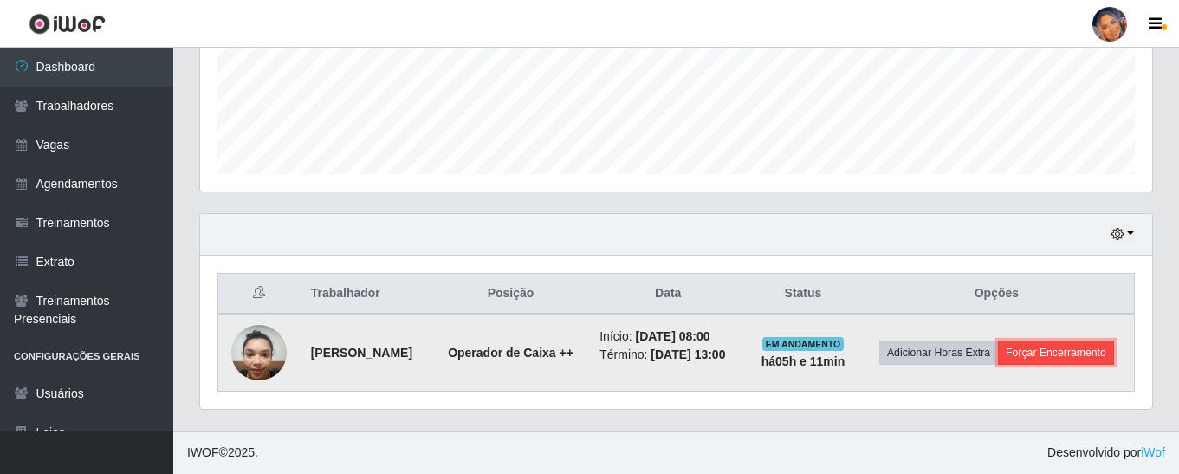
click at [998, 365] on button "Forçar Encerramento" at bounding box center [1056, 353] width 116 height 24
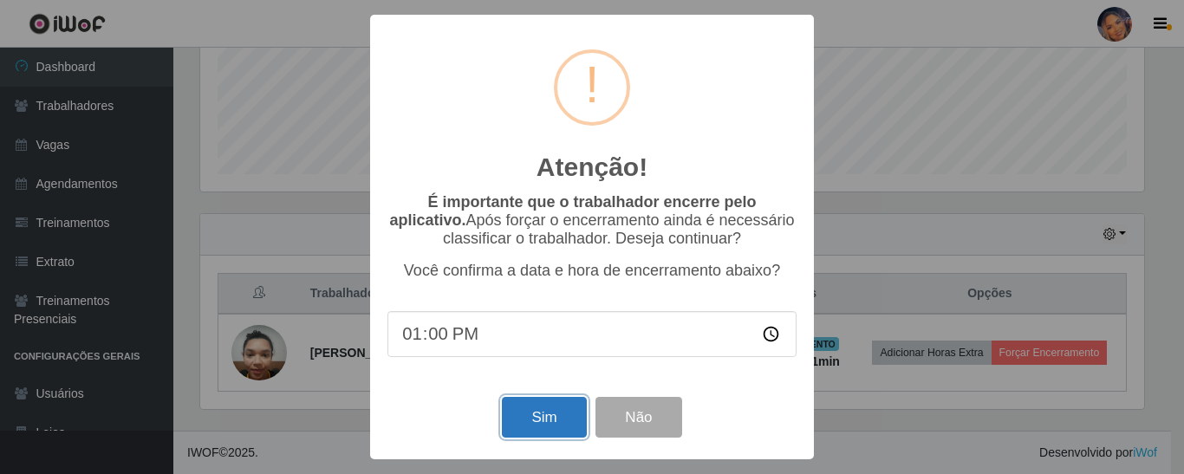
click at [536, 422] on button "Sim" at bounding box center [544, 417] width 84 height 41
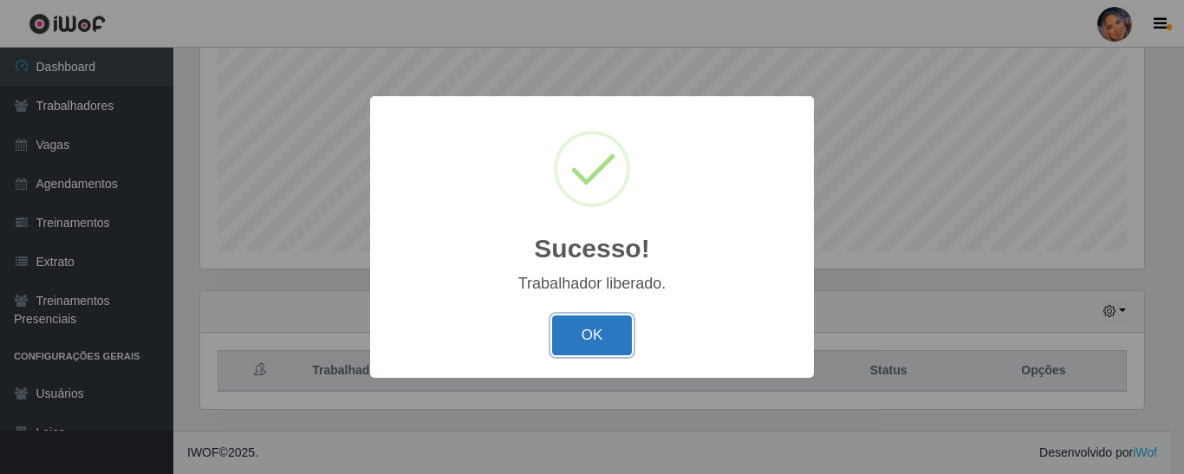
click at [569, 344] on button "OK" at bounding box center [592, 335] width 81 height 41
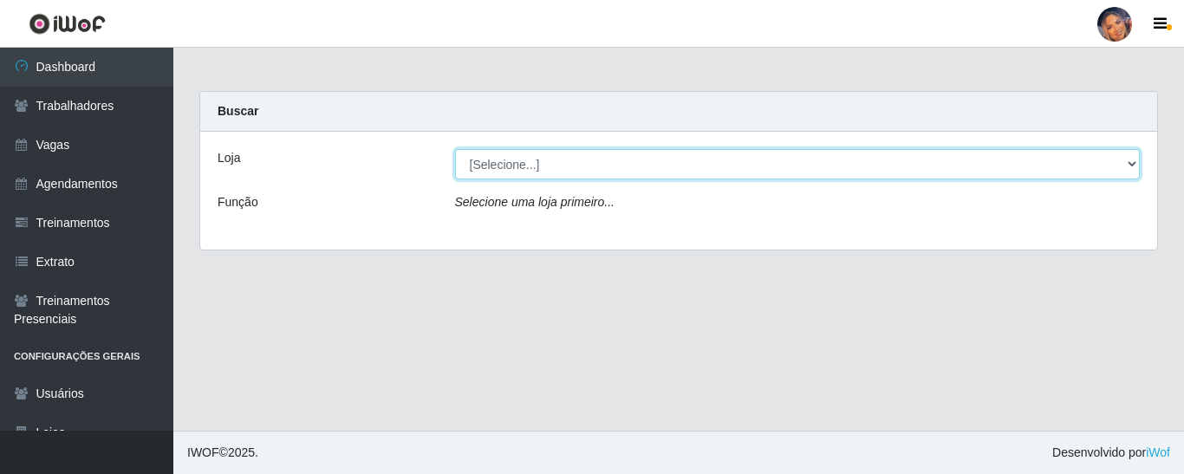
click at [500, 172] on select "[Selecione...] Supermercado Preço Bom" at bounding box center [797, 164] width 685 height 30
select select "169"
click at [455, 149] on select "[Selecione...] Supermercado Preço Bom" at bounding box center [797, 164] width 685 height 30
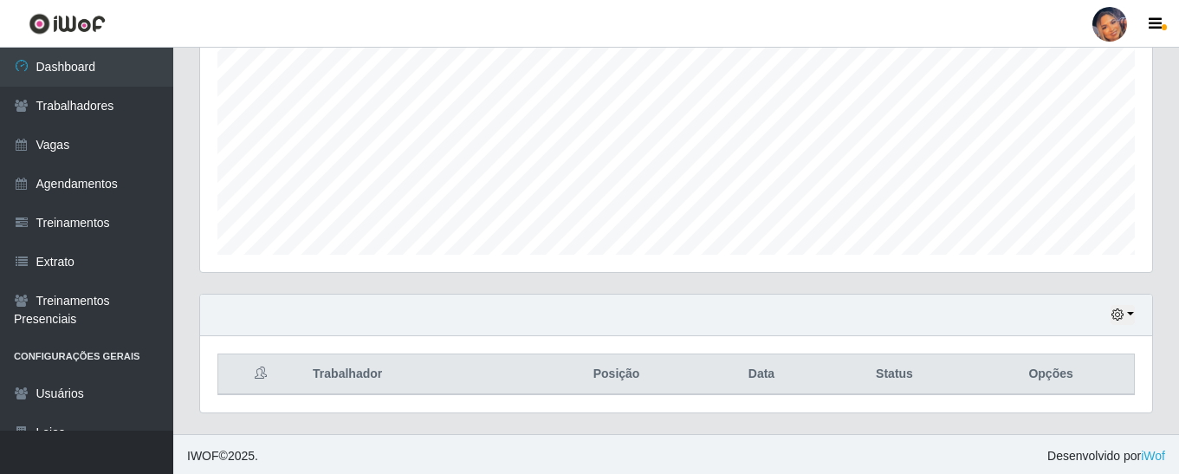
scroll to position [360, 952]
